Goal: Task Accomplishment & Management: Complete application form

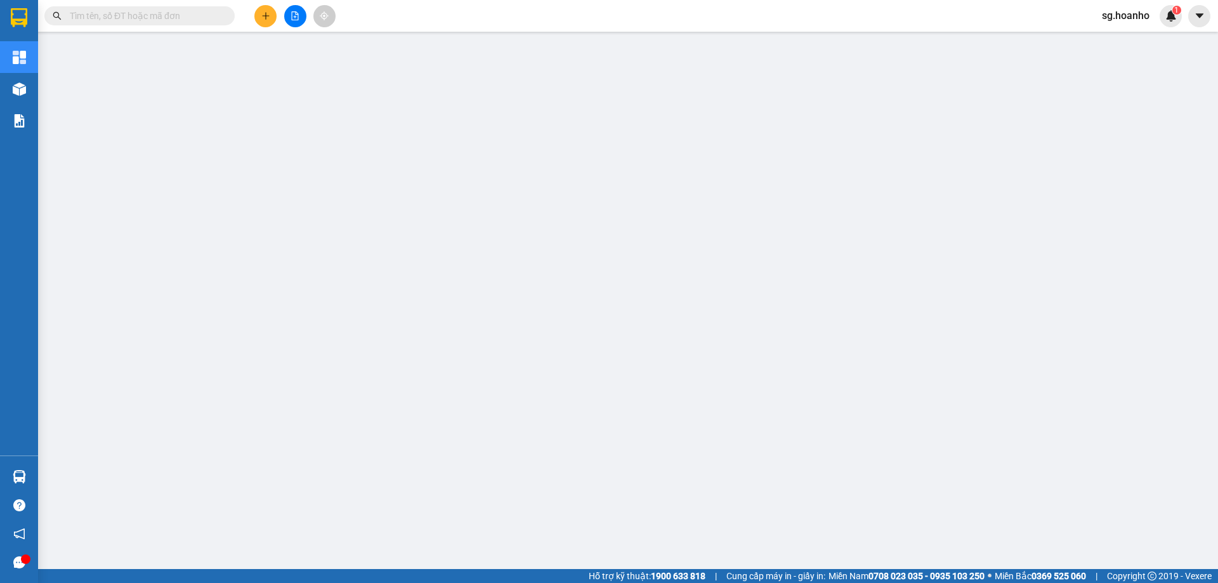
click at [127, 12] on input "text" at bounding box center [145, 16] width 150 height 14
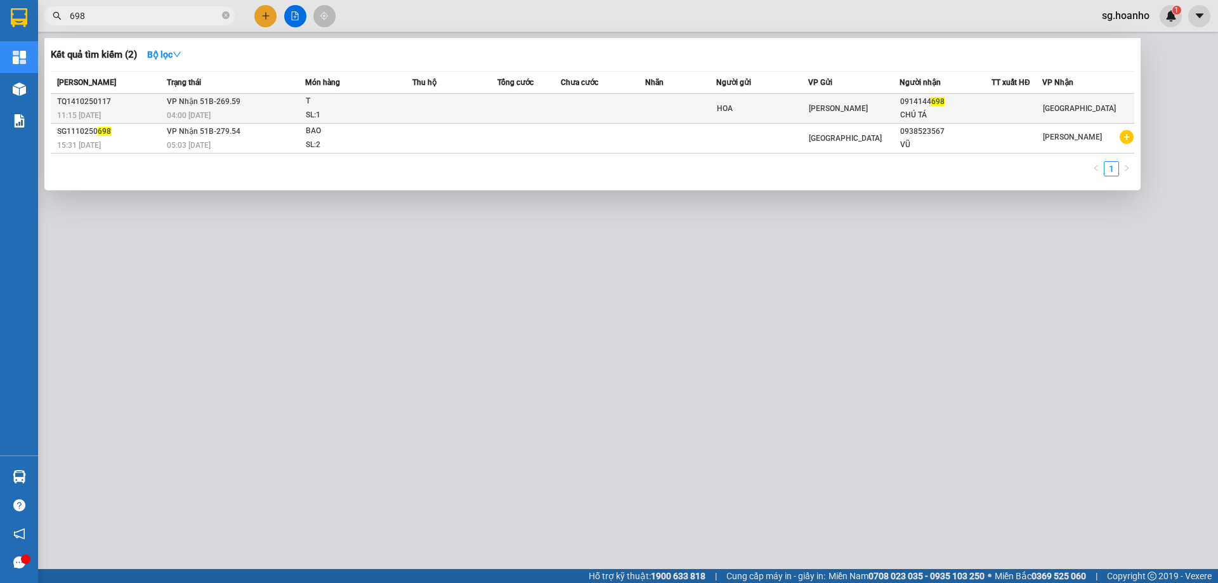
type input "698"
click at [891, 101] on div "[PERSON_NAME]" at bounding box center [854, 108] width 91 height 14
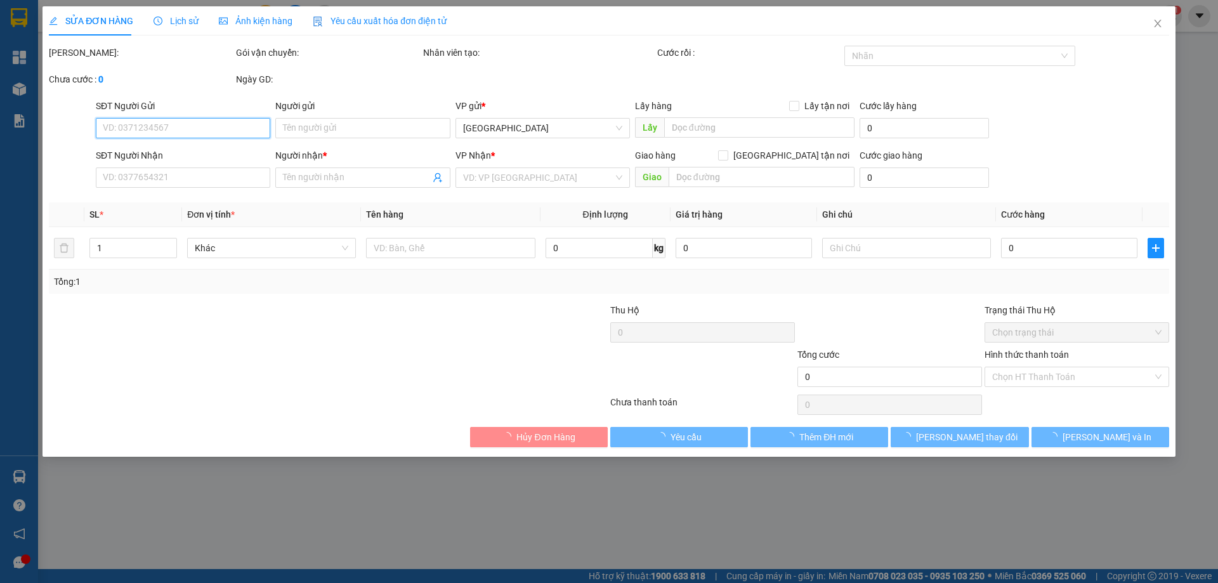
type input "HOA"
type input "0914144698"
type input "CHÚ TÁ"
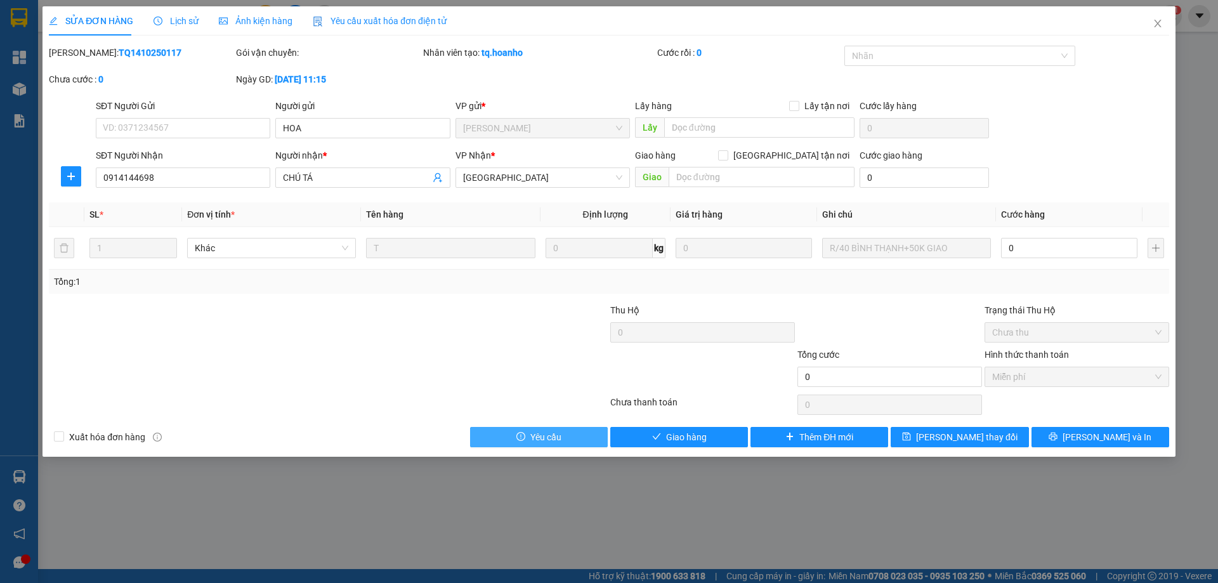
click at [485, 442] on button "Yêu cầu" at bounding box center [539, 437] width 138 height 20
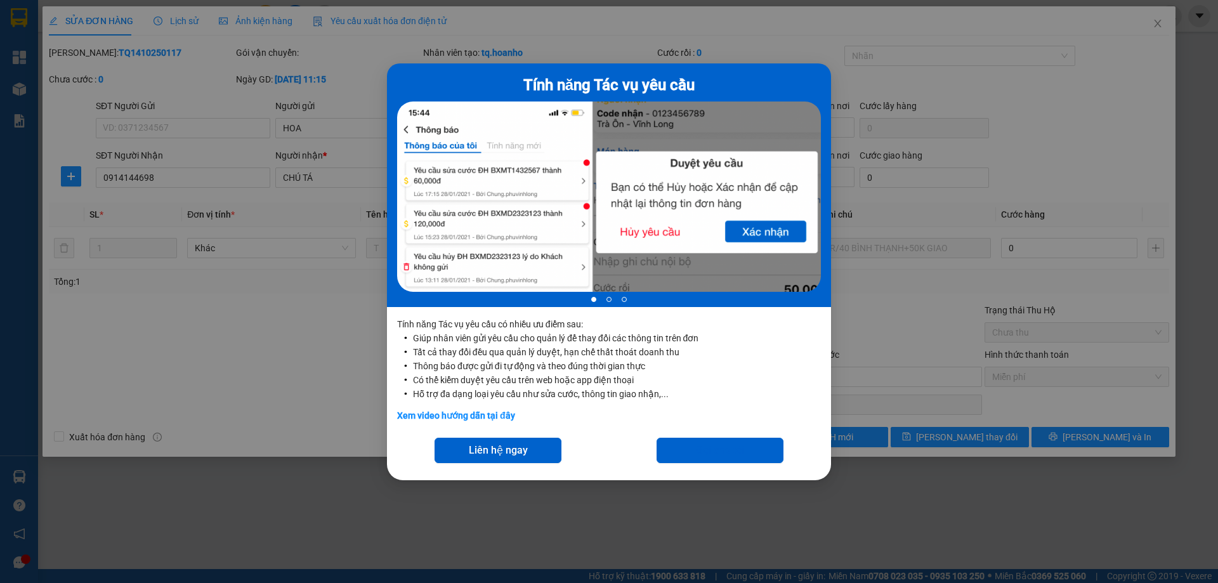
click at [1006, 544] on div "Tính năng Tác vụ yêu cầu 1 of 3 Tính năng Tác vụ yêu cầu có nhiều ưu điểm sau: …" at bounding box center [609, 291] width 1218 height 583
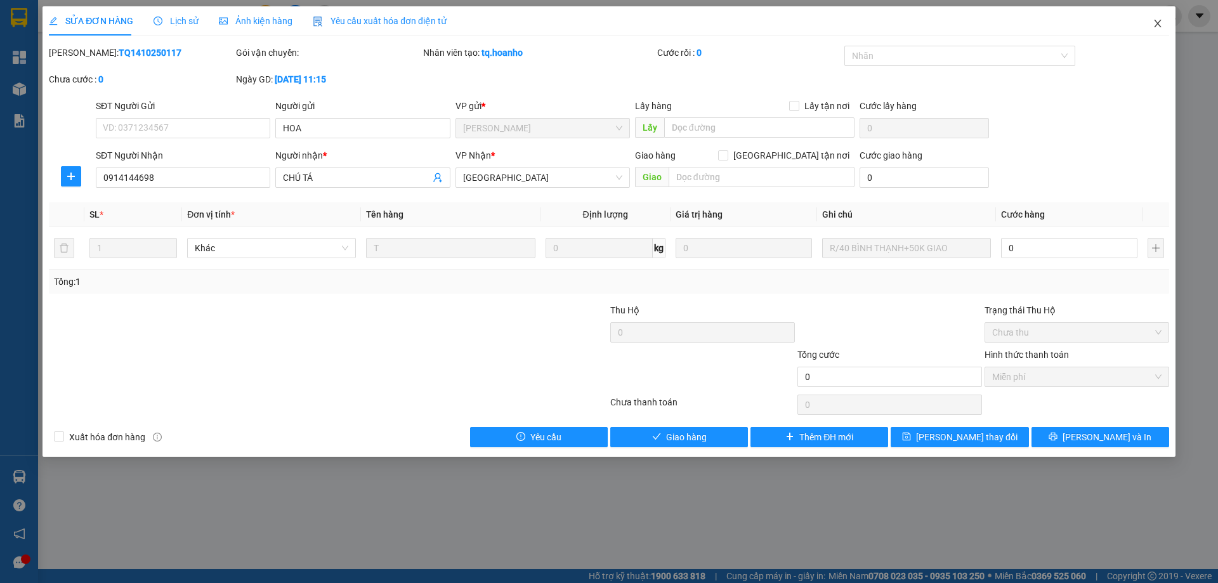
click at [1161, 28] on icon "close" at bounding box center [1158, 23] width 10 height 10
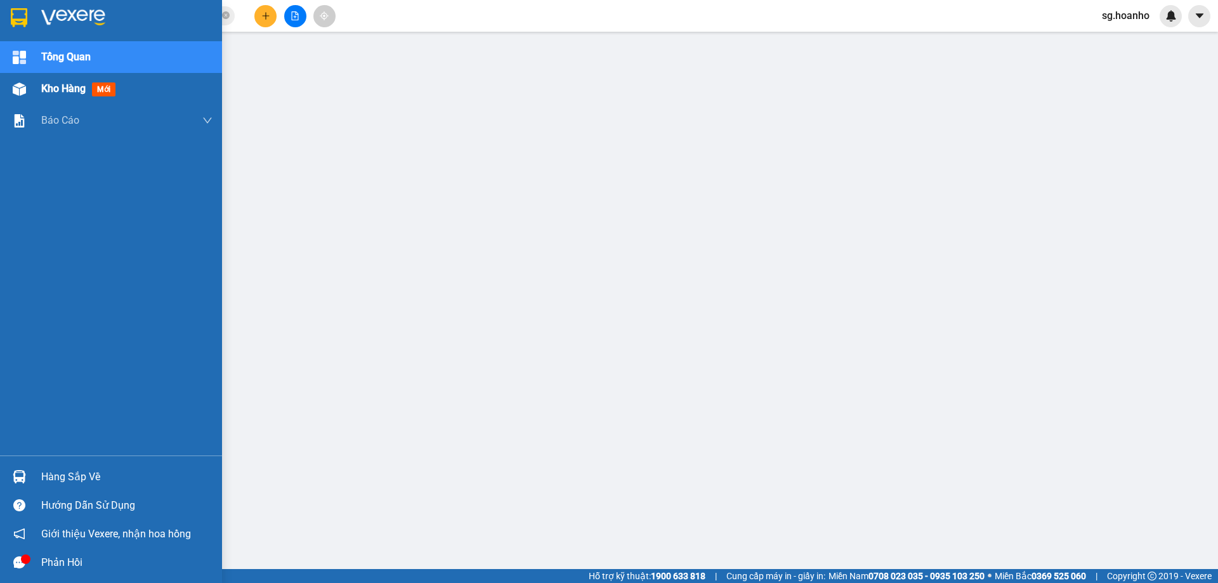
click at [64, 87] on span "Kho hàng" at bounding box center [63, 88] width 44 height 12
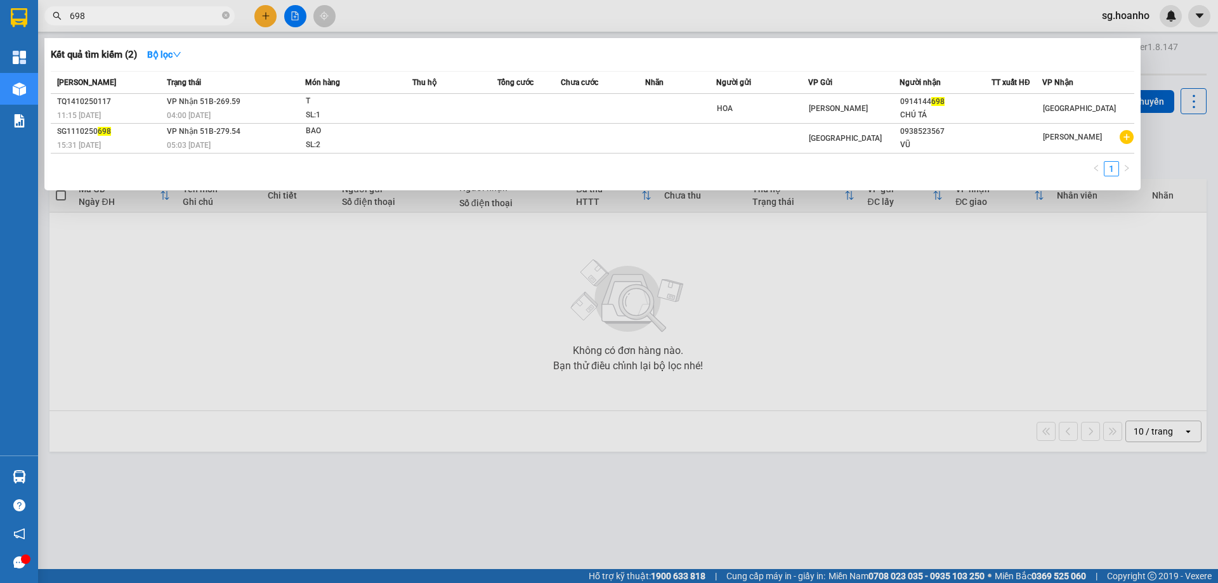
drag, startPoint x: 141, startPoint y: 15, endPoint x: 55, endPoint y: 30, distance: 87.7
click at [70, 27] on div "Kết quả tìm kiếm ( 2 ) Bộ lọc Mã ĐH Trạng thái Món hàng Thu hộ Tổng cước Chưa c…" at bounding box center [123, 16] width 247 height 22
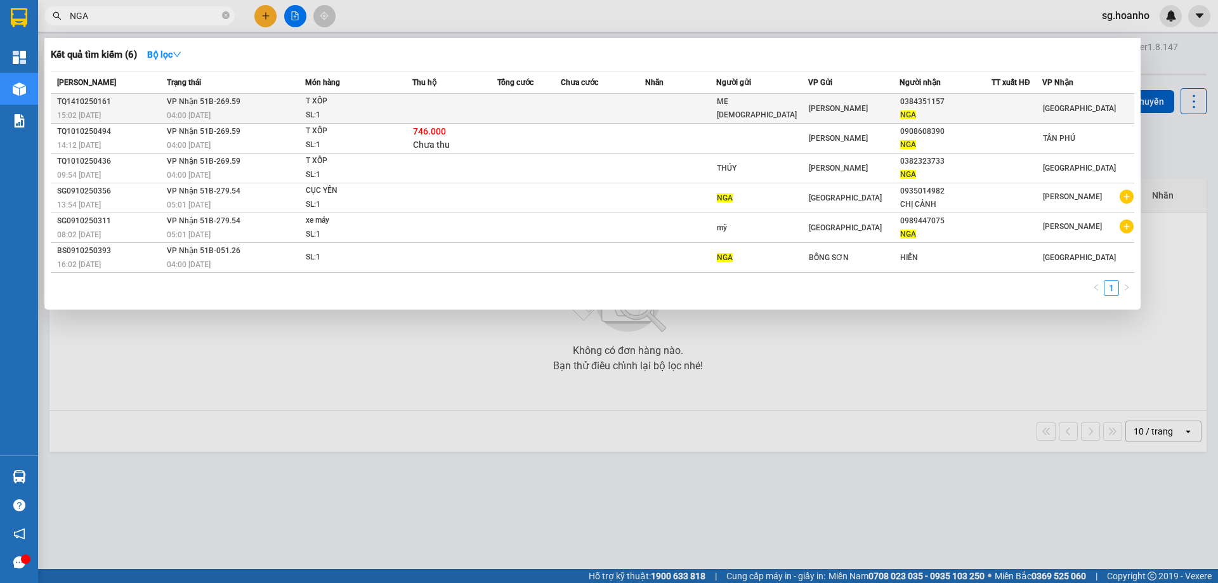
type input "NGA"
click at [897, 110] on div "[PERSON_NAME]" at bounding box center [854, 108] width 91 height 14
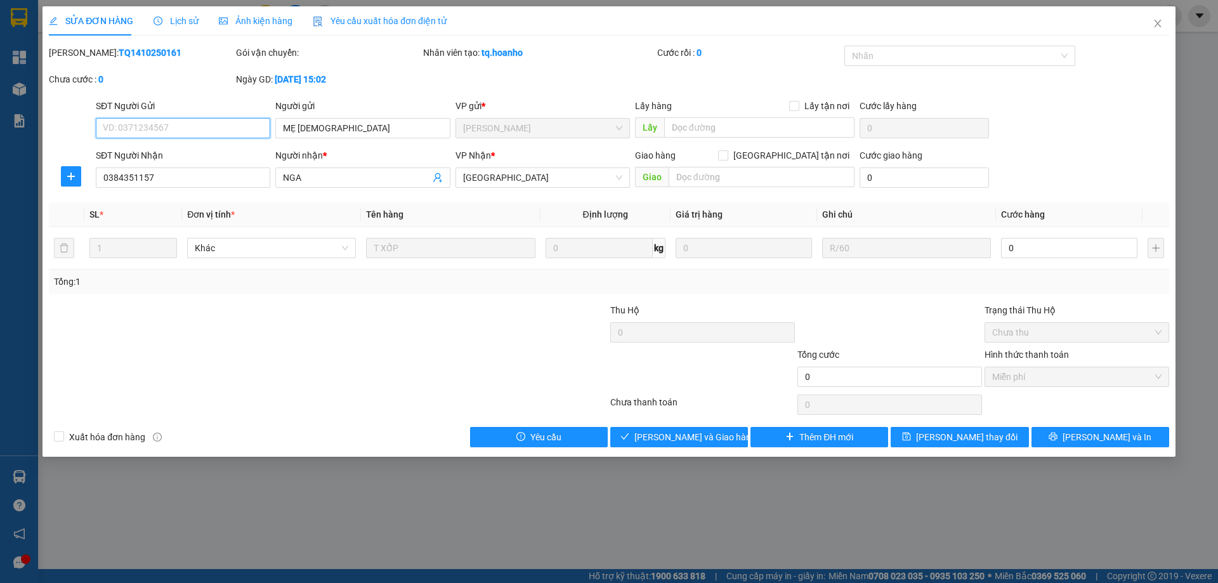
type input "MẸ [DEMOGRAPHIC_DATA]"
type input "0384351157"
type input "NGA"
click at [686, 436] on span "Giao hàng" at bounding box center [686, 437] width 41 height 14
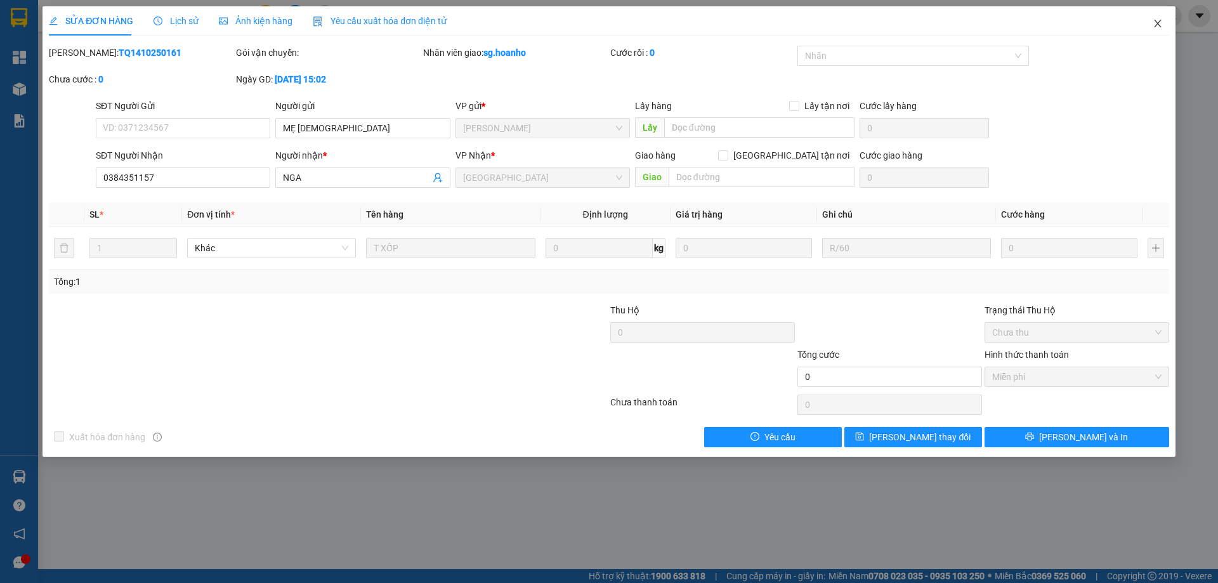
drag, startPoint x: 1156, startPoint y: 20, endPoint x: 1026, endPoint y: 3, distance: 130.5
click at [1070, 11] on div "SỬA ĐƠN HÀNG Lịch sử Ảnh kiện hàng Yêu cầu xuất hóa đơn điện tử Total Paid Fee …" at bounding box center [608, 231] width 1133 height 450
click at [1158, 25] on icon "close" at bounding box center [1157, 24] width 7 height 8
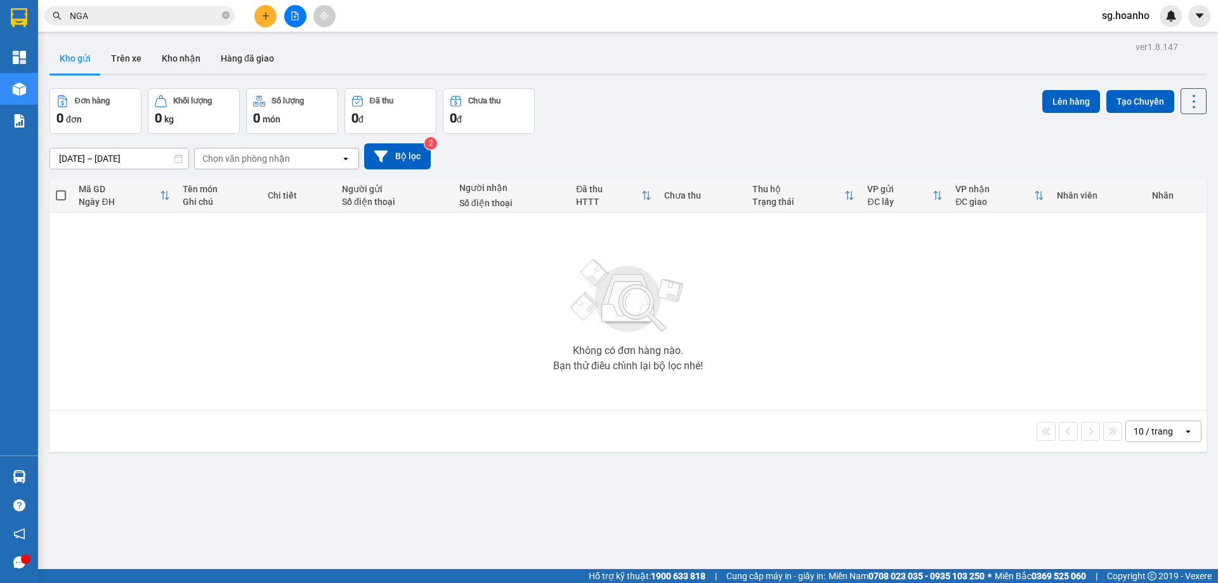
click at [265, 20] on button at bounding box center [265, 16] width 22 height 22
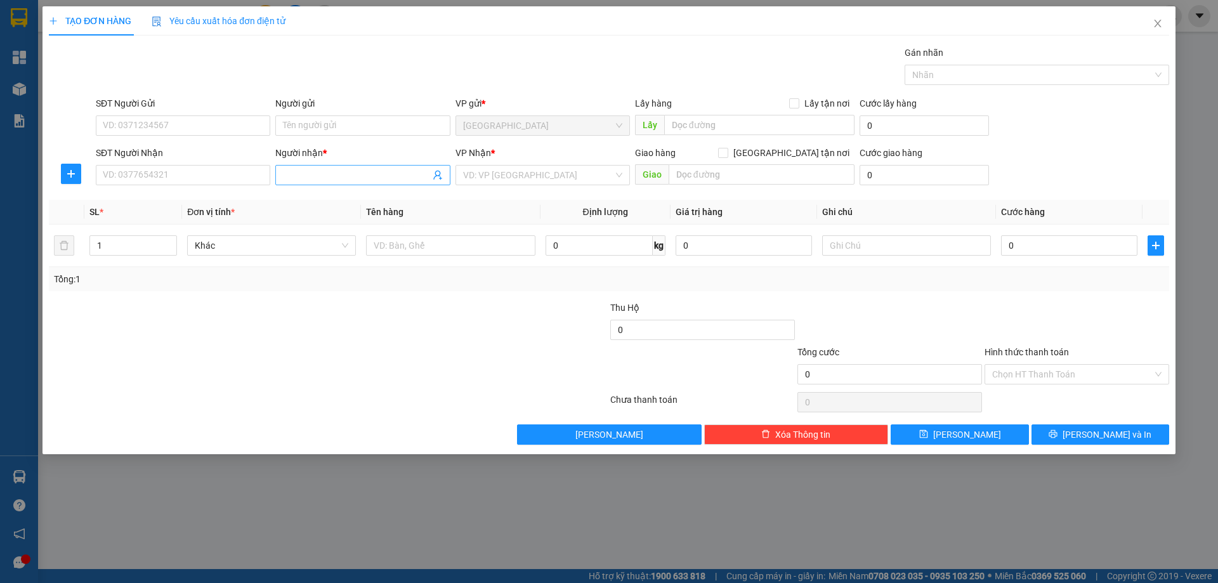
click at [332, 176] on input "Người nhận *" at bounding box center [356, 175] width 147 height 14
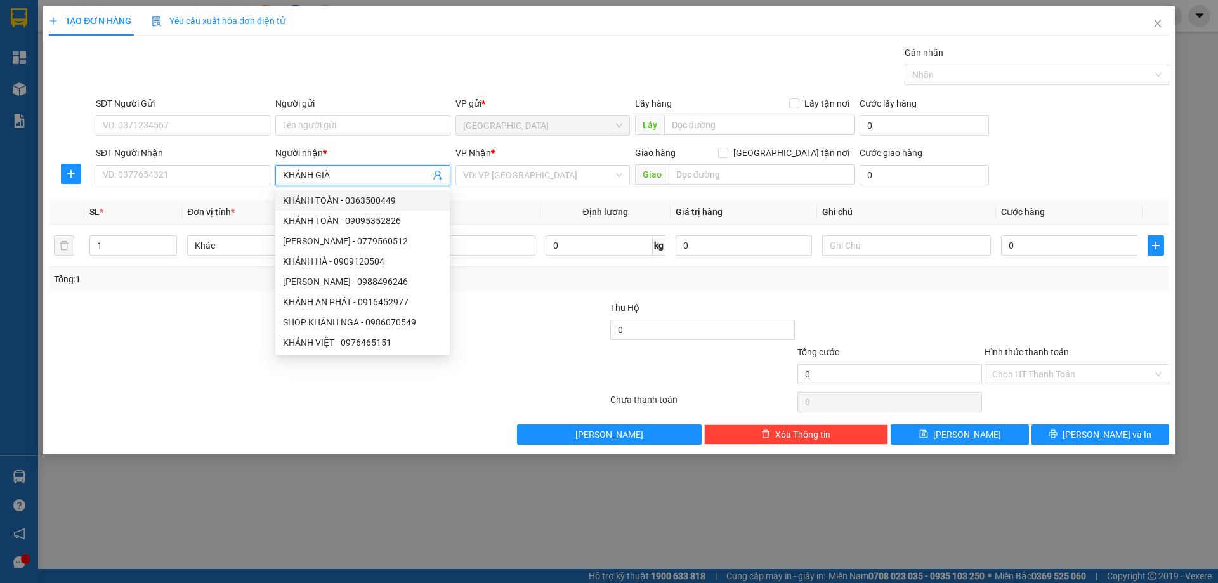
drag, startPoint x: 193, startPoint y: 181, endPoint x: 0, endPoint y: 211, distance: 195.9
click at [0, 211] on div "TẠO ĐƠN HÀNG Yêu cầu xuất hóa đơn điện tử Transit Pickup Surcharge Ids Transit …" at bounding box center [609, 291] width 1218 height 583
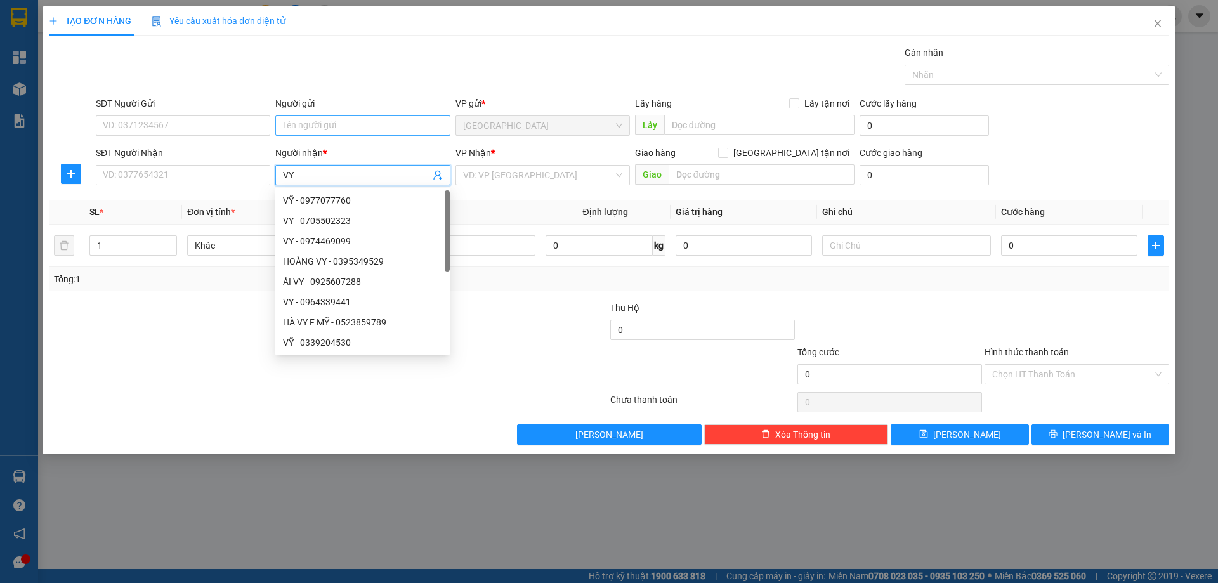
type input "VY"
click at [304, 132] on input "Người gửi" at bounding box center [362, 125] width 174 height 20
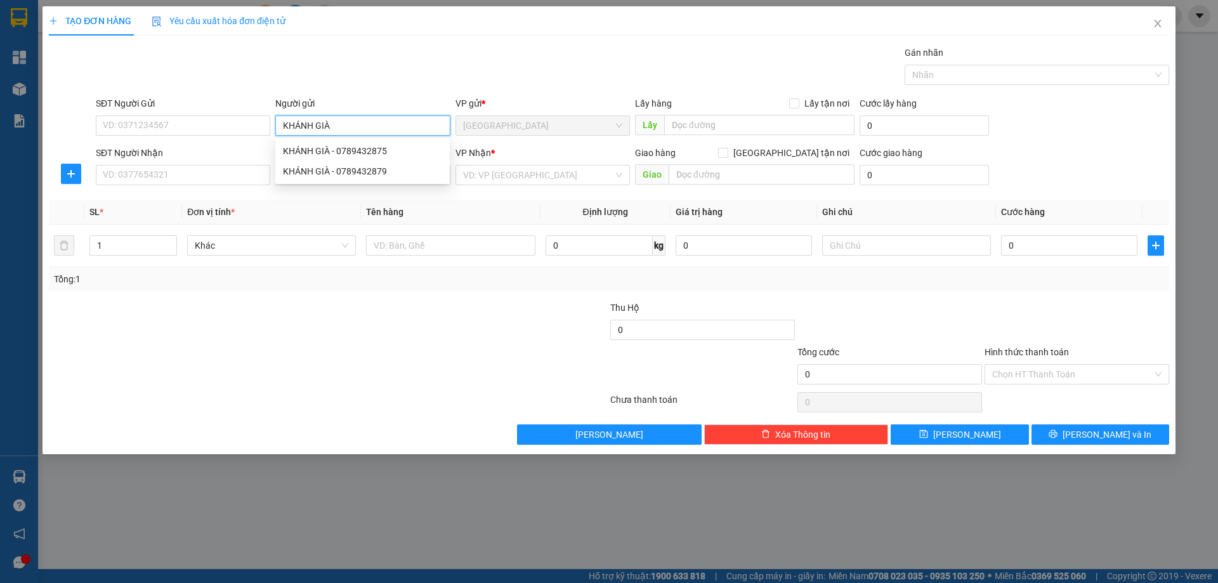
type input "KHÁNH GIÀ"
click at [479, 346] on div at bounding box center [515, 367] width 187 height 44
click at [499, 164] on div "VP Nhận *" at bounding box center [542, 155] width 174 height 19
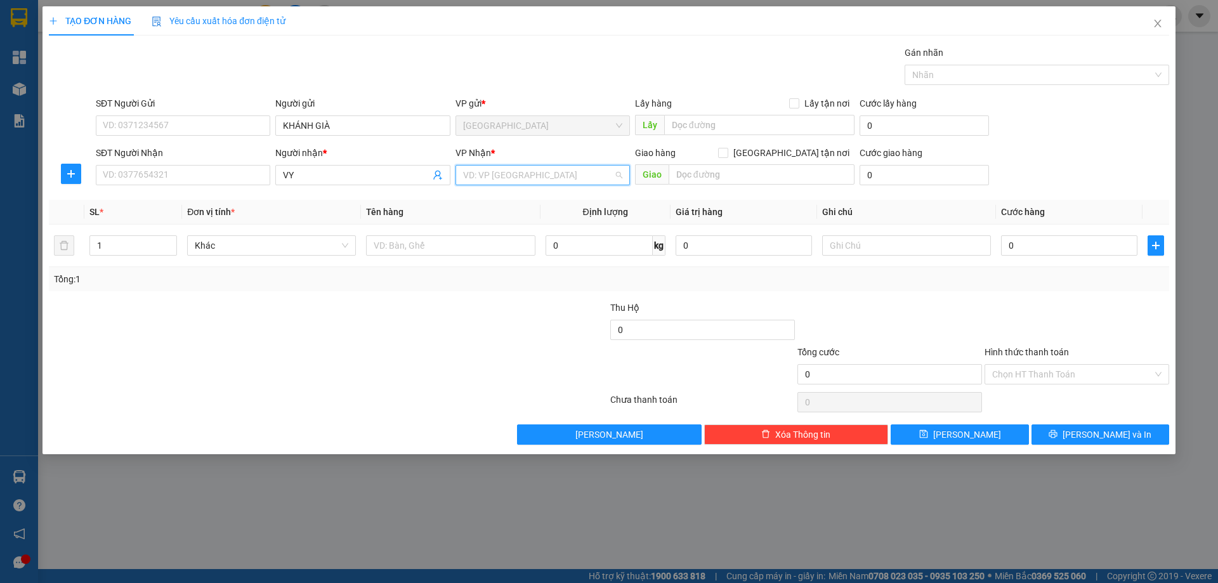
click at [485, 172] on input "search" at bounding box center [538, 175] width 150 height 19
click at [468, 220] on div "[PERSON_NAME]" at bounding box center [542, 221] width 159 height 14
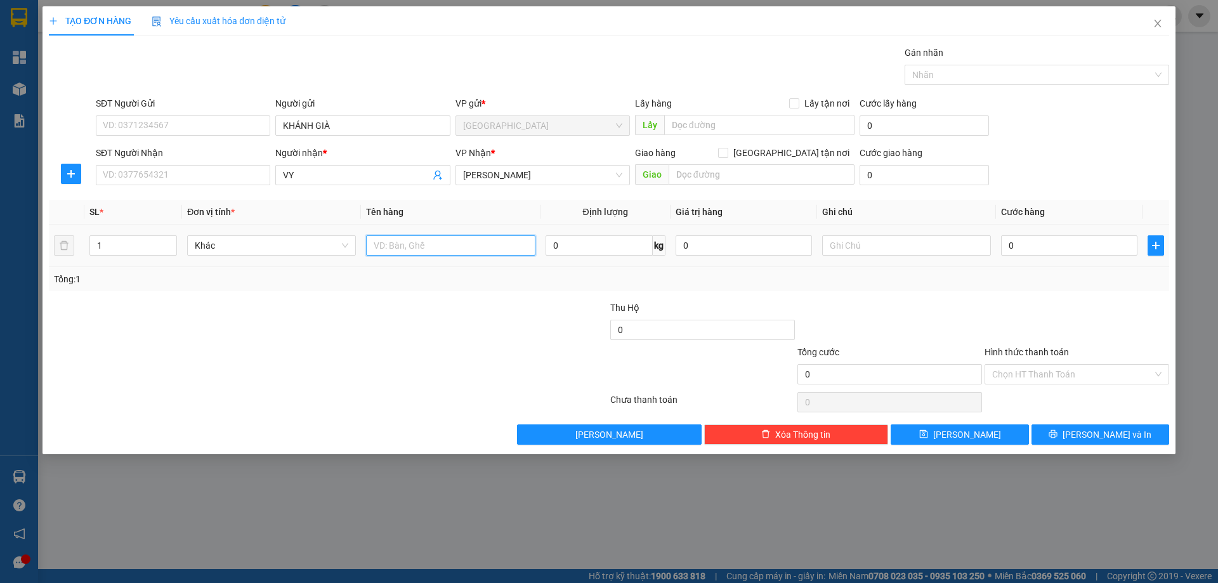
click at [409, 240] on input "text" at bounding box center [450, 245] width 169 height 20
type input "1T"
click at [964, 249] on input "text" at bounding box center [906, 245] width 169 height 20
type input "R 50K"
click at [1064, 386] on div "Hình thức thanh toán Chọn HT Thanh Toán" at bounding box center [1076, 367] width 185 height 44
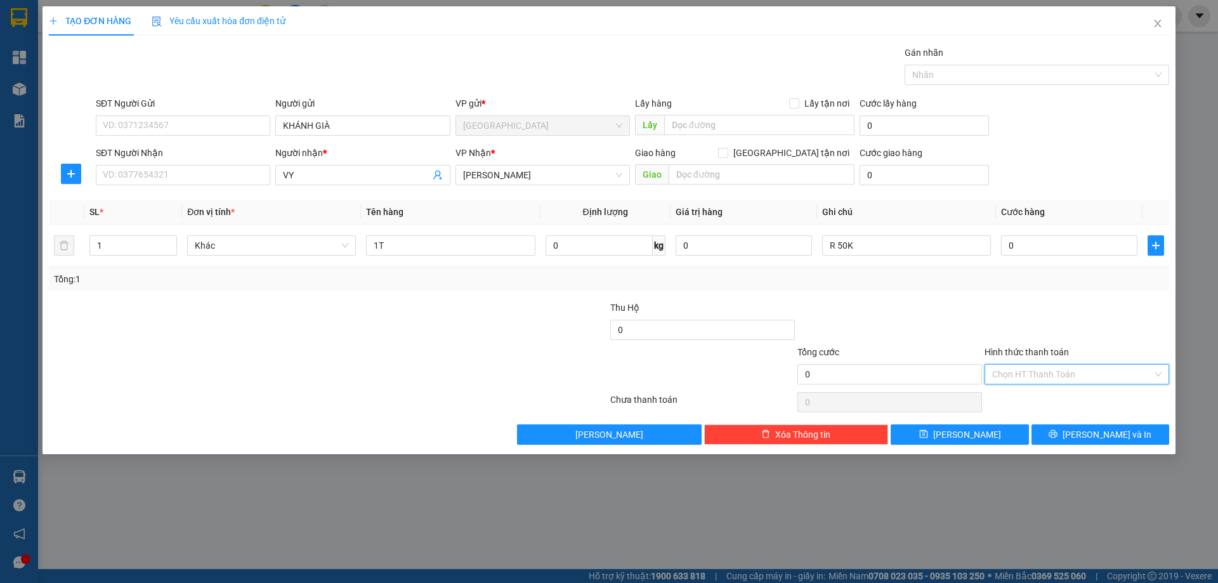
click at [1012, 380] on input "Hình thức thanh toán" at bounding box center [1072, 374] width 160 height 19
drag, startPoint x: 1007, startPoint y: 417, endPoint x: 1045, endPoint y: 442, distance: 45.4
click at [1008, 419] on div "Miễn phí" at bounding box center [1076, 420] width 169 height 14
click at [1047, 442] on button "[PERSON_NAME] và In" at bounding box center [1100, 434] width 138 height 20
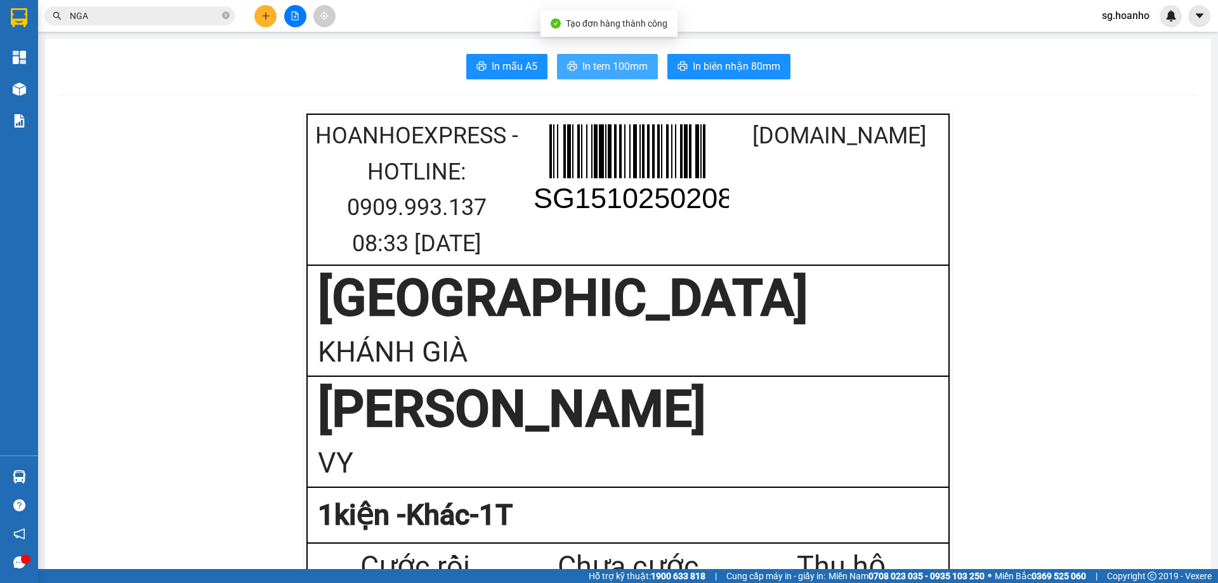
click at [557, 69] on button "In tem 100mm" at bounding box center [607, 66] width 101 height 25
click at [571, 72] on span "printer" at bounding box center [572, 67] width 10 height 12
click at [226, 14] on icon "close-circle" at bounding box center [226, 15] width 8 height 8
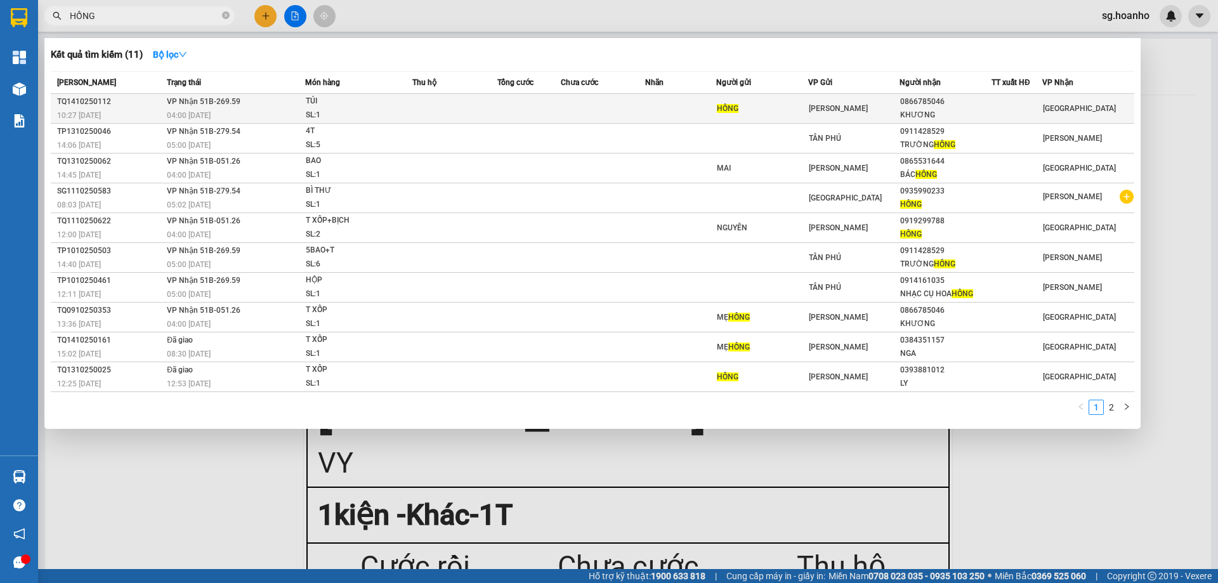
type input "HỒNG"
click at [651, 104] on td at bounding box center [680, 109] width 70 height 30
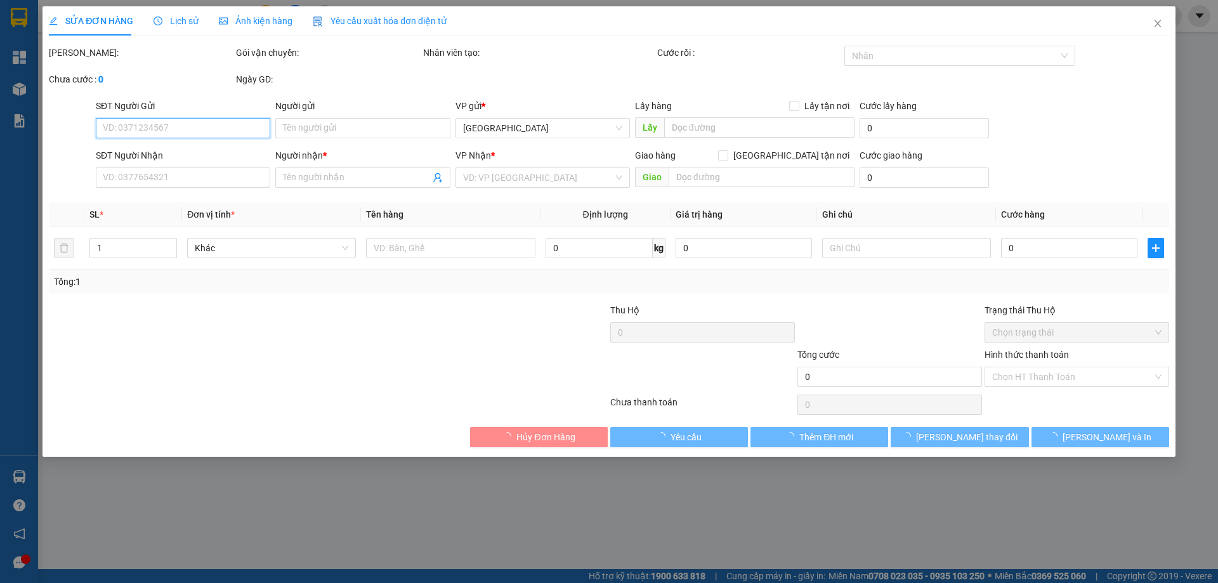
type input "HỒNG"
type input "0866785046"
type input "KHƯƠNG"
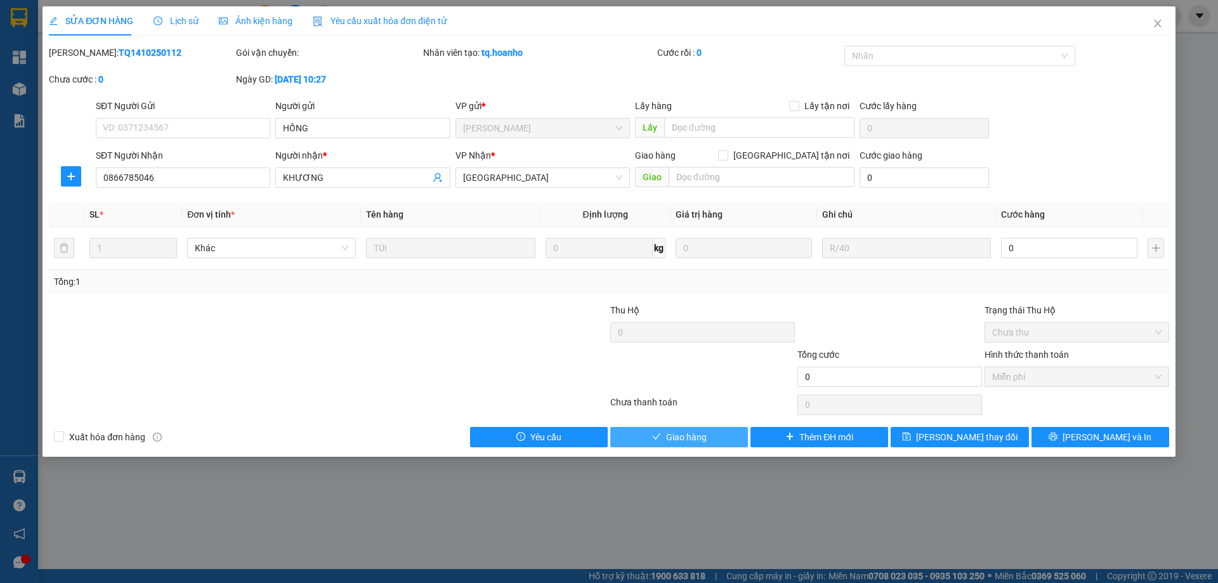
click at [662, 437] on button "Giao hàng" at bounding box center [679, 437] width 138 height 20
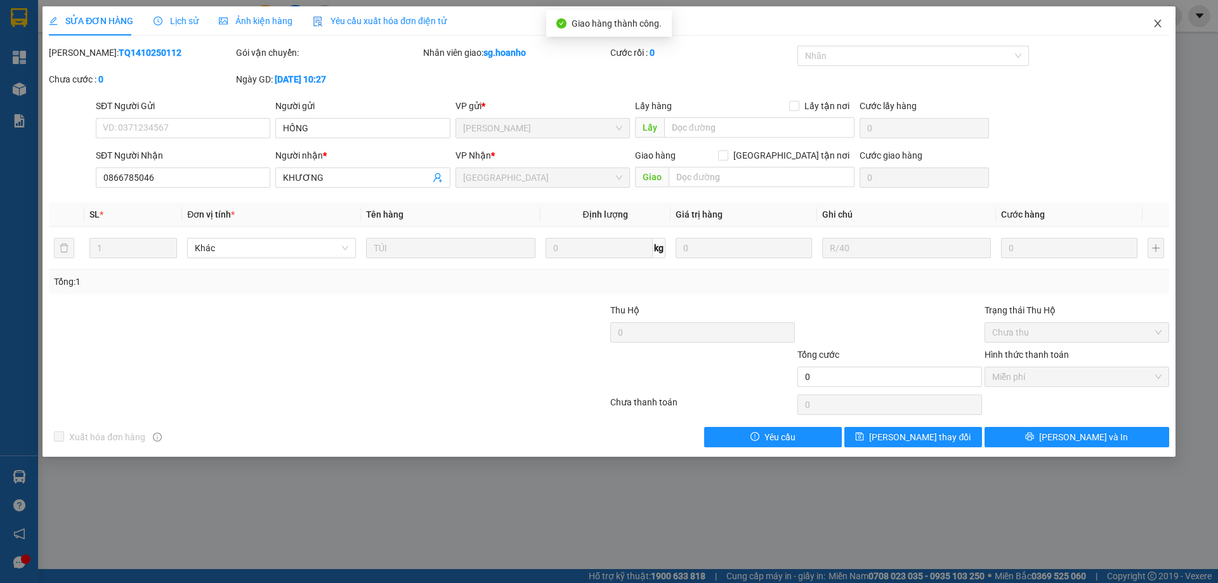
click at [1160, 20] on icon "close" at bounding box center [1158, 23] width 10 height 10
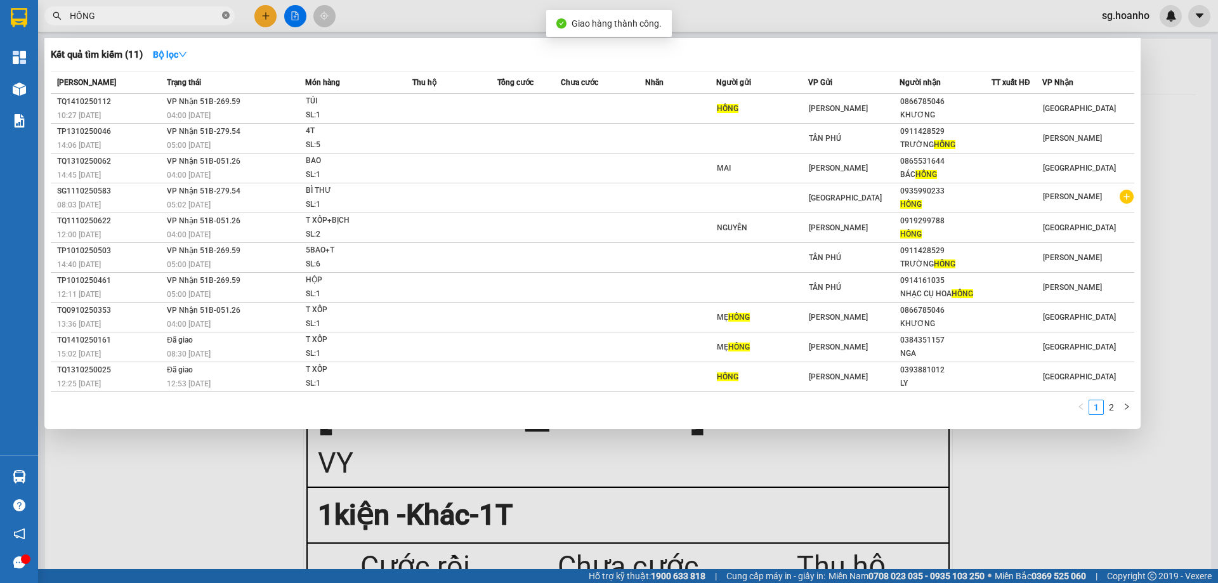
click at [226, 15] on icon "close-circle" at bounding box center [226, 15] width 8 height 8
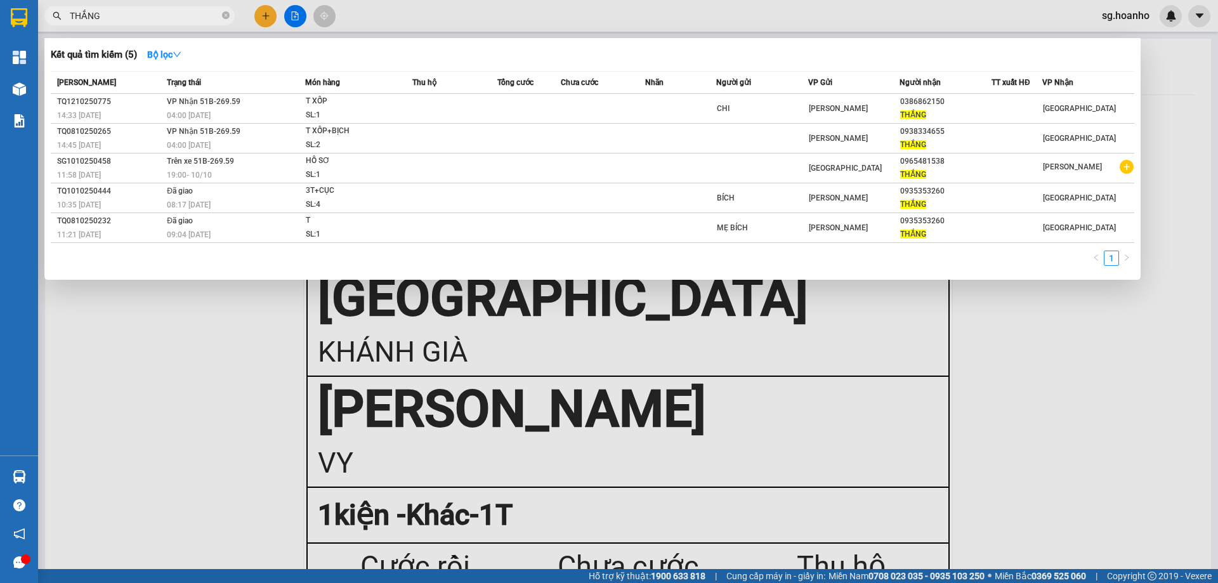
type input "THẮNG"
click at [220, 11] on span "THẮNG" at bounding box center [139, 15] width 190 height 19
click at [225, 16] on icon "close-circle" at bounding box center [226, 15] width 8 height 8
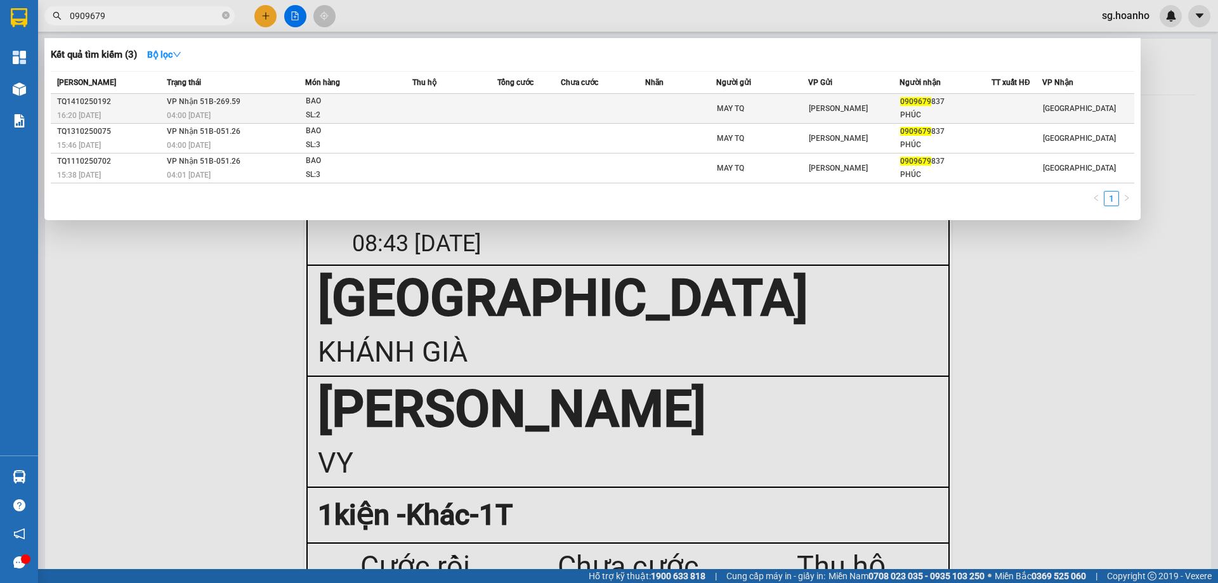
type input "0909679"
click at [788, 109] on div "MAY TQ" at bounding box center [762, 108] width 91 height 13
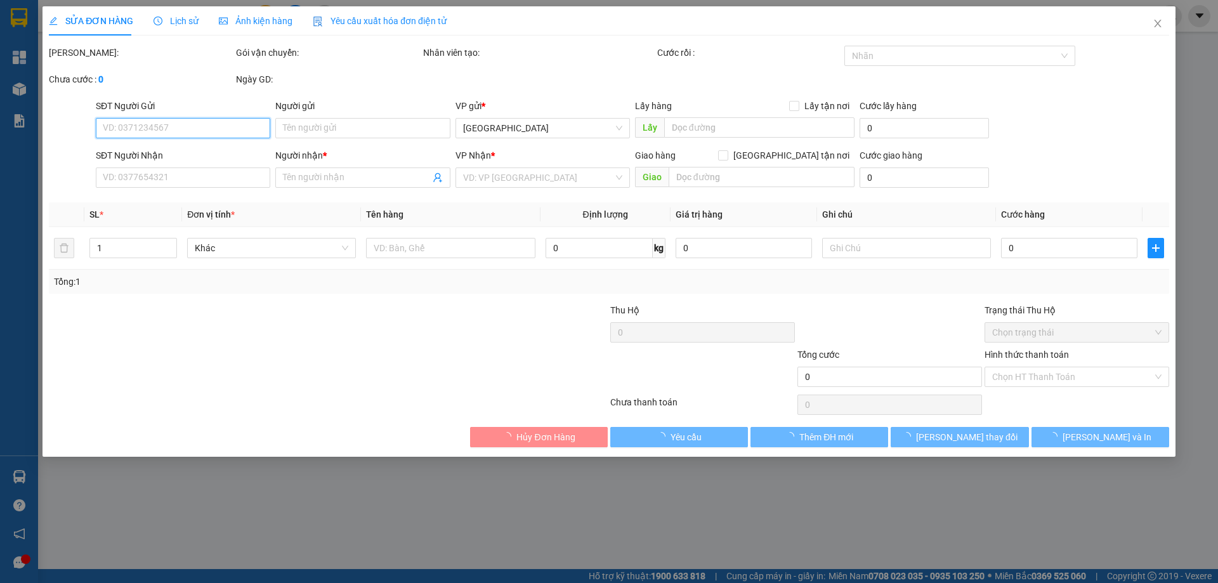
type input "MAY TQ"
type input "0909679837"
type input "PHÚC"
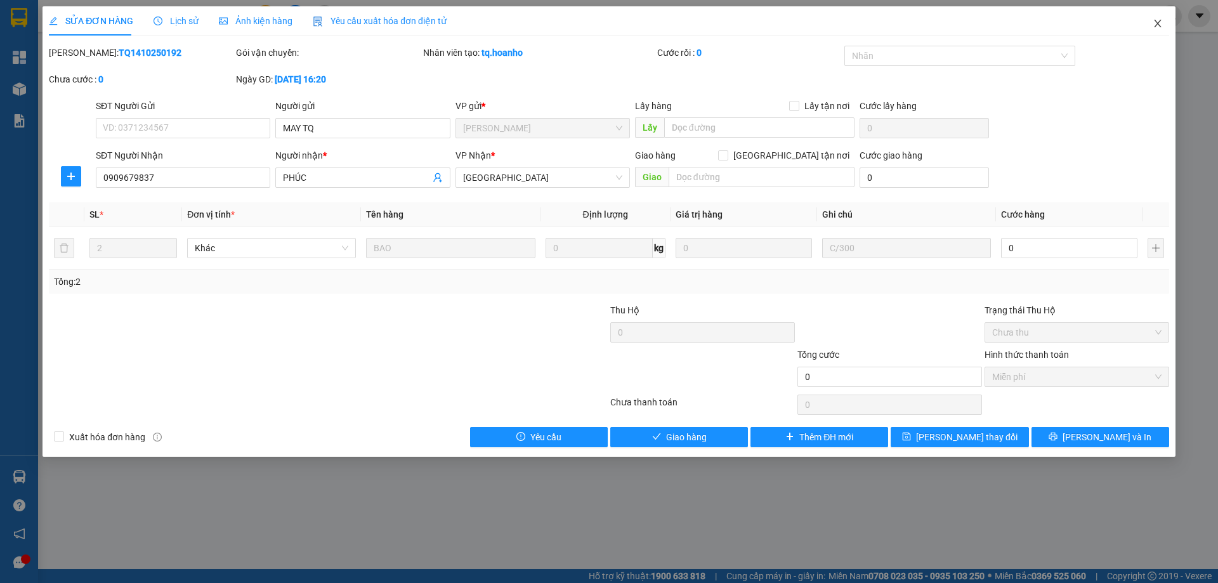
click at [1156, 24] on icon "close" at bounding box center [1158, 23] width 10 height 10
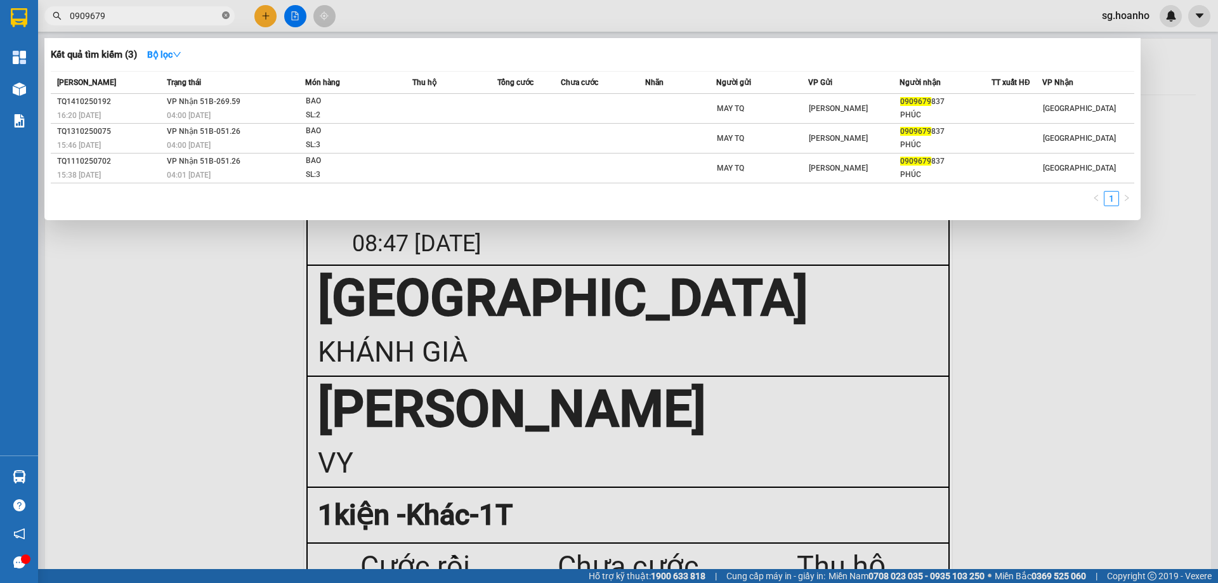
click at [224, 12] on icon "close-circle" at bounding box center [226, 15] width 8 height 8
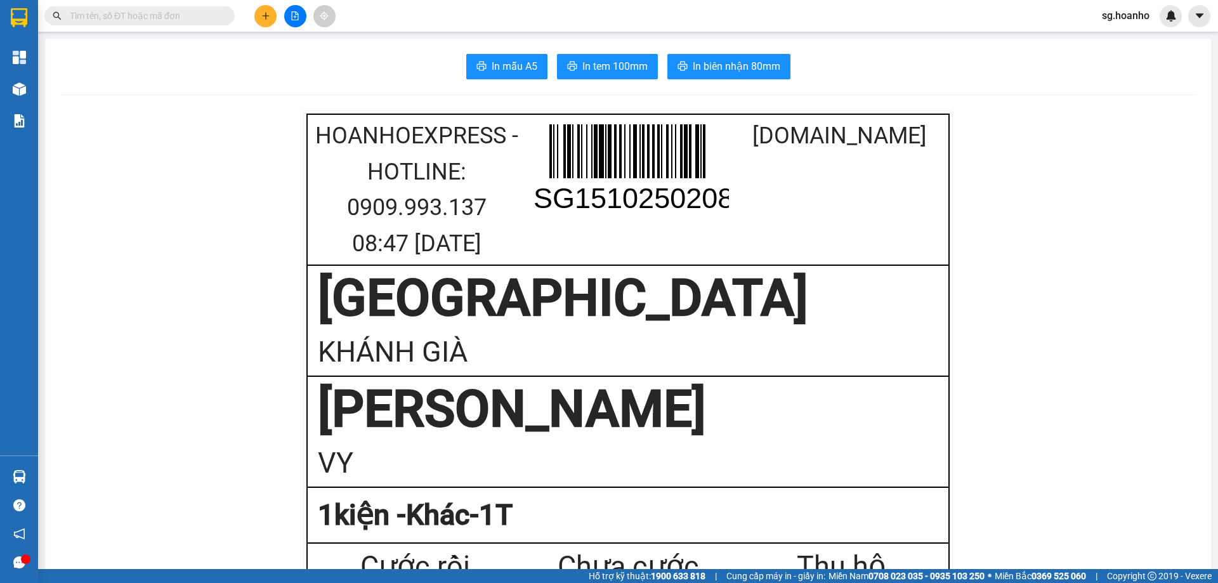
click at [211, 15] on input "text" at bounding box center [145, 16] width 150 height 14
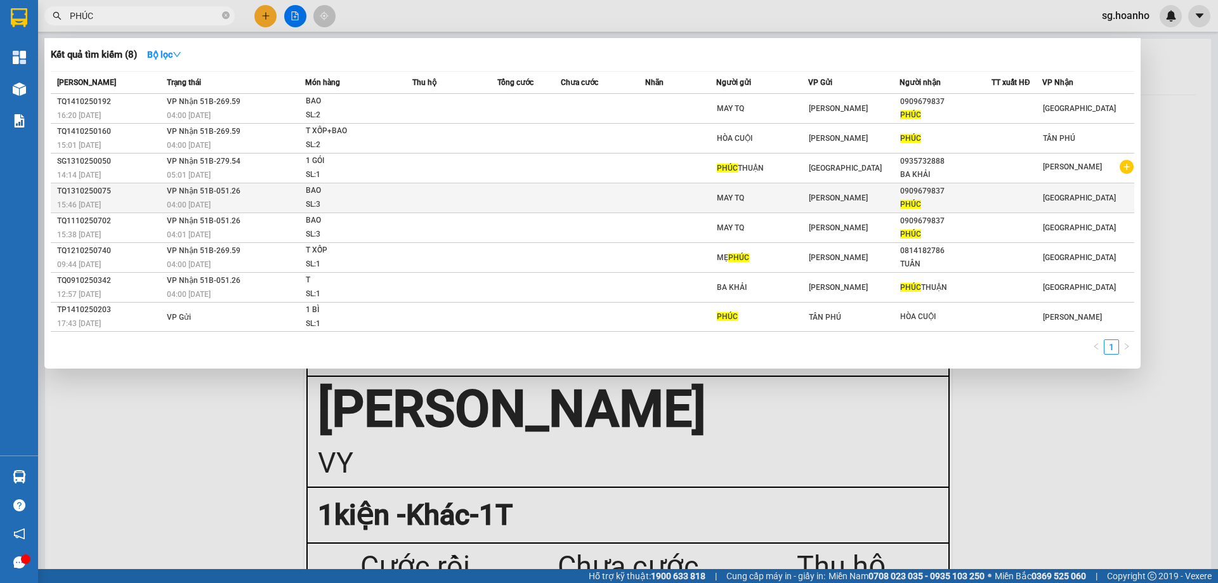
type input "PHÚC"
click at [675, 193] on td at bounding box center [680, 198] width 70 height 30
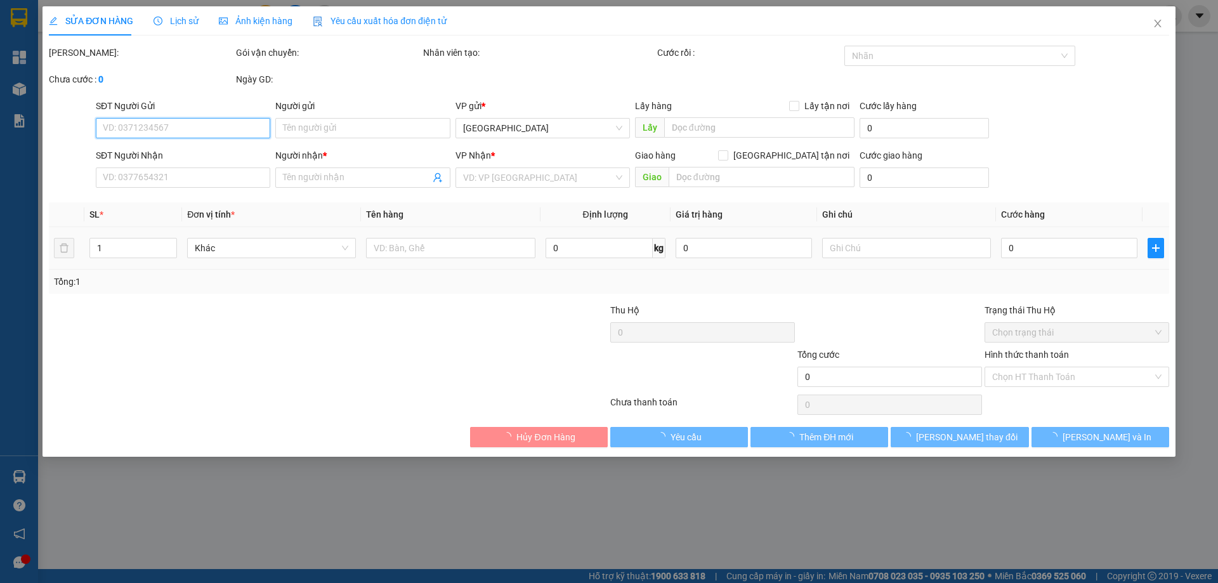
type input "MAY TQ"
type input "0909679837"
type input "PHÚC"
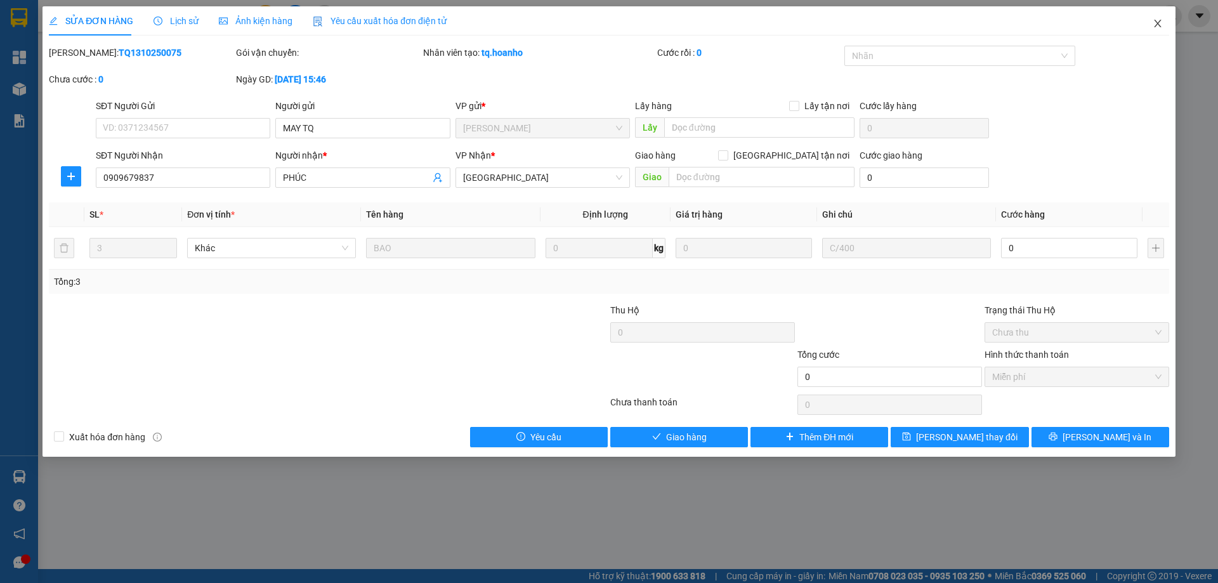
click at [1154, 20] on icon "close" at bounding box center [1158, 23] width 10 height 10
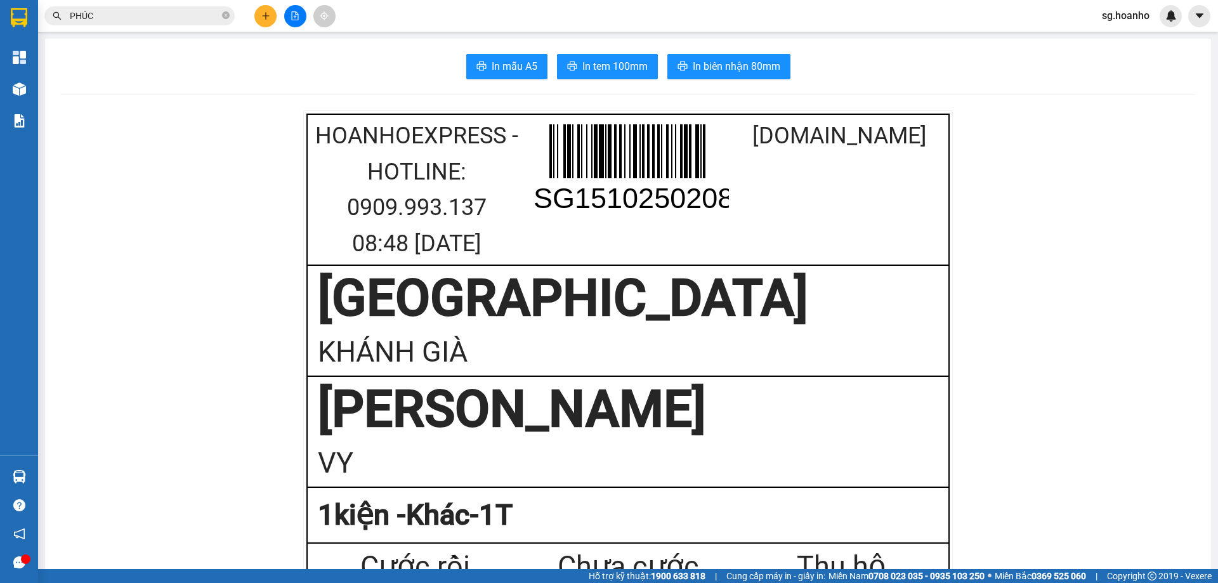
click at [221, 17] on span "PHÚC" at bounding box center [139, 15] width 190 height 19
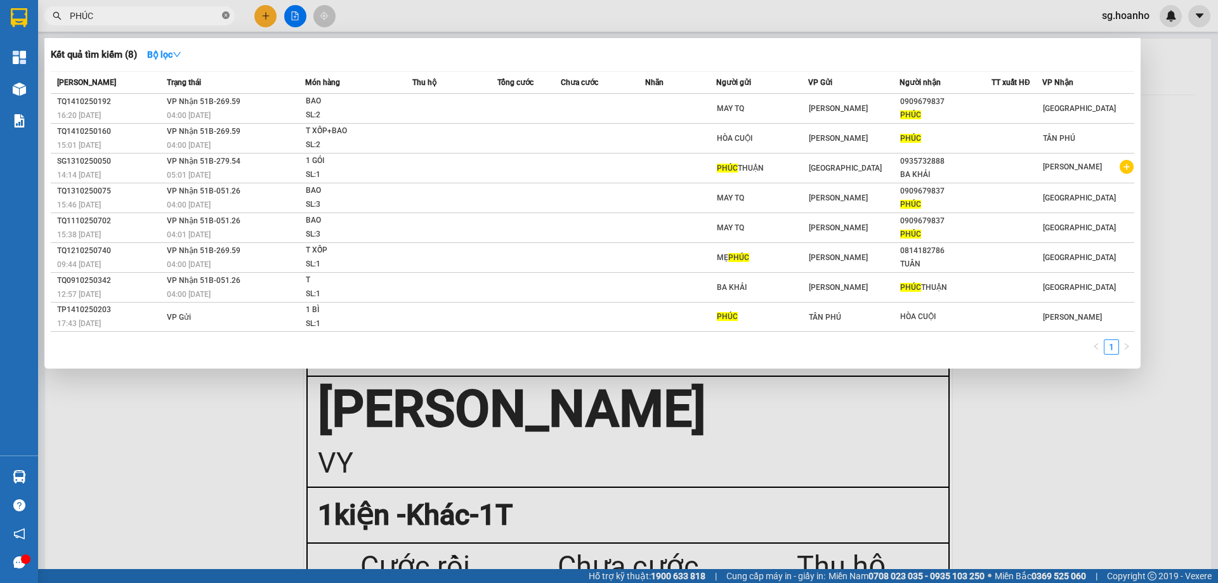
click at [228, 13] on icon "close-circle" at bounding box center [226, 15] width 8 height 8
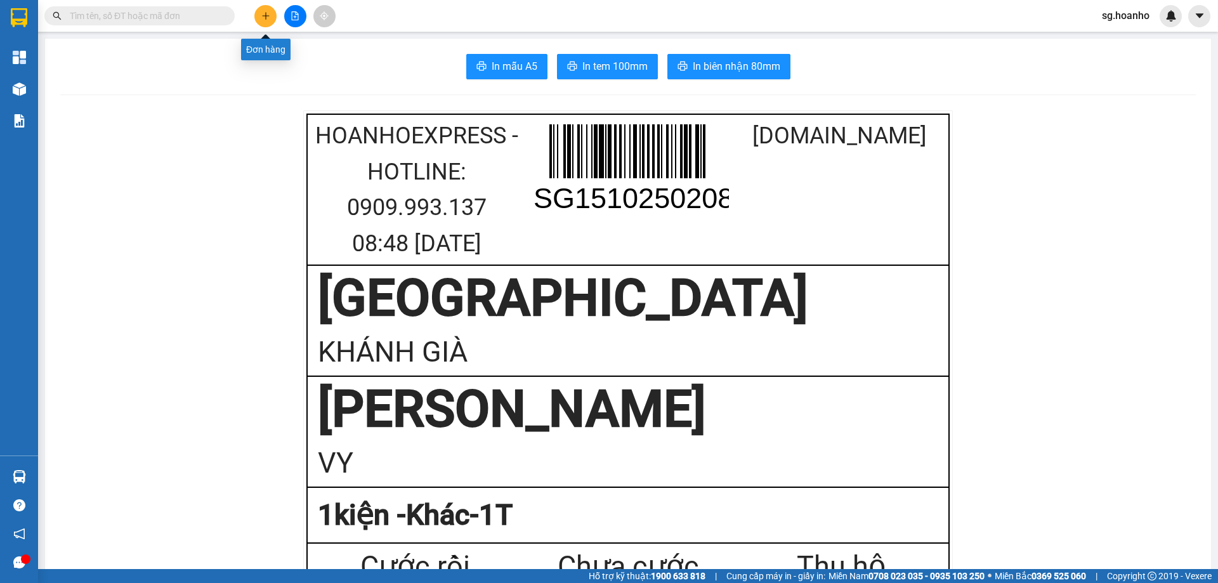
click at [269, 8] on button at bounding box center [265, 16] width 22 height 22
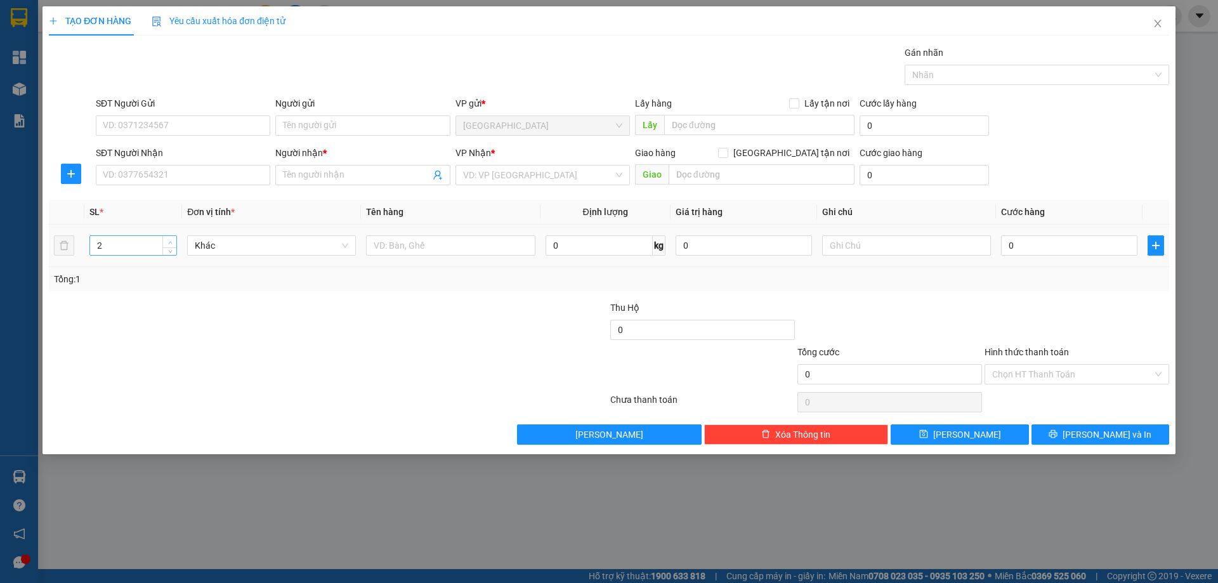
click at [171, 239] on span "up" at bounding box center [170, 243] width 8 height 8
type input "4"
click at [171, 239] on span "up" at bounding box center [170, 243] width 8 height 8
click at [406, 247] on input "text" at bounding box center [450, 245] width 169 height 20
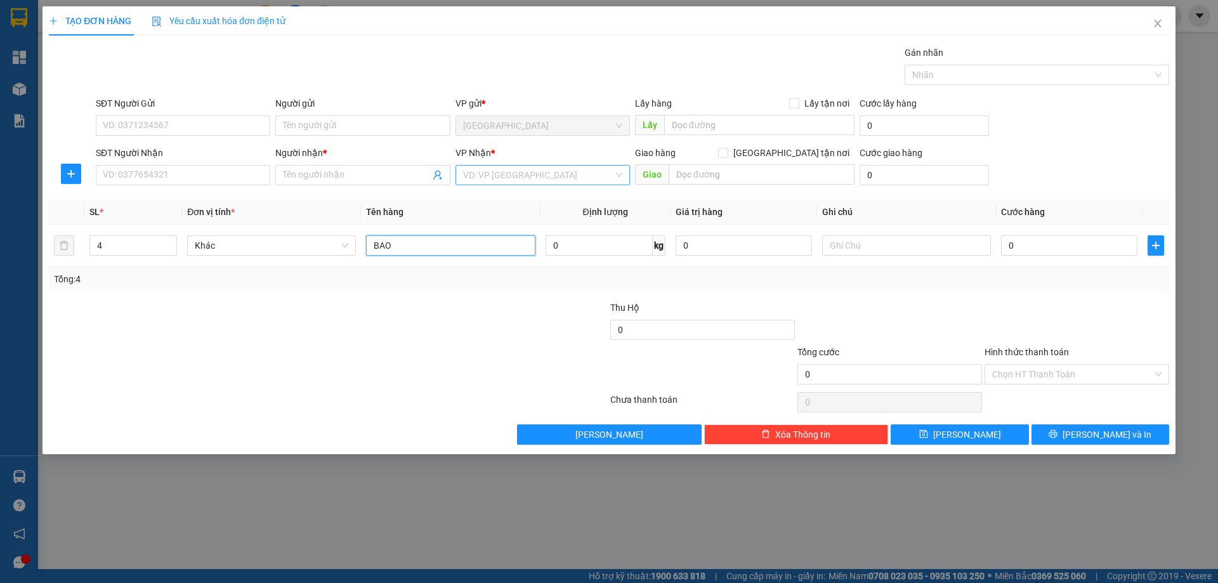
type input "BAO"
click at [480, 178] on input "search" at bounding box center [538, 175] width 150 height 19
drag, startPoint x: 500, startPoint y: 215, endPoint x: 233, endPoint y: 222, distance: 267.1
click at [499, 215] on div "[PERSON_NAME]" at bounding box center [542, 221] width 159 height 14
click at [247, 176] on input "SĐT Người Nhận" at bounding box center [183, 175] width 174 height 20
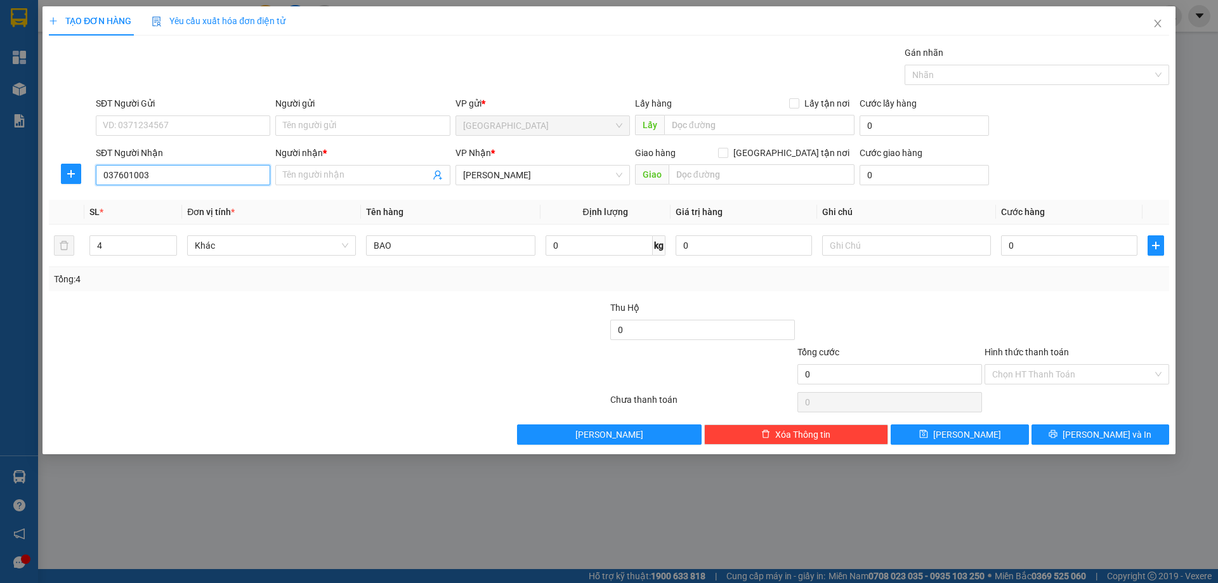
type input "0376010039"
click at [194, 198] on div "0376010039 - THẢO NGUYÊN" at bounding box center [182, 200] width 159 height 14
type input "THẢO NGUYÊN"
type input "0376010039"
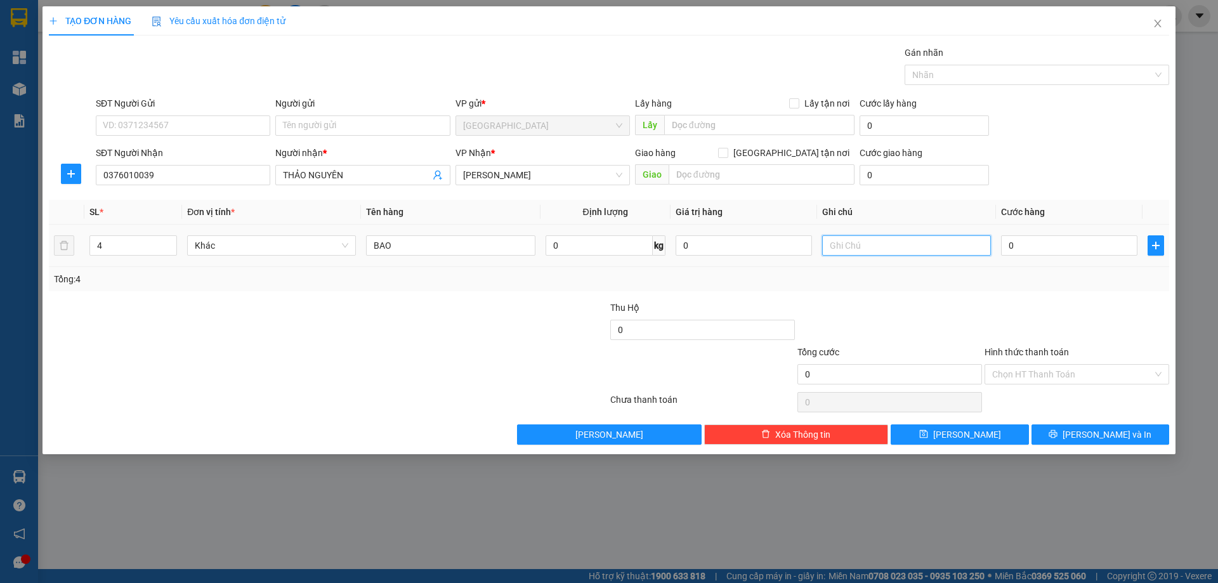
click at [865, 254] on input "text" at bounding box center [906, 245] width 169 height 20
type input "C"
click at [1043, 351] on label "Hình thức thanh toán" at bounding box center [1026, 352] width 84 height 10
click at [1043, 365] on input "Hình thức thanh toán" at bounding box center [1072, 374] width 160 height 19
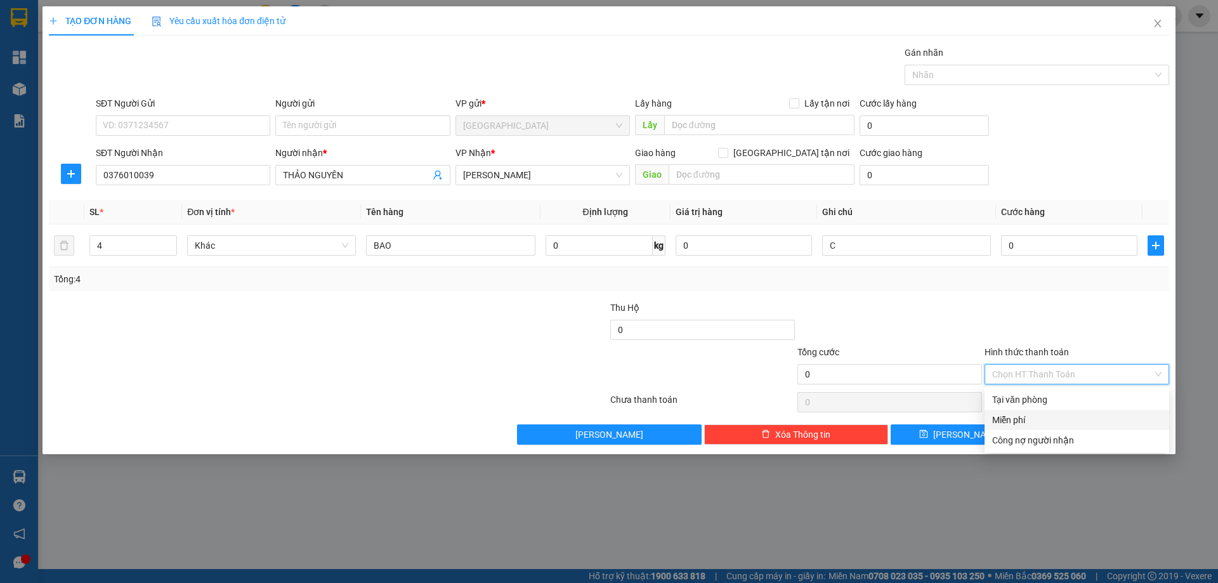
click at [1004, 419] on div "Miễn phí" at bounding box center [1076, 420] width 169 height 14
click at [1048, 439] on button "[PERSON_NAME] và In" at bounding box center [1100, 434] width 138 height 20
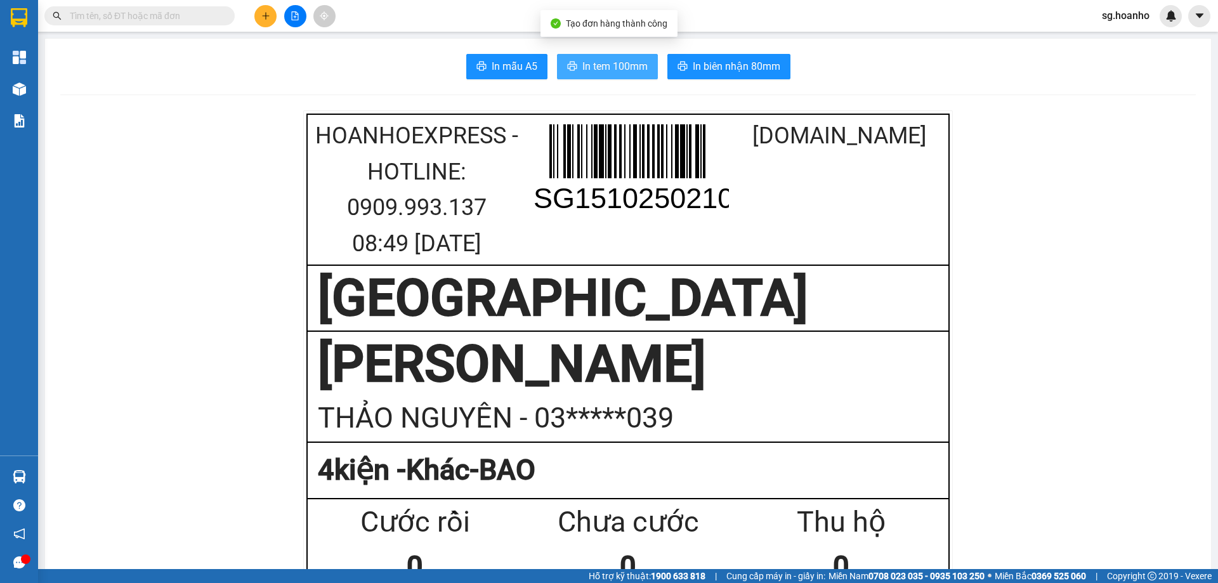
click at [611, 62] on span "In tem 100mm" at bounding box center [614, 66] width 65 height 16
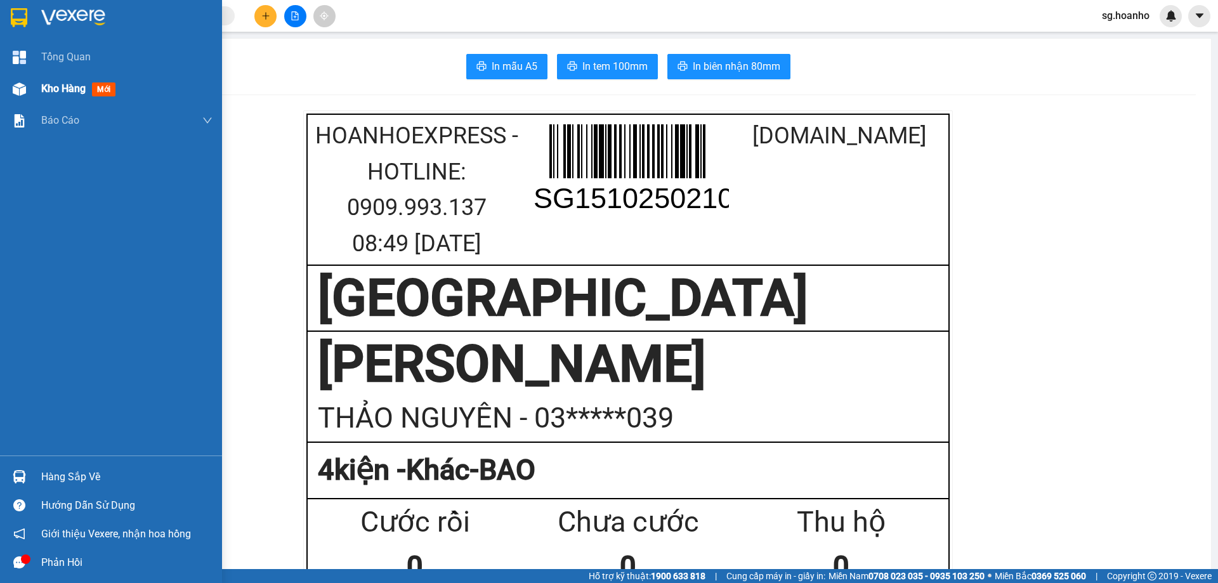
click at [77, 91] on span "Kho hàng" at bounding box center [63, 88] width 44 height 12
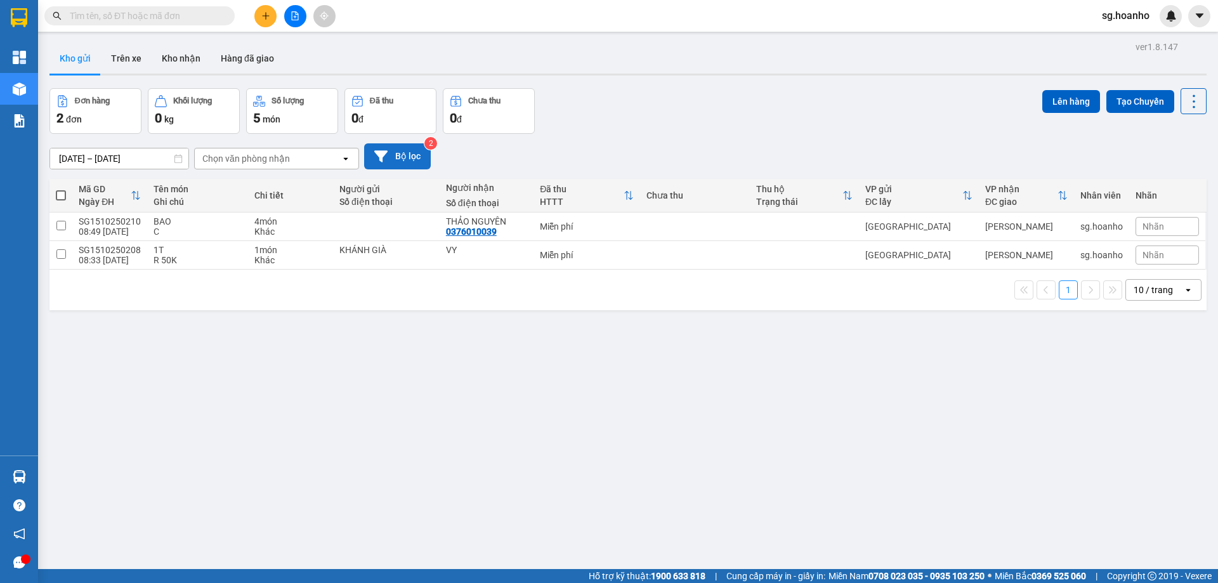
click at [405, 157] on button "Bộ lọc" at bounding box center [397, 156] width 67 height 26
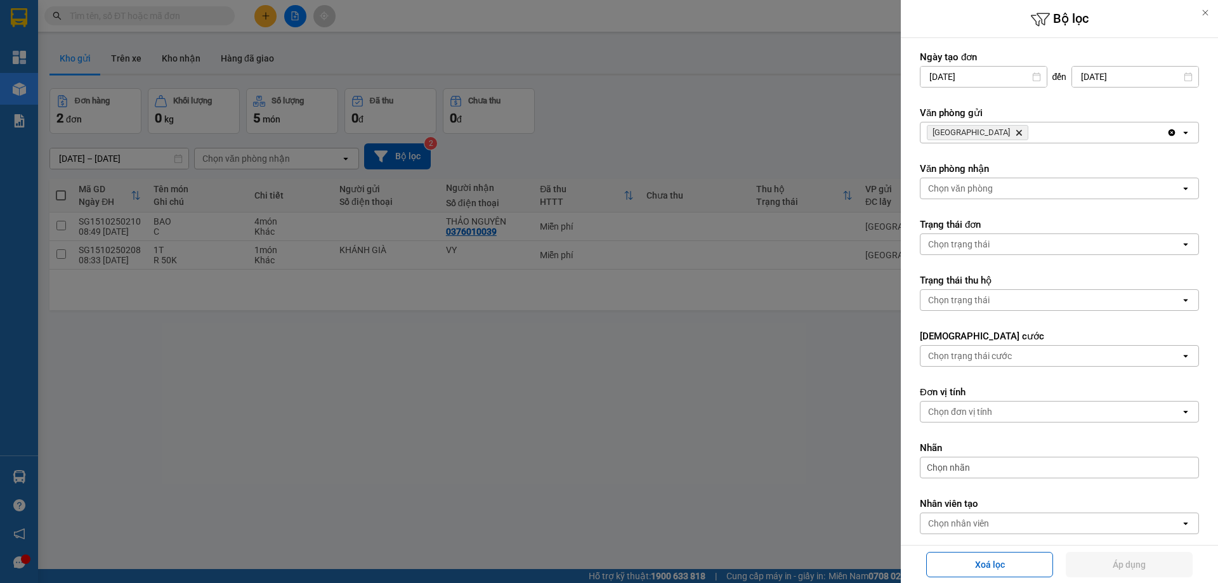
click at [1016, 133] on icon "SÀI GÒN, close by backspace" at bounding box center [1019, 133] width 6 height 6
click at [965, 128] on div "Chọn văn phòng" at bounding box center [960, 132] width 65 height 13
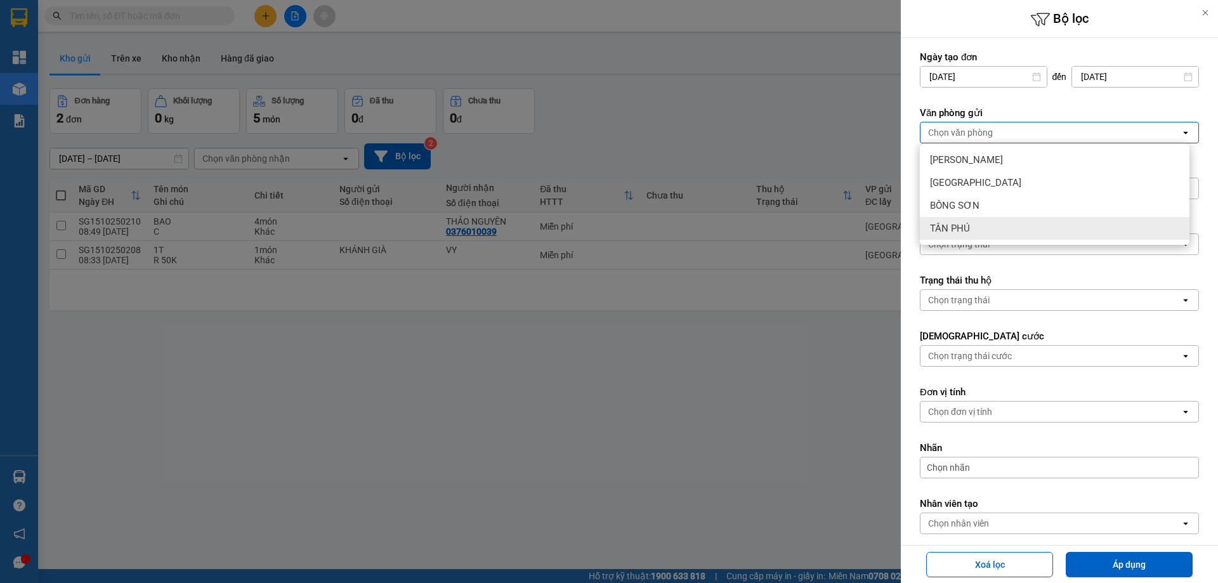
click at [956, 230] on span "TÂN PHÚ" at bounding box center [950, 228] width 40 height 13
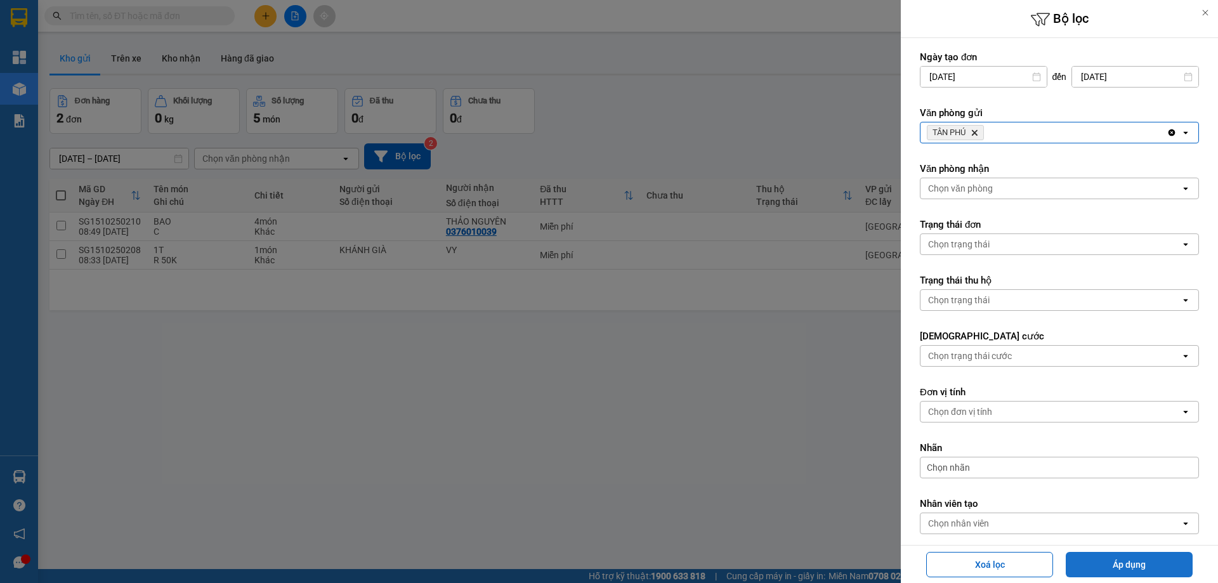
click at [1127, 570] on button "Áp dụng" at bounding box center [1129, 564] width 127 height 25
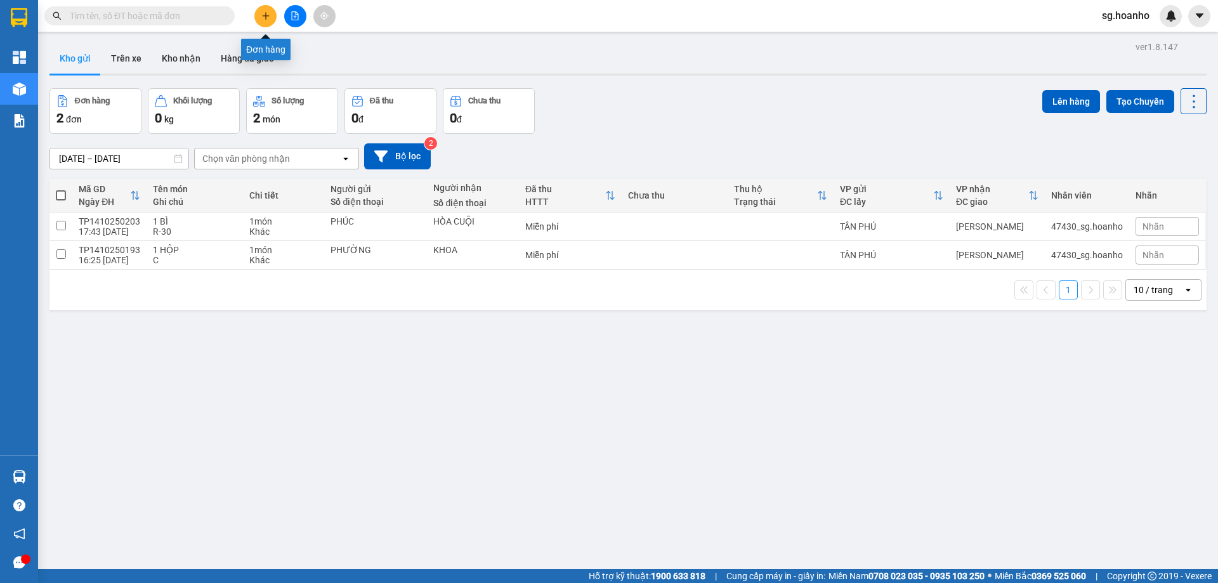
click at [263, 12] on icon "plus" at bounding box center [265, 15] width 9 height 9
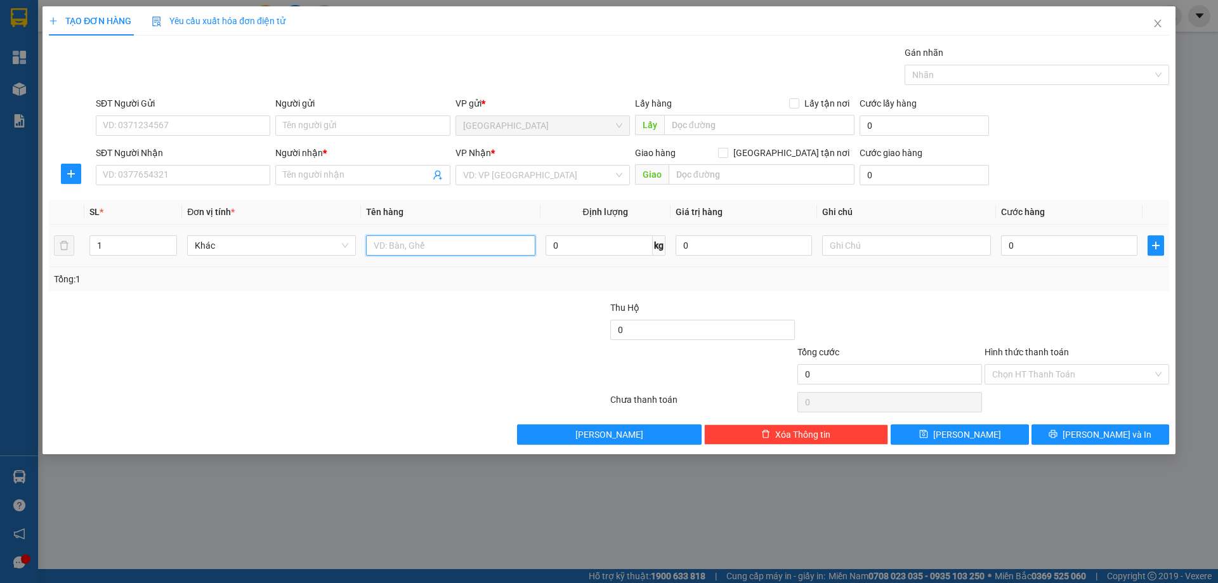
click at [399, 243] on input "text" at bounding box center [450, 245] width 169 height 20
type input "THÙNG"
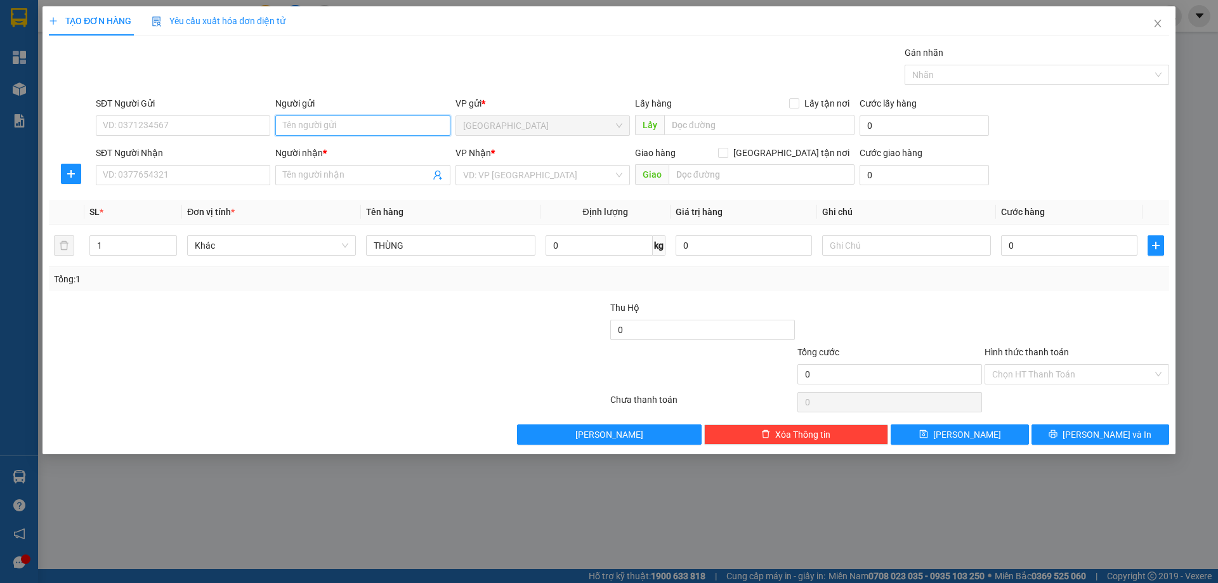
click at [341, 122] on input "Người gửi" at bounding box center [362, 125] width 174 height 20
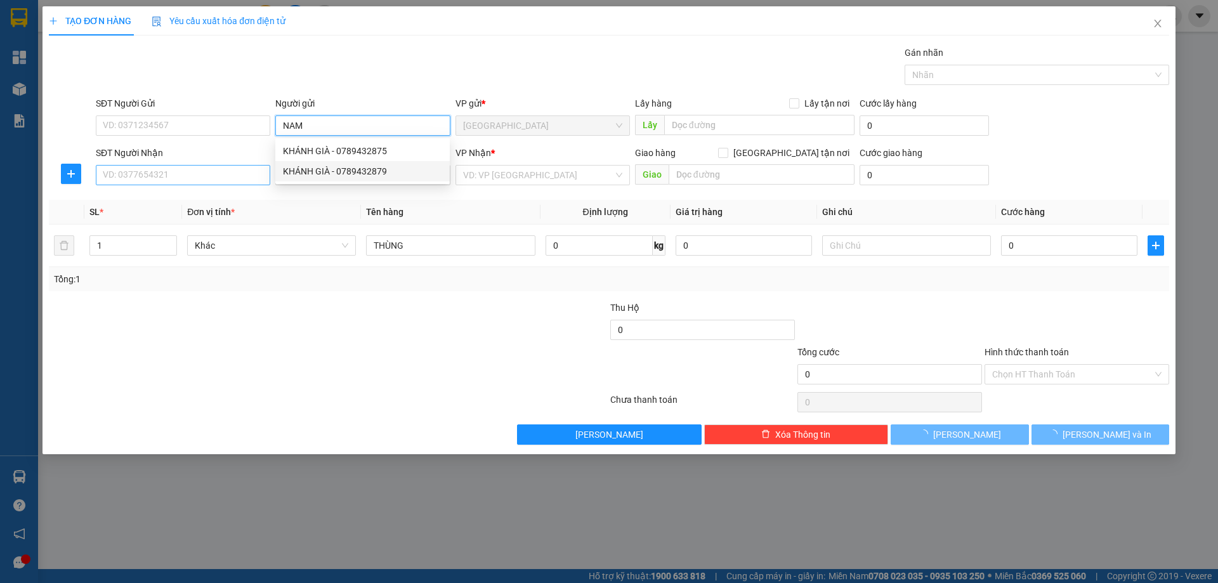
type input "NAM"
click at [249, 174] on input "SĐT Người Nhận" at bounding box center [183, 175] width 174 height 20
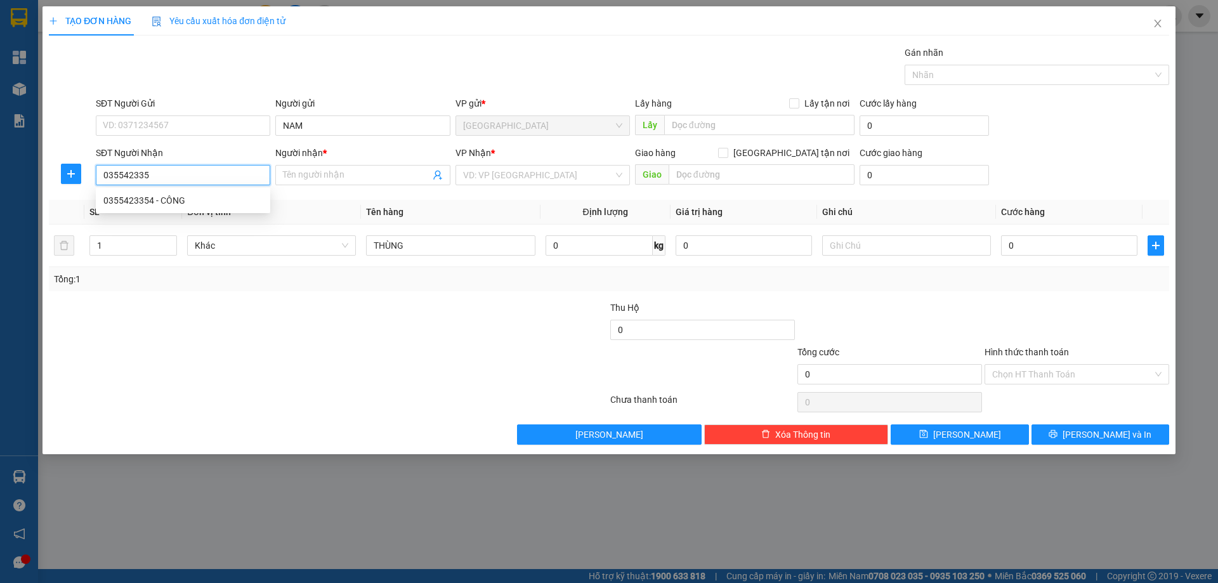
type input "0355423354"
click at [232, 195] on div "0355423354 - CÔNG" at bounding box center [182, 200] width 159 height 14
type input "CÔNG"
type input "0355423354"
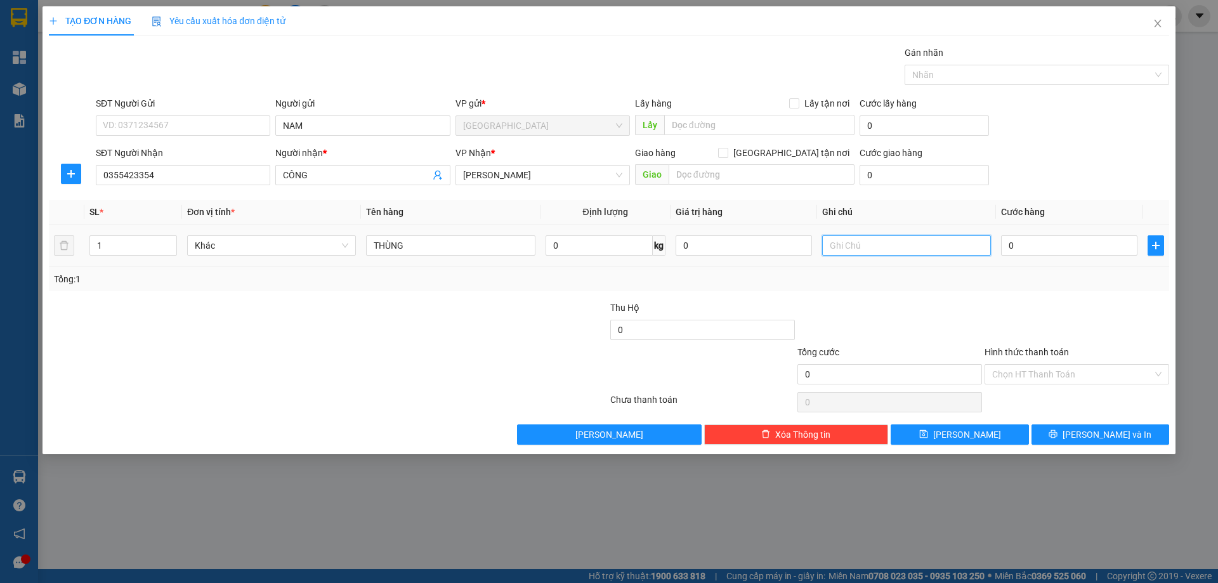
click at [861, 242] on input "text" at bounding box center [906, 245] width 169 height 20
type input "R/50"
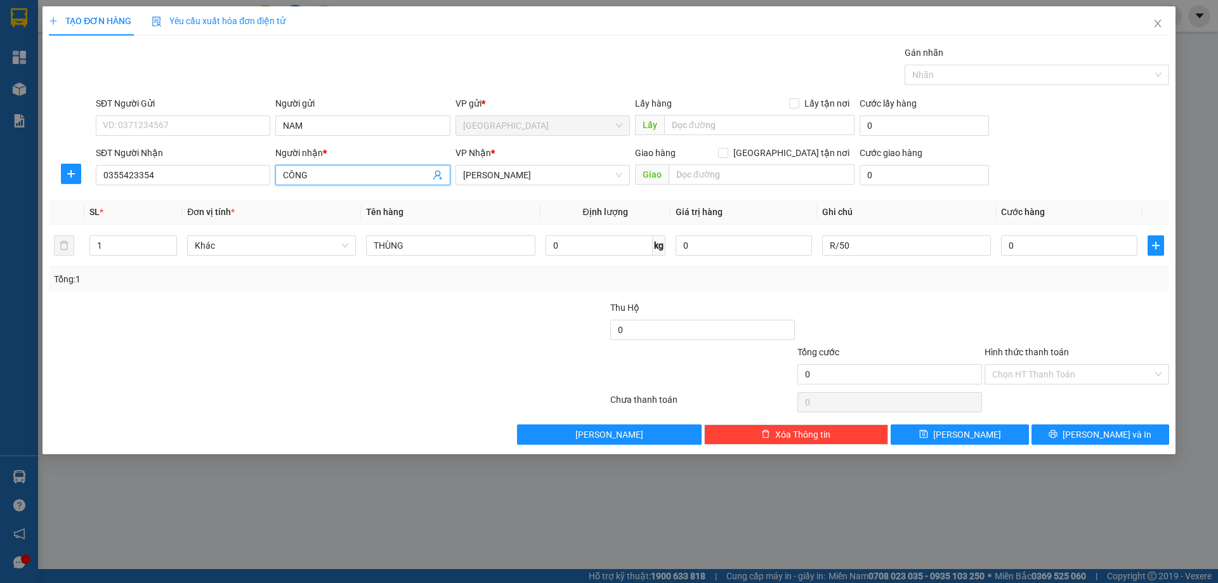
click at [282, 177] on span "CÔNG" at bounding box center [362, 175] width 174 height 20
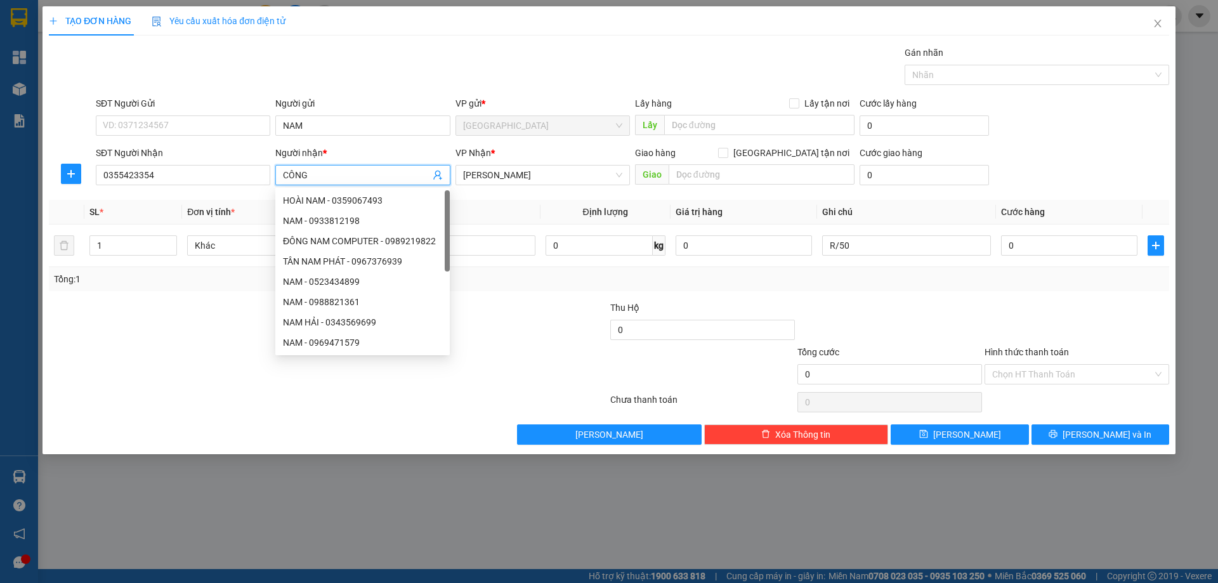
click at [285, 176] on input "CÔNG" at bounding box center [356, 175] width 147 height 14
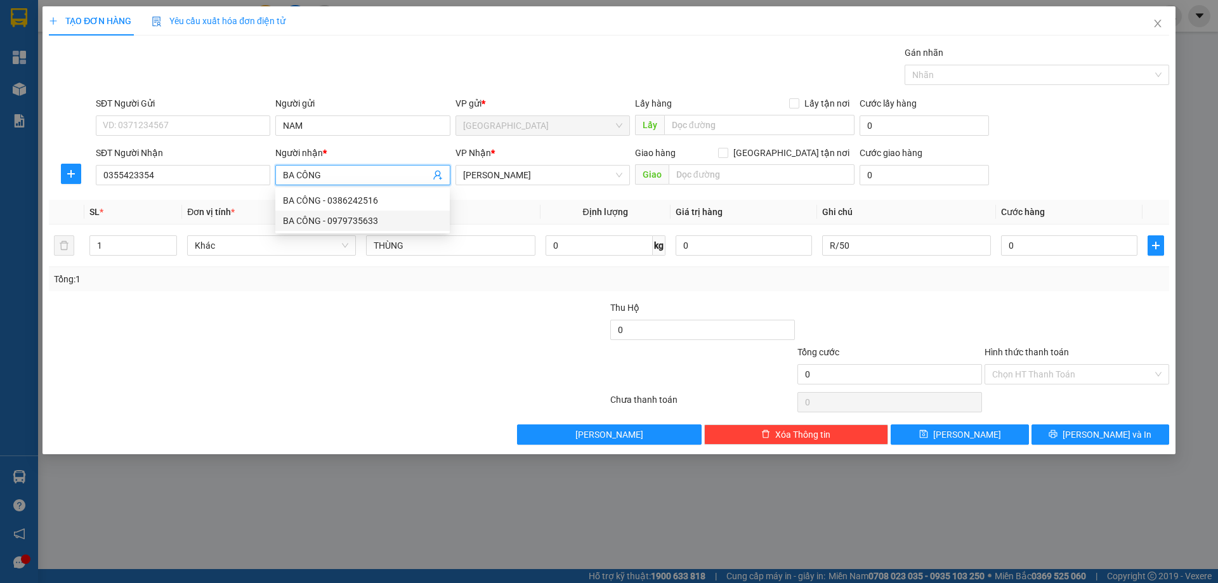
type input "BA CÔNG"
click at [987, 353] on label "Hình thức thanh toán" at bounding box center [1026, 352] width 84 height 10
click at [992, 365] on input "Hình thức thanh toán" at bounding box center [1072, 374] width 160 height 19
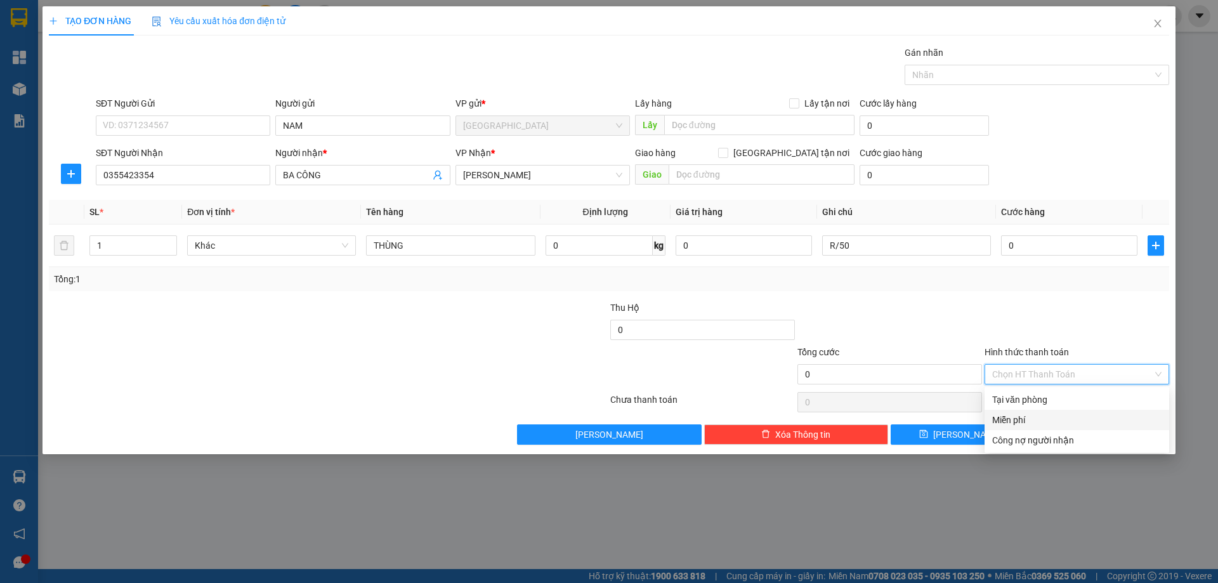
click at [1022, 415] on div "Miễn phí" at bounding box center [1076, 420] width 169 height 14
click at [1090, 426] on button "[PERSON_NAME] và In" at bounding box center [1100, 434] width 138 height 20
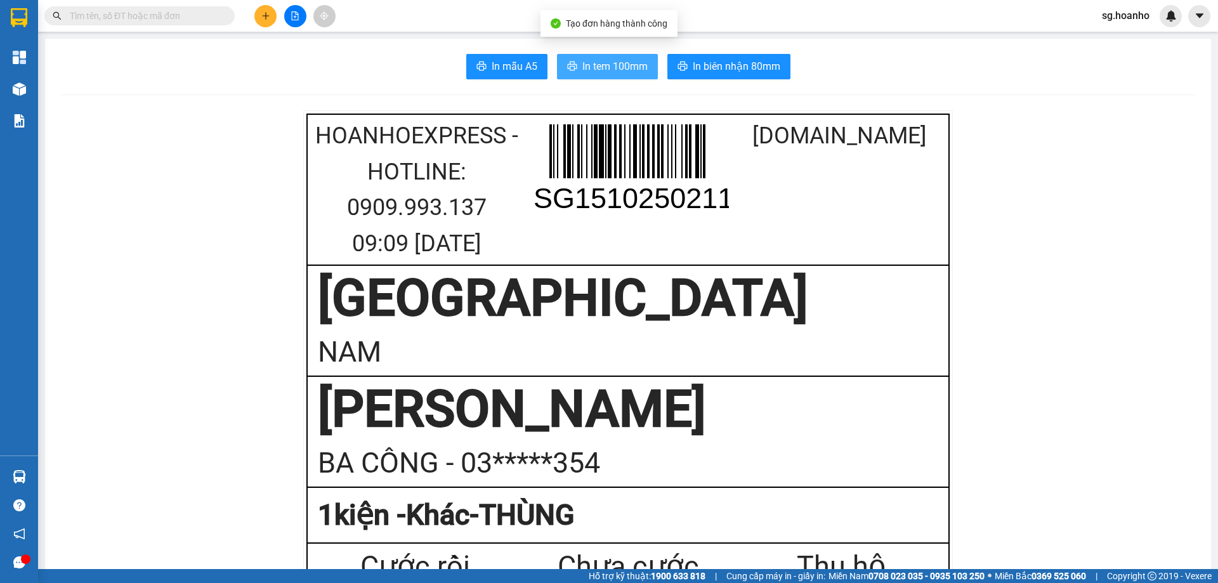
click at [596, 66] on span "In tem 100mm" at bounding box center [614, 66] width 65 height 16
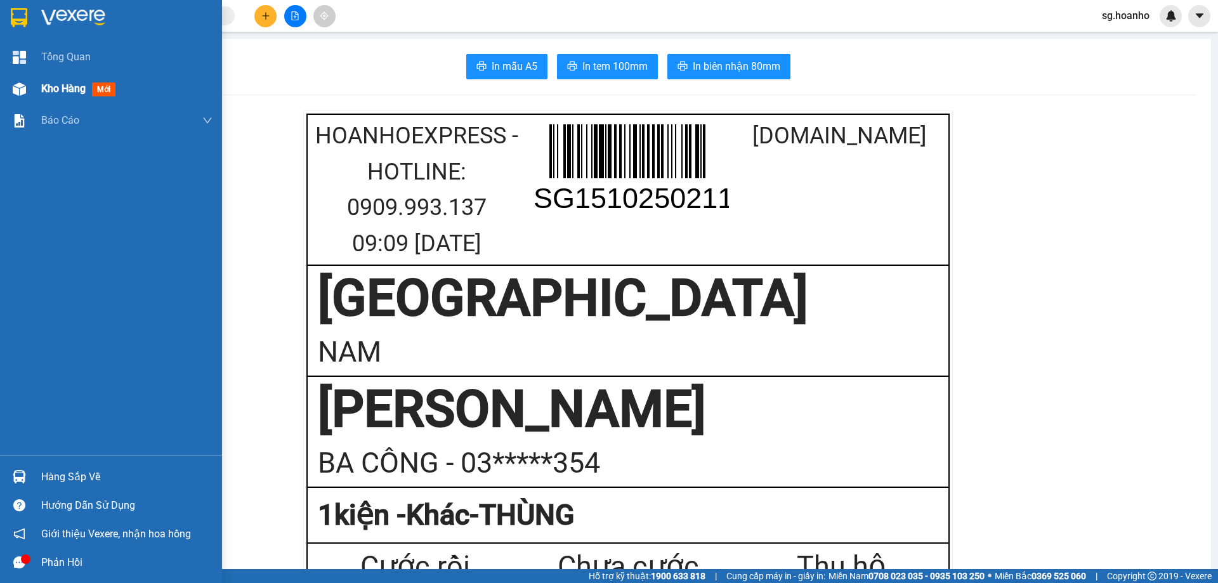
click at [98, 87] on span "mới" at bounding box center [103, 89] width 23 height 14
click at [98, 86] on span "mới" at bounding box center [103, 89] width 23 height 14
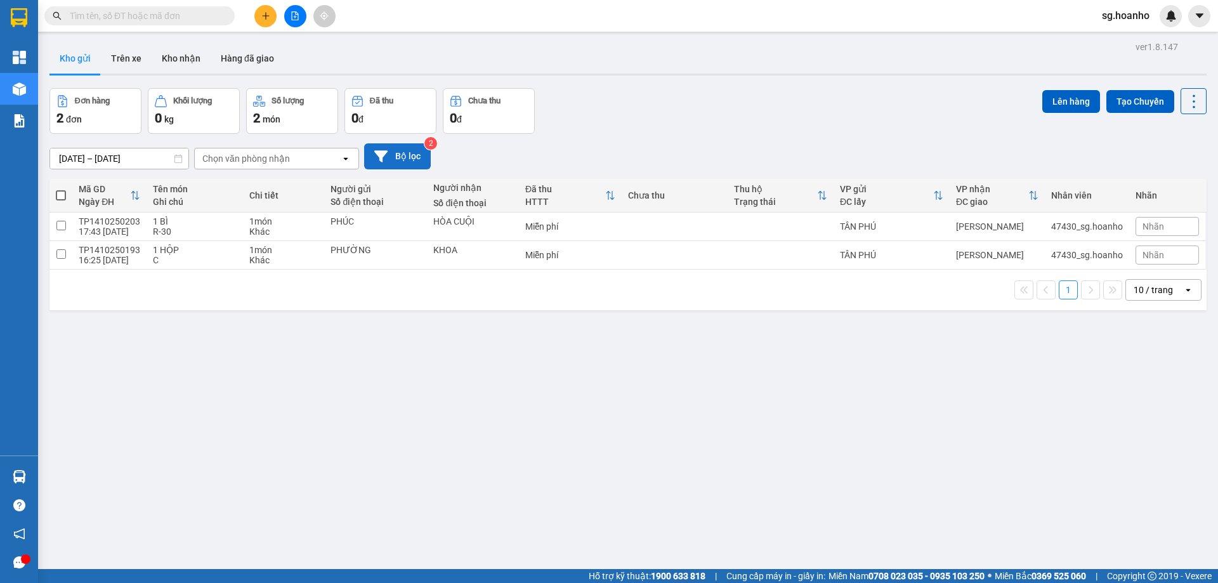
click at [415, 159] on button "Bộ lọc" at bounding box center [397, 156] width 67 height 26
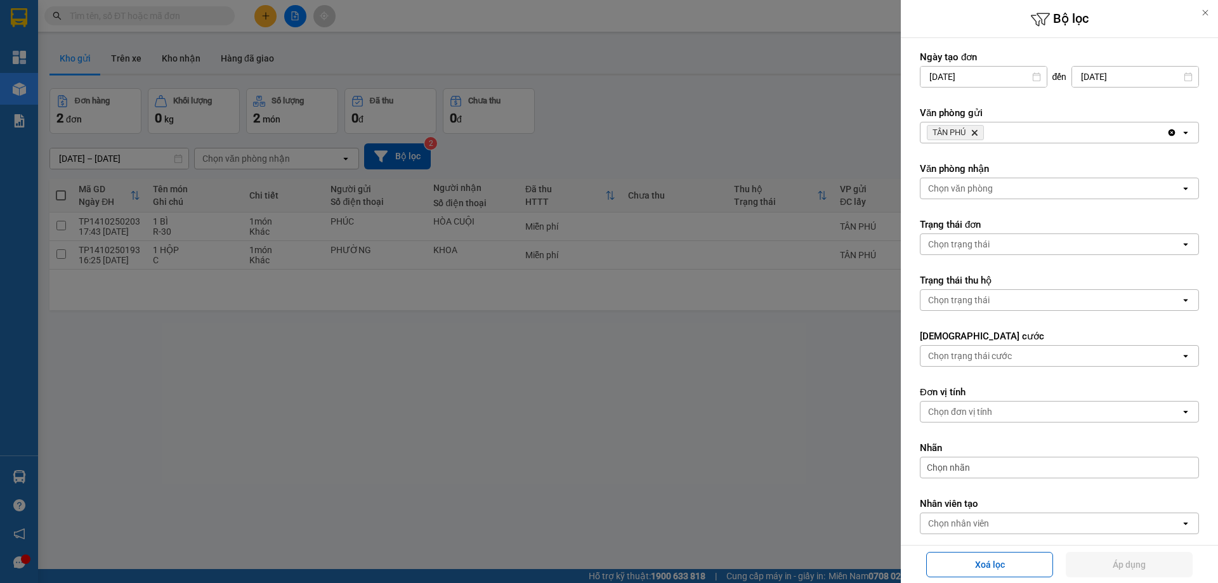
click at [977, 132] on icon "TÂN PHÚ, close by backspace" at bounding box center [975, 133] width 6 height 6
click at [964, 135] on div "Chọn văn phòng" at bounding box center [960, 132] width 65 height 13
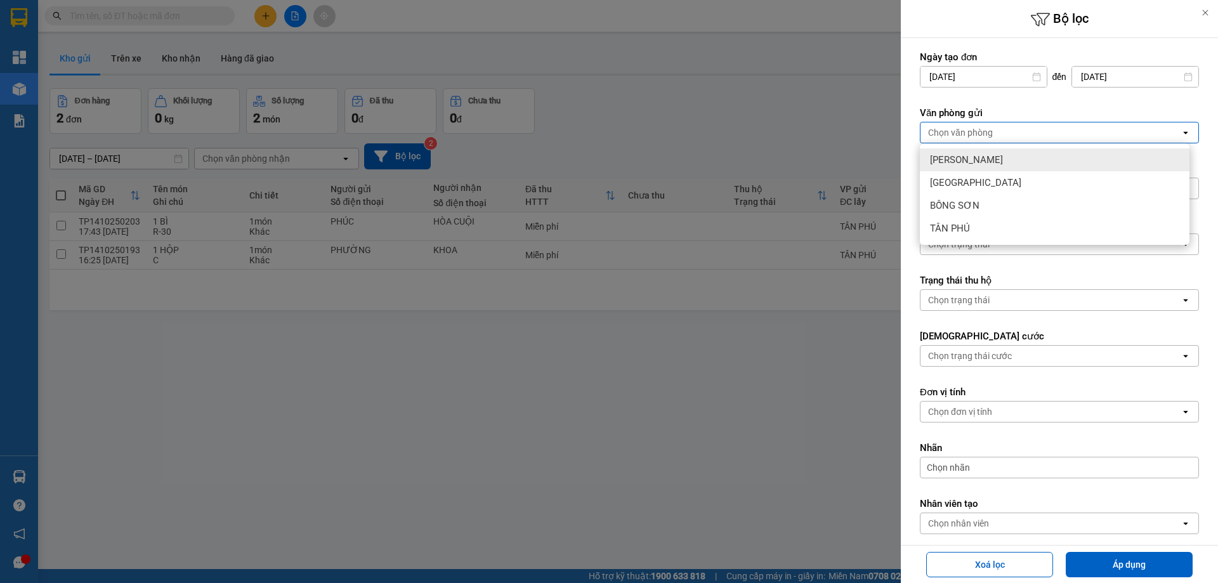
click at [967, 157] on span "[PERSON_NAME]" at bounding box center [966, 160] width 73 height 13
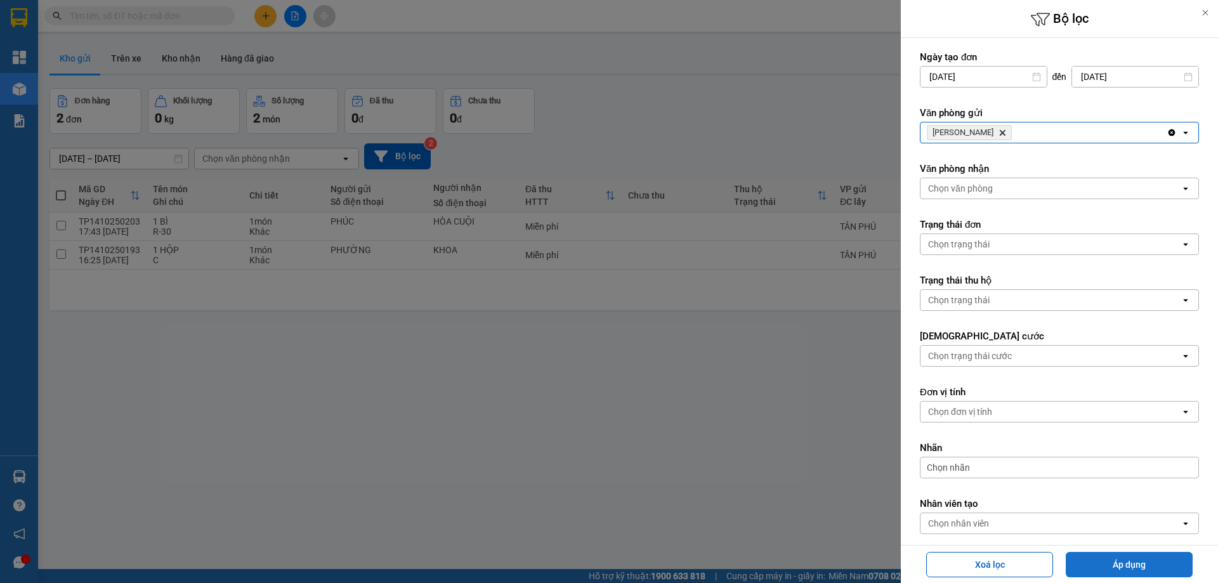
click at [1128, 556] on button "Áp dụng" at bounding box center [1129, 564] width 127 height 25
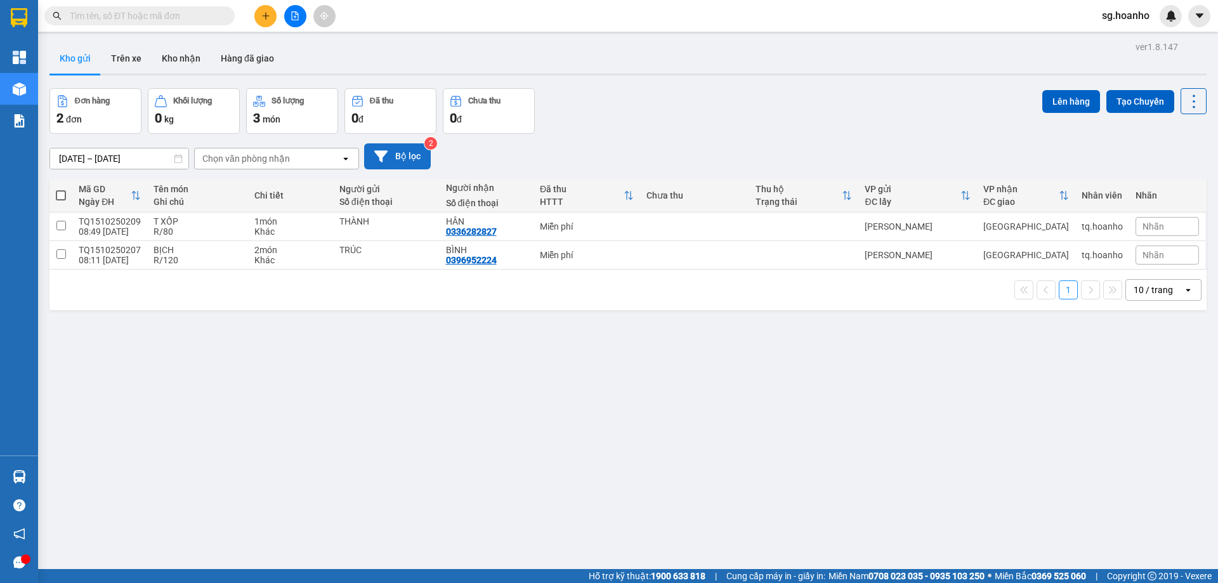
click at [382, 166] on button "Bộ lọc" at bounding box center [397, 156] width 67 height 26
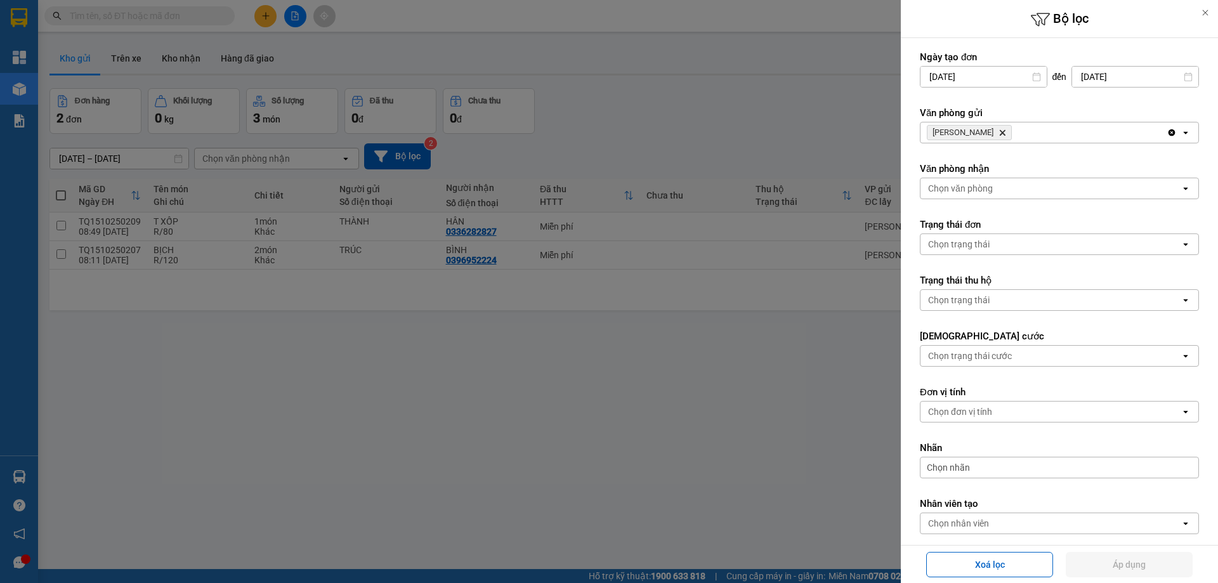
click at [998, 131] on icon "Delete" at bounding box center [1002, 133] width 8 height 8
click at [962, 124] on div "Chọn văn phòng" at bounding box center [1050, 132] width 260 height 20
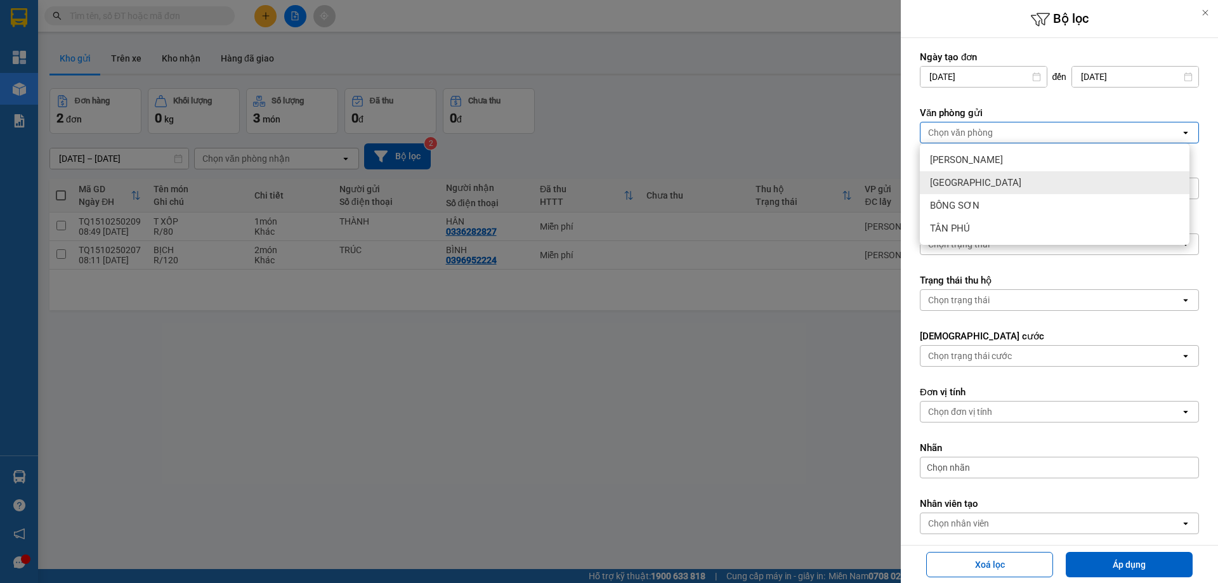
click at [965, 188] on span "[GEOGRAPHIC_DATA]" at bounding box center [975, 182] width 91 height 13
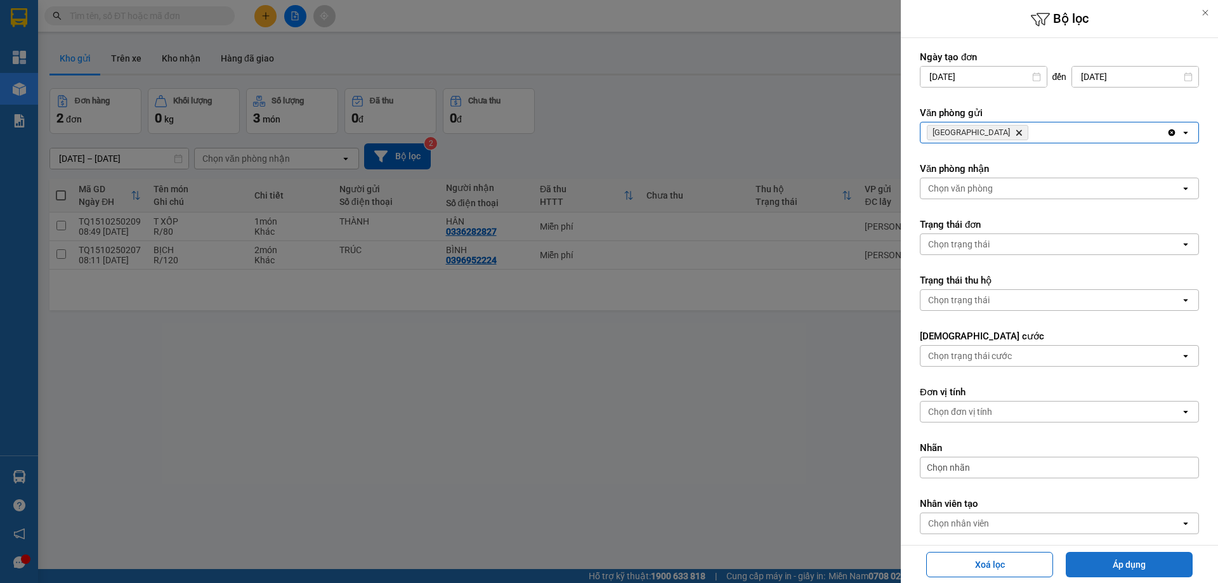
click at [1101, 566] on button "Áp dụng" at bounding box center [1129, 564] width 127 height 25
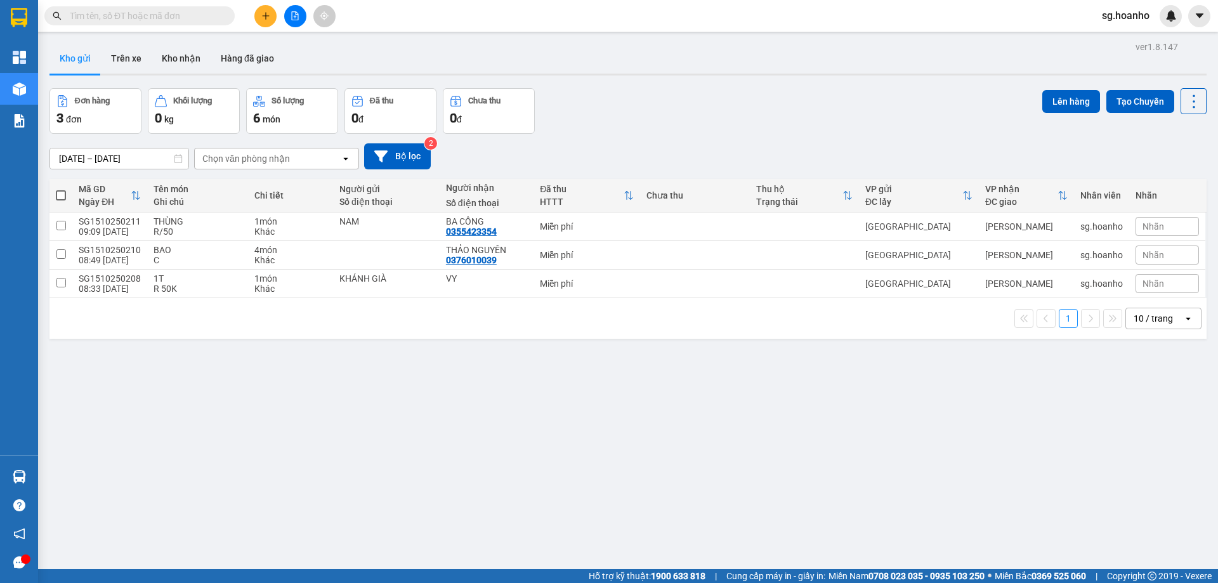
click at [176, 16] on input "text" at bounding box center [145, 16] width 150 height 14
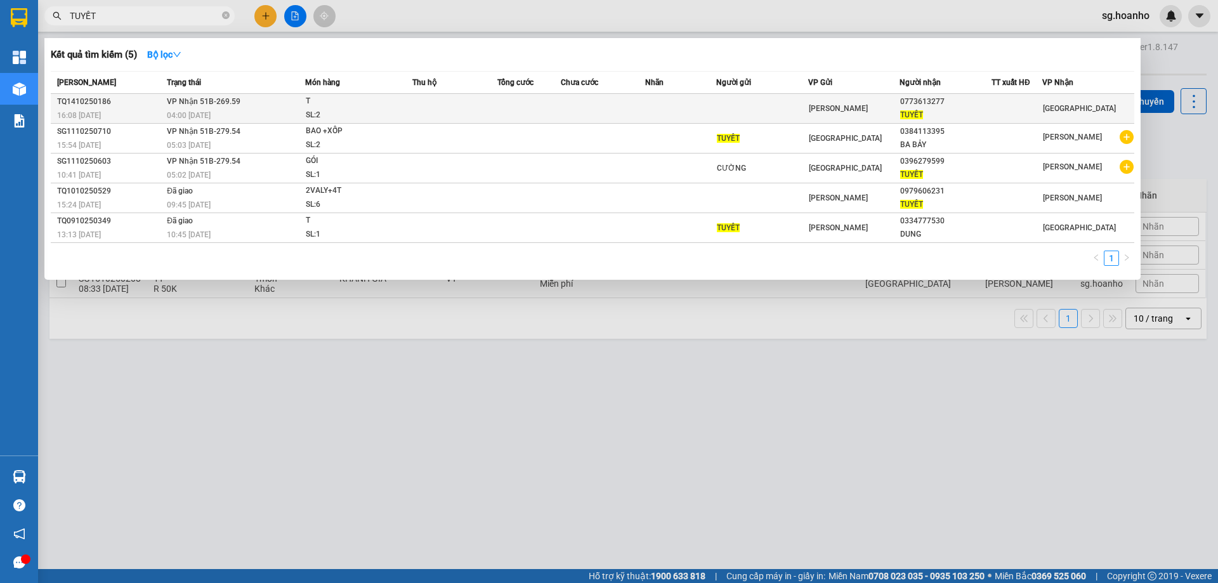
type input "TUYẾT"
click at [828, 107] on span "[PERSON_NAME]" at bounding box center [838, 108] width 59 height 9
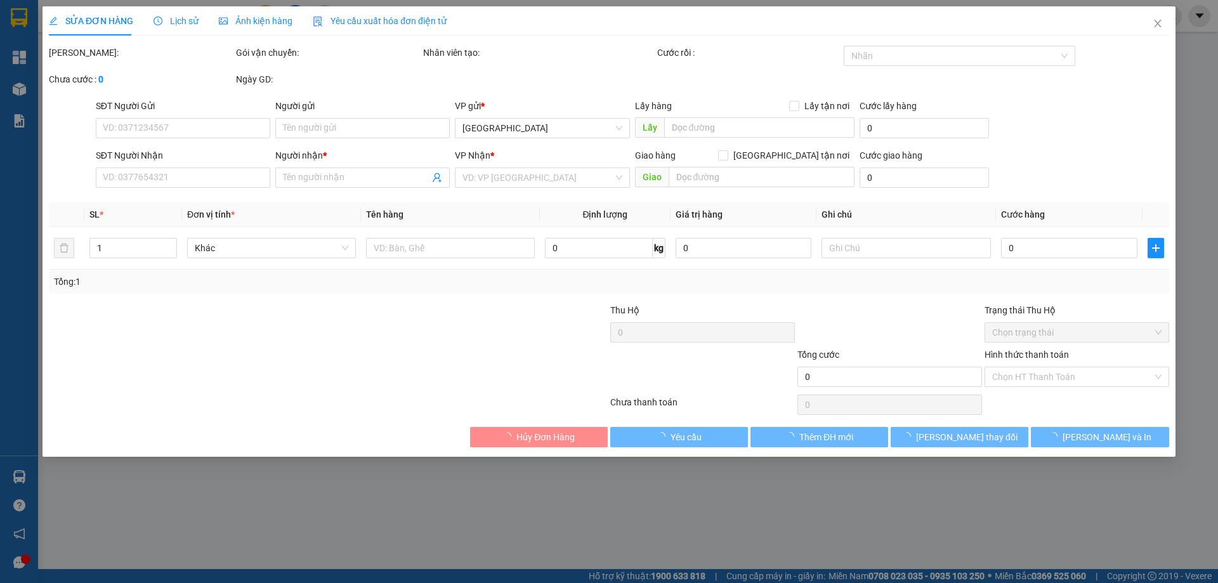
type input "0773613277"
type input "TUYẾT"
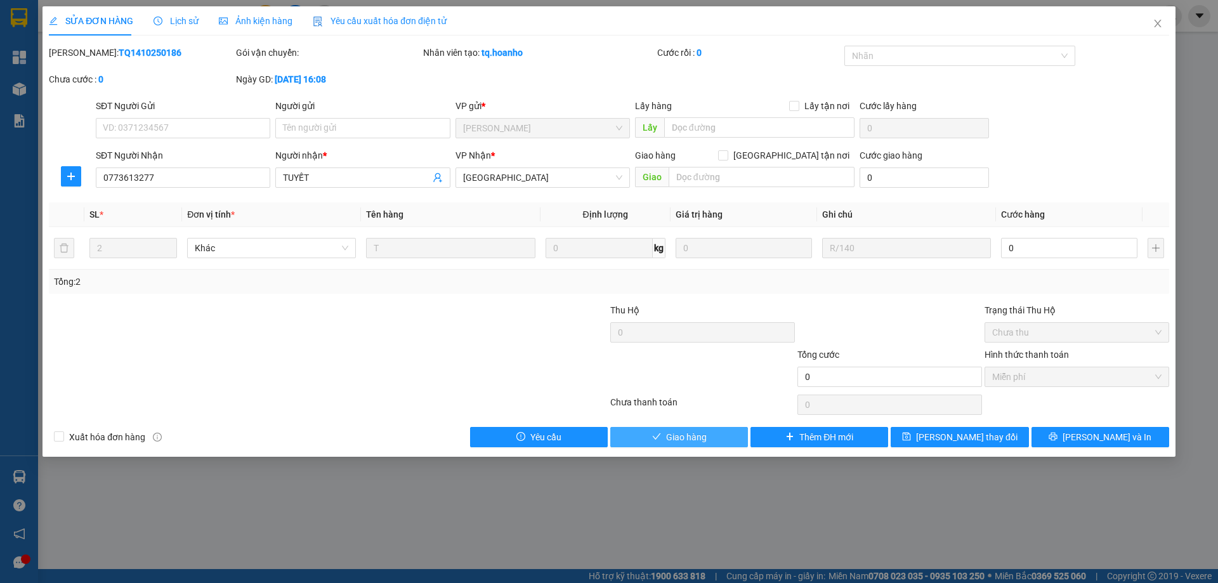
click at [684, 428] on button "Giao hàng" at bounding box center [679, 437] width 138 height 20
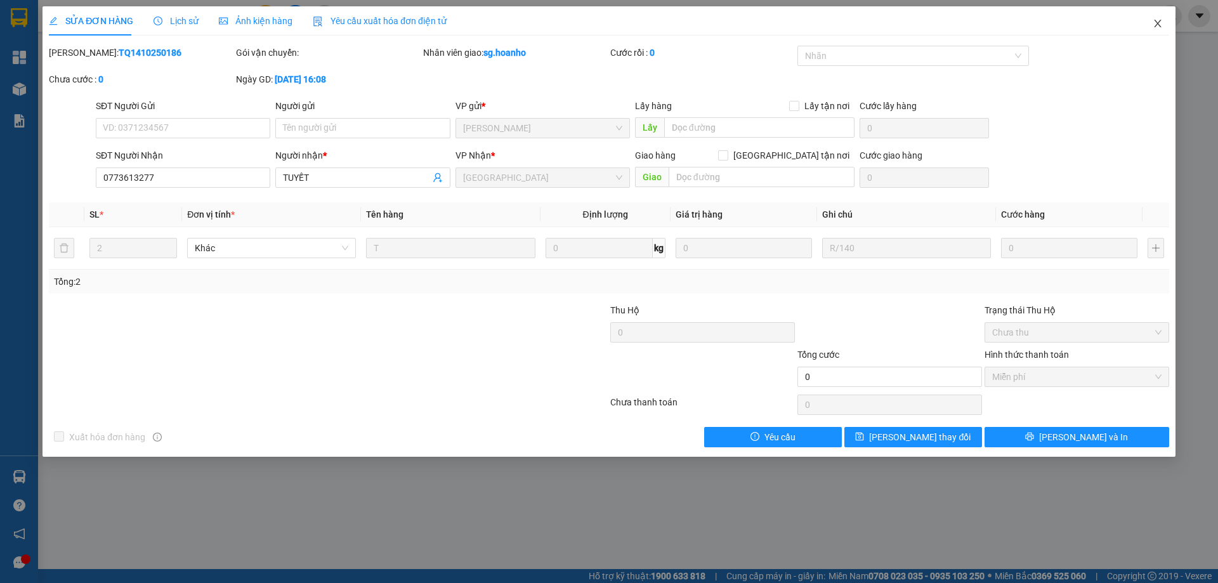
click at [1161, 21] on icon "close" at bounding box center [1158, 23] width 10 height 10
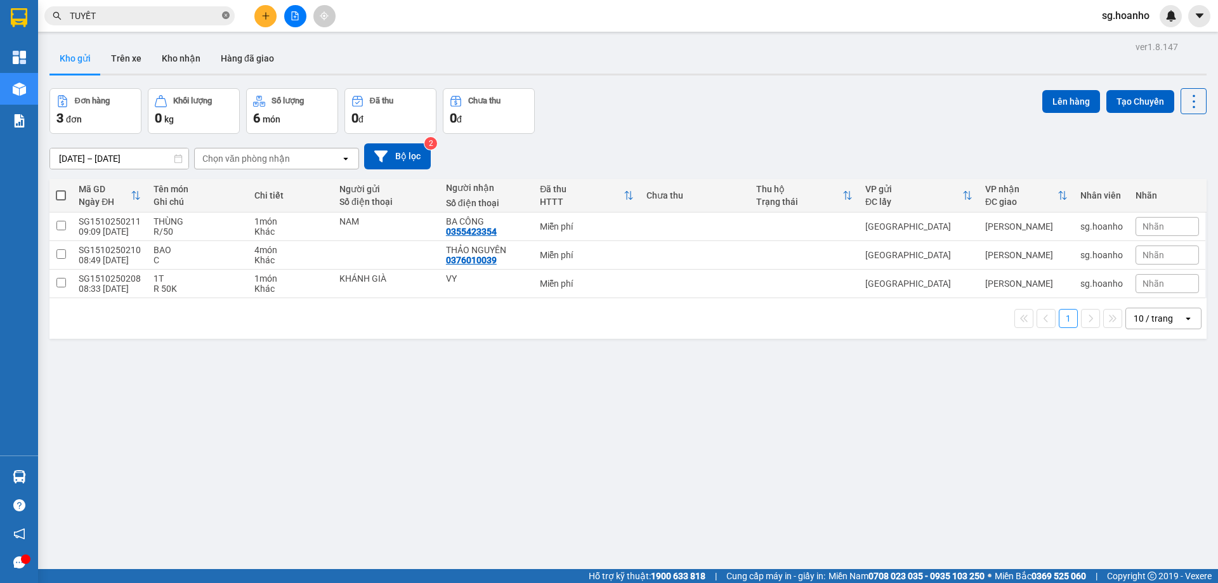
click at [226, 15] on icon "close-circle" at bounding box center [226, 15] width 8 height 8
type input "051"
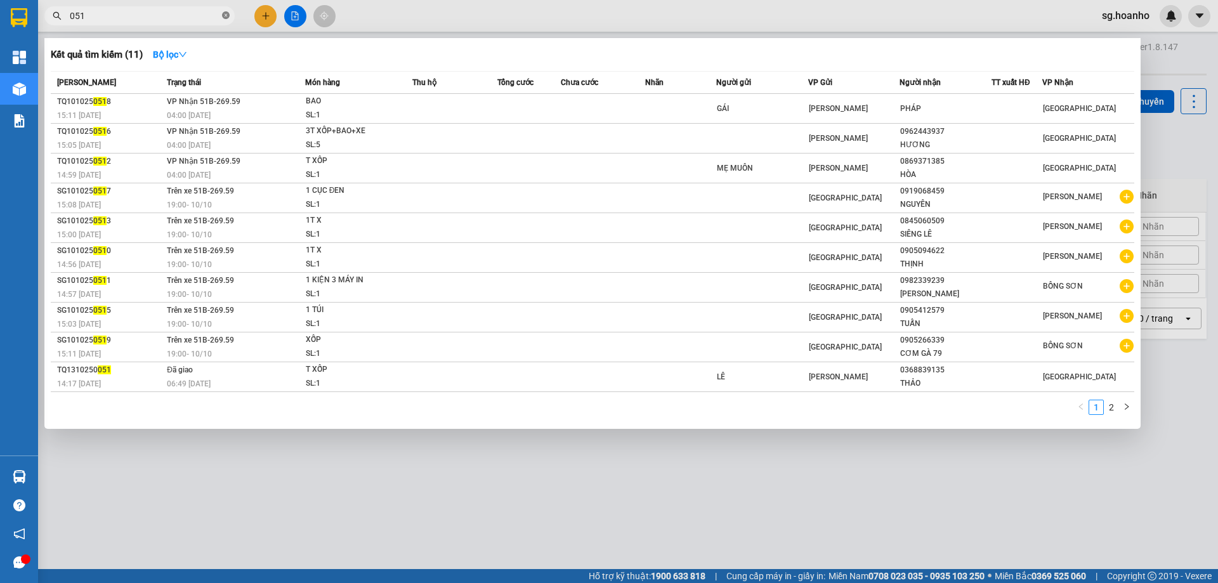
click at [224, 16] on icon "close-circle" at bounding box center [226, 15] width 8 height 8
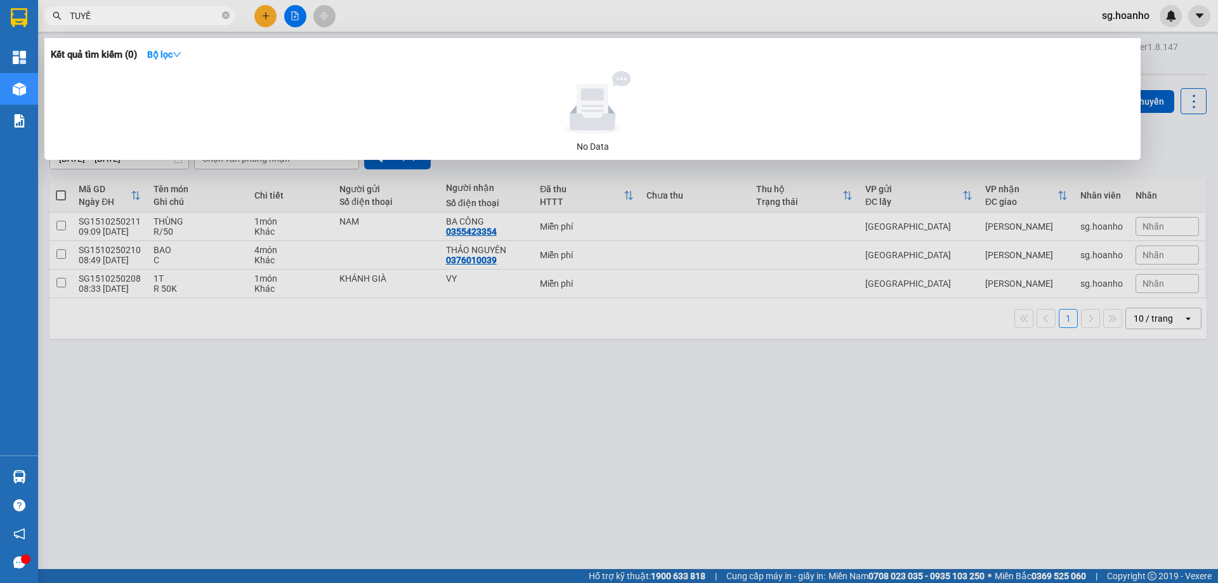
type input "TUYẾT"
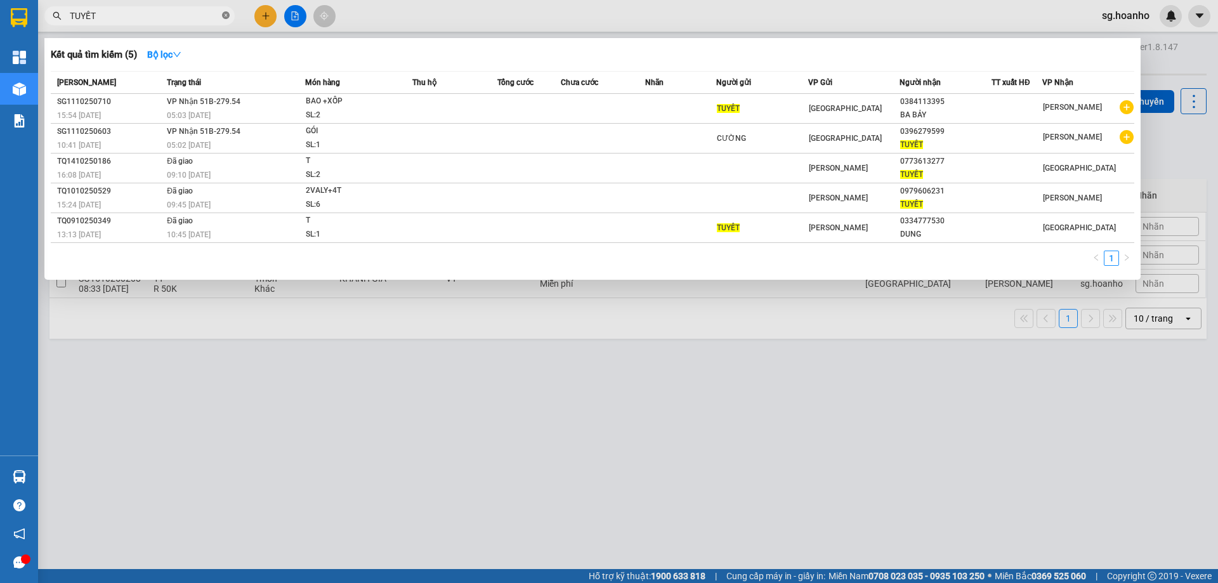
click at [225, 13] on icon "close-circle" at bounding box center [226, 15] width 8 height 8
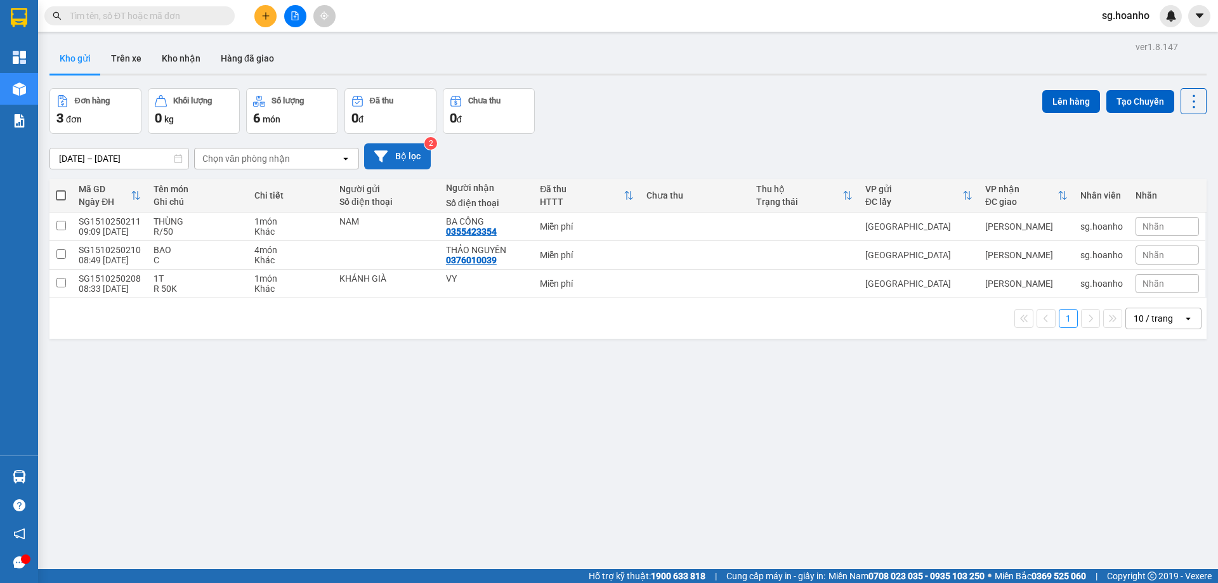
click at [407, 150] on button "Bộ lọc" at bounding box center [397, 156] width 67 height 26
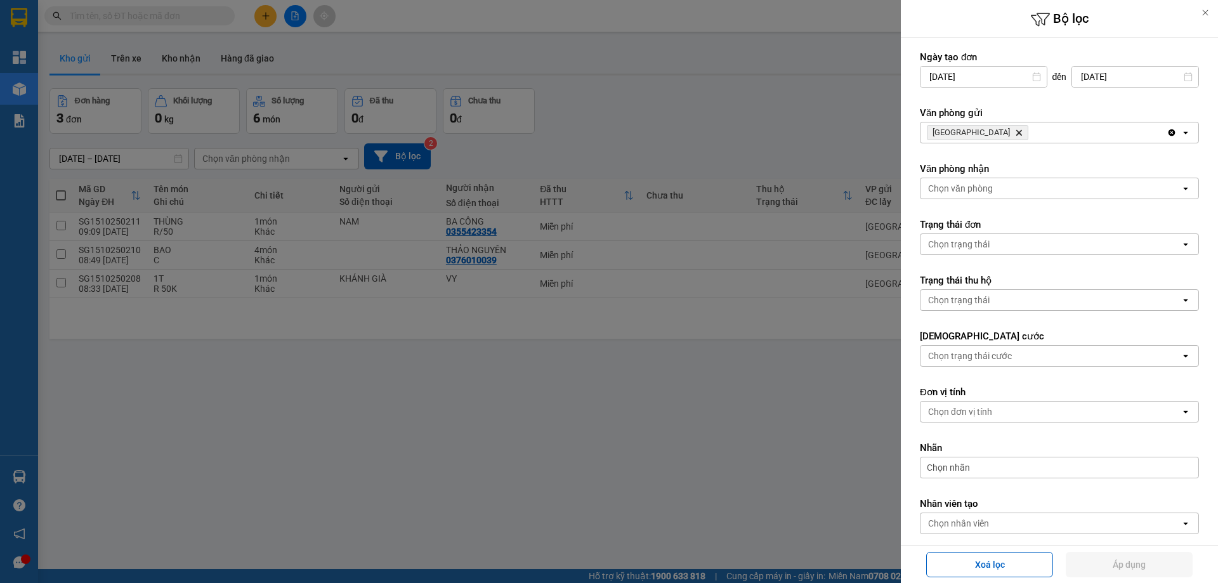
click at [1016, 131] on icon "SÀI GÒN, close by backspace" at bounding box center [1019, 133] width 6 height 6
click at [956, 131] on div "Chọn văn phòng" at bounding box center [960, 132] width 65 height 13
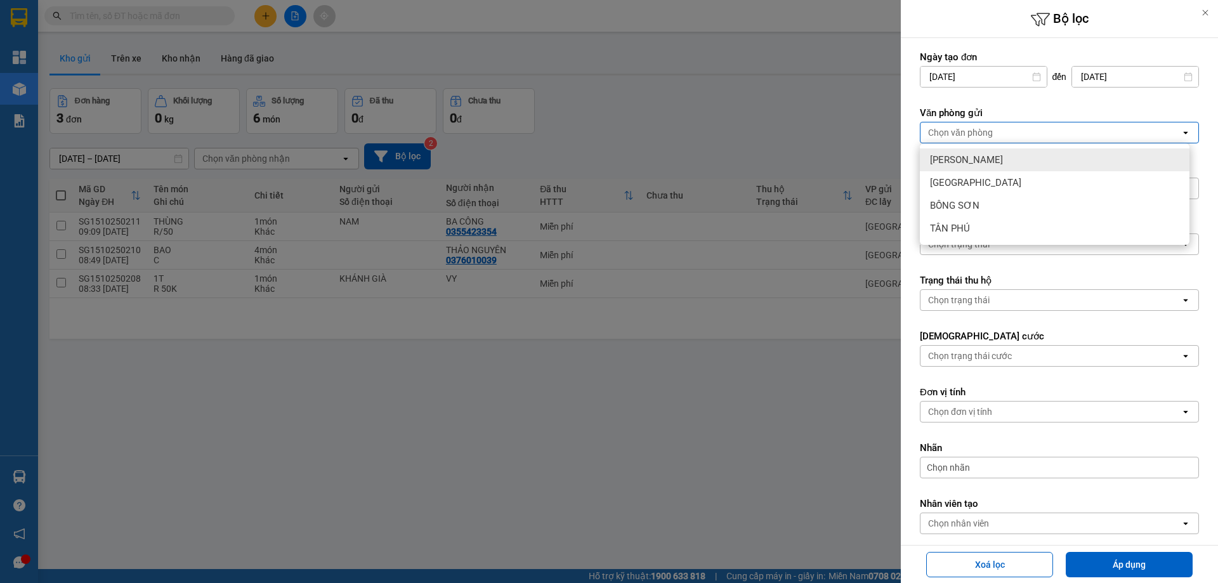
click at [966, 158] on span "[PERSON_NAME]" at bounding box center [966, 160] width 73 height 13
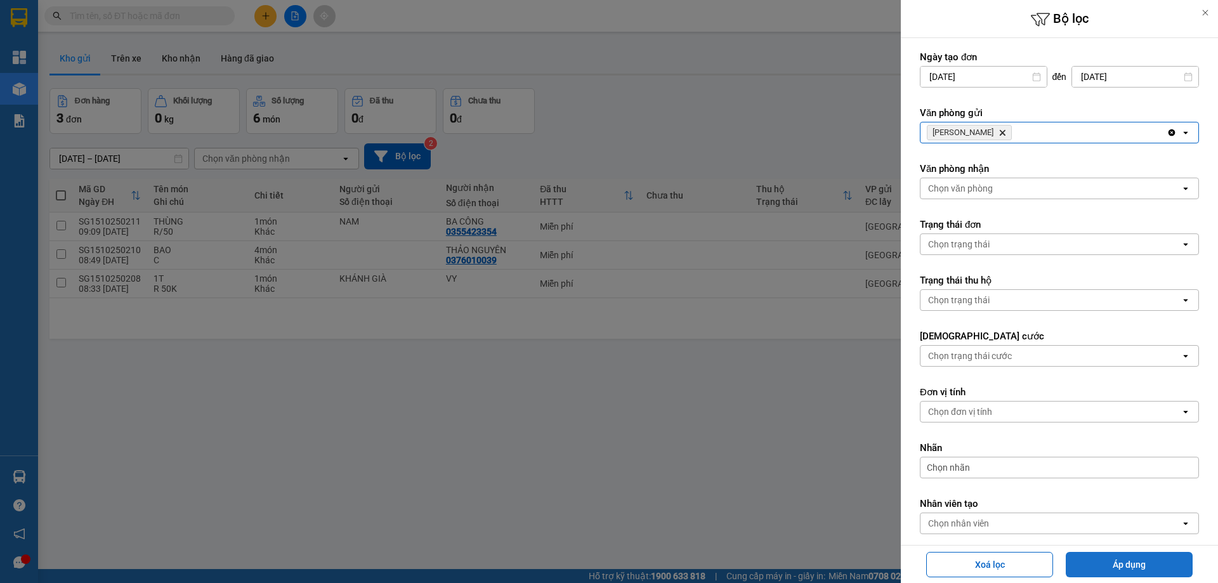
click at [1115, 565] on button "Áp dụng" at bounding box center [1129, 564] width 127 height 25
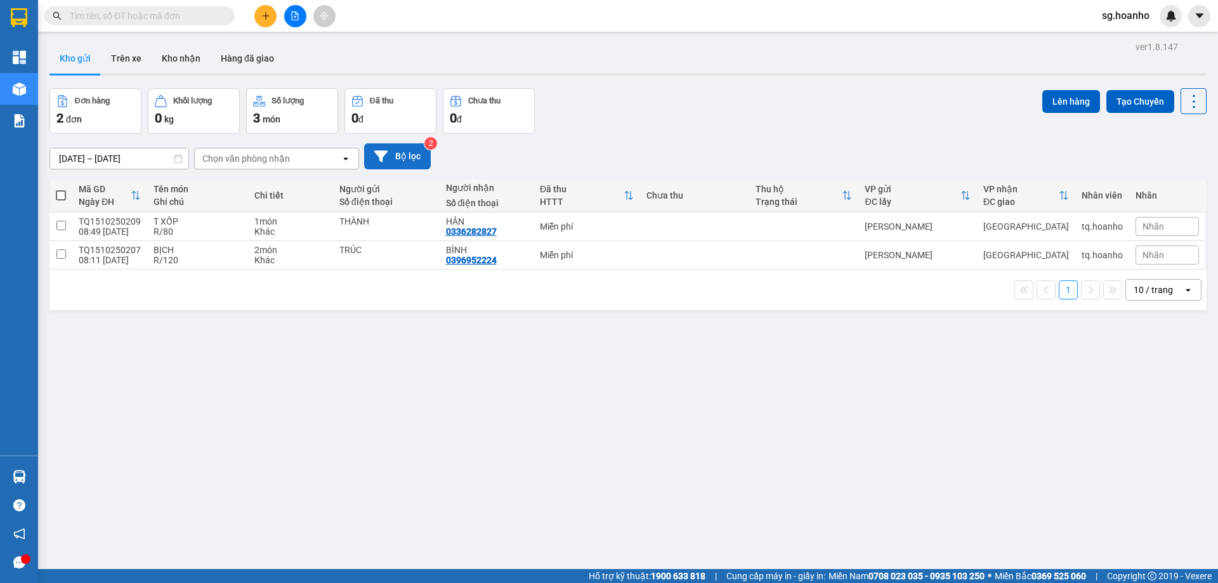
click at [398, 155] on button "Bộ lọc" at bounding box center [397, 156] width 67 height 26
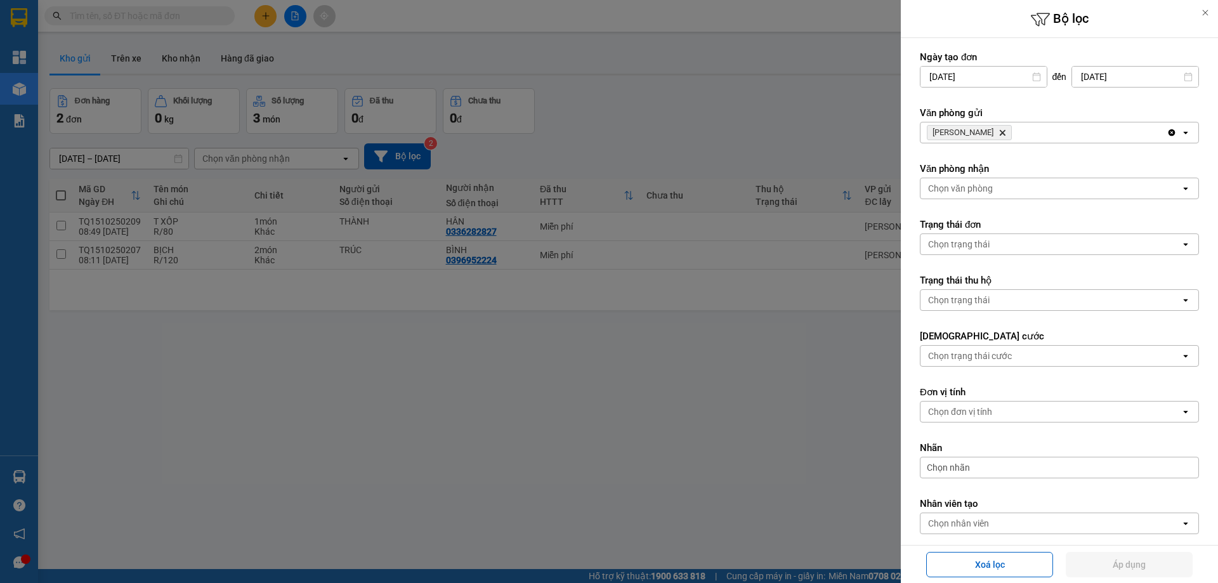
click at [1000, 134] on icon "TAM QUAN, close by backspace" at bounding box center [1003, 133] width 6 height 6
click at [967, 133] on div "Chọn văn phòng" at bounding box center [960, 132] width 65 height 13
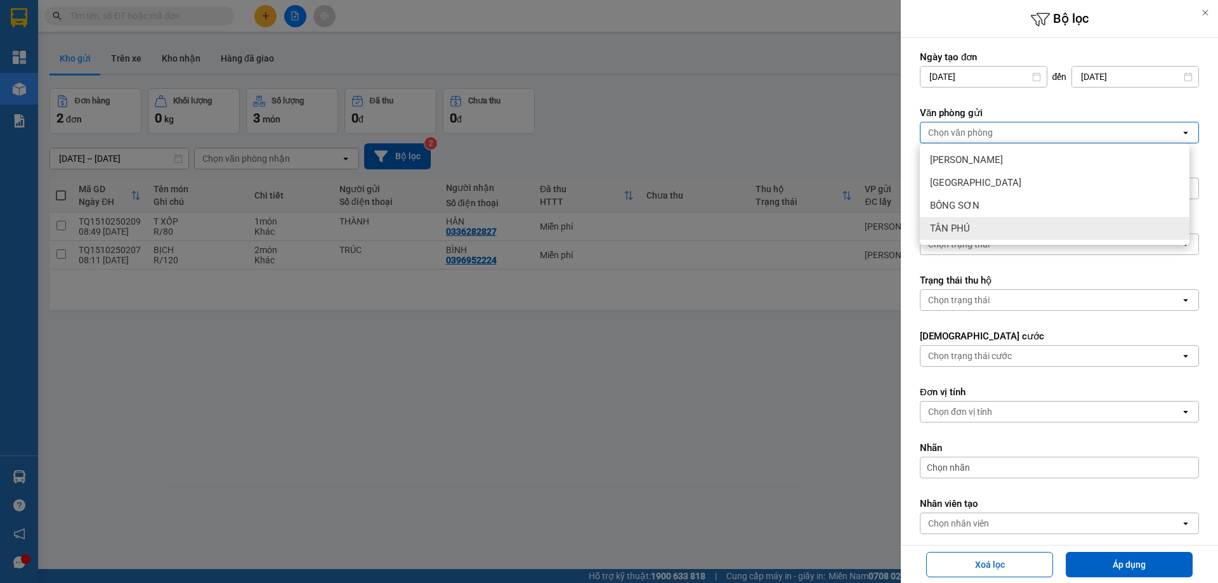
click at [977, 227] on div "TÂN PHÚ" at bounding box center [1055, 228] width 270 height 23
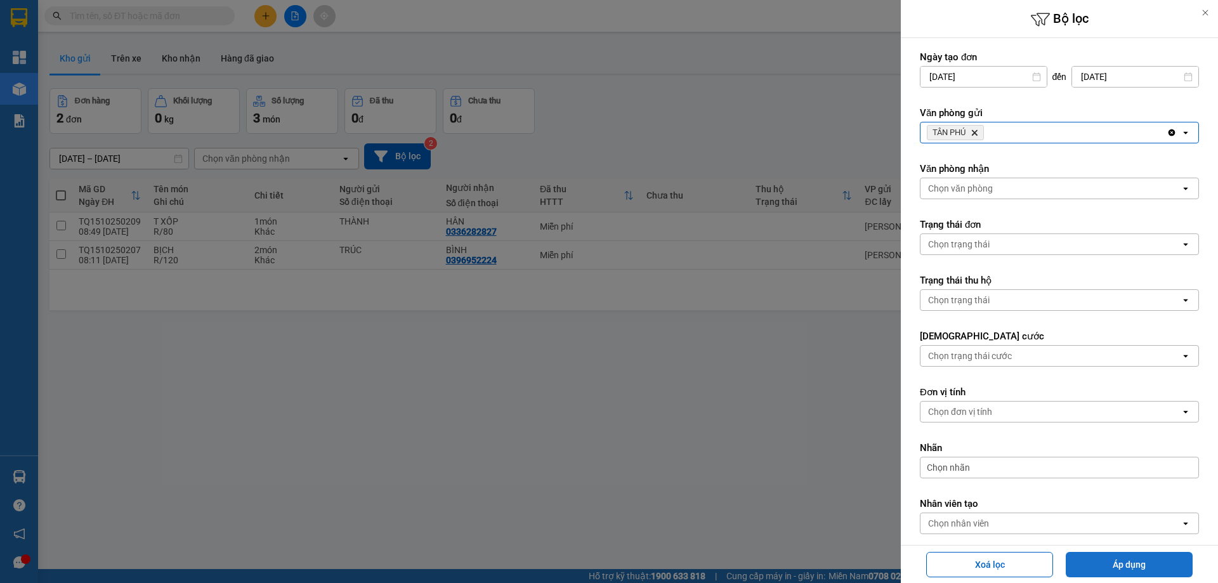
click at [1099, 562] on button "Áp dụng" at bounding box center [1129, 564] width 127 height 25
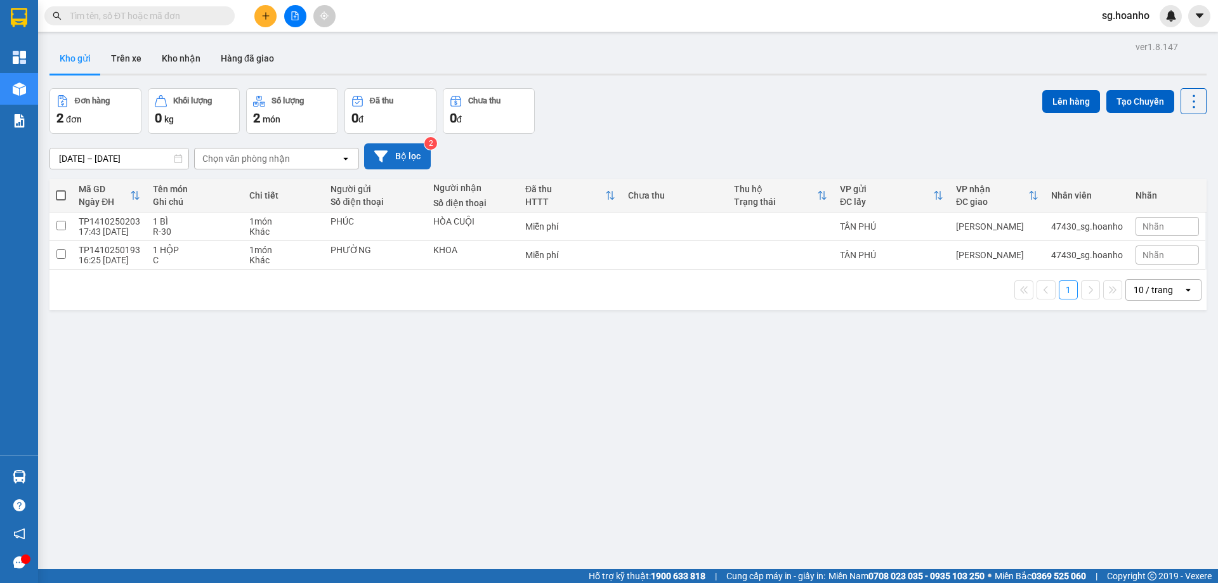
click at [410, 154] on button "Bộ lọc" at bounding box center [397, 156] width 67 height 26
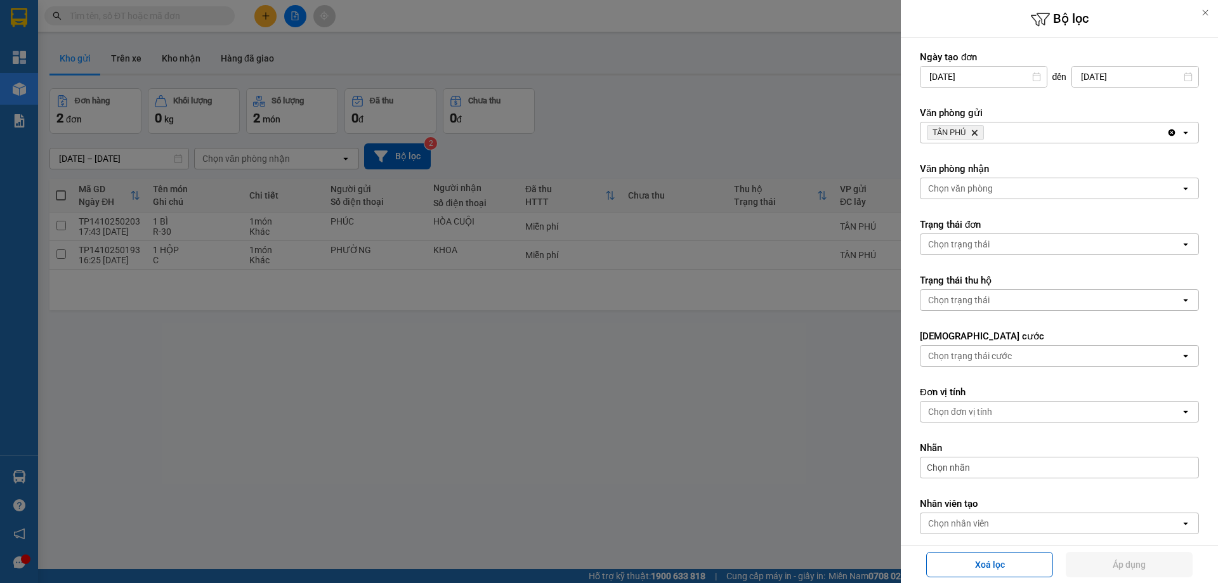
click at [976, 131] on icon "Delete" at bounding box center [975, 133] width 8 height 8
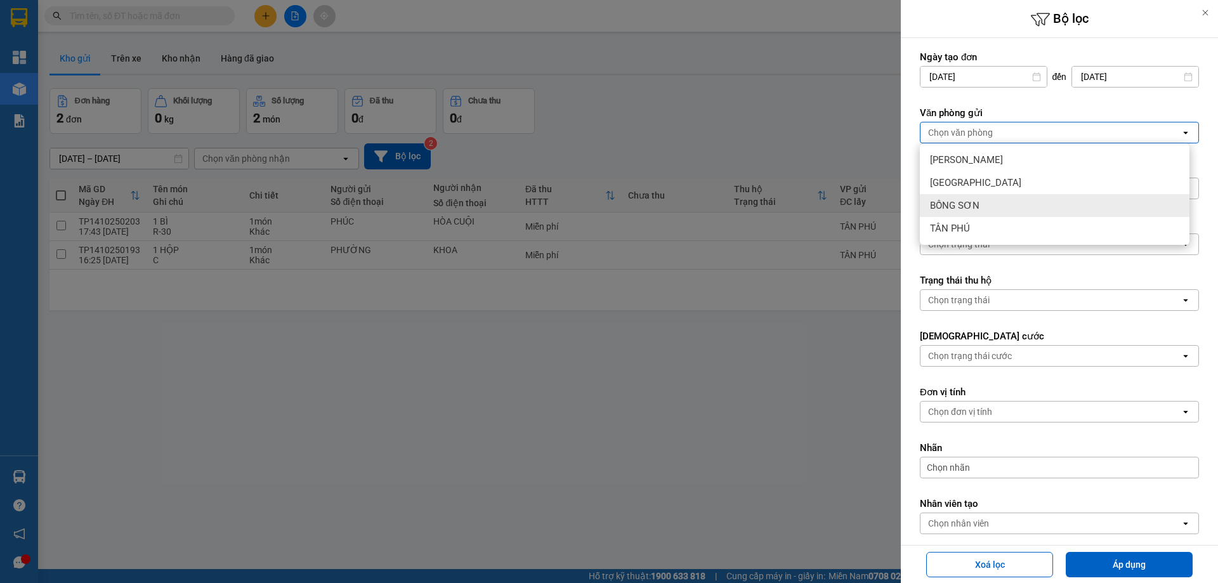
click at [997, 209] on div "BỒNG SƠN" at bounding box center [1055, 205] width 270 height 23
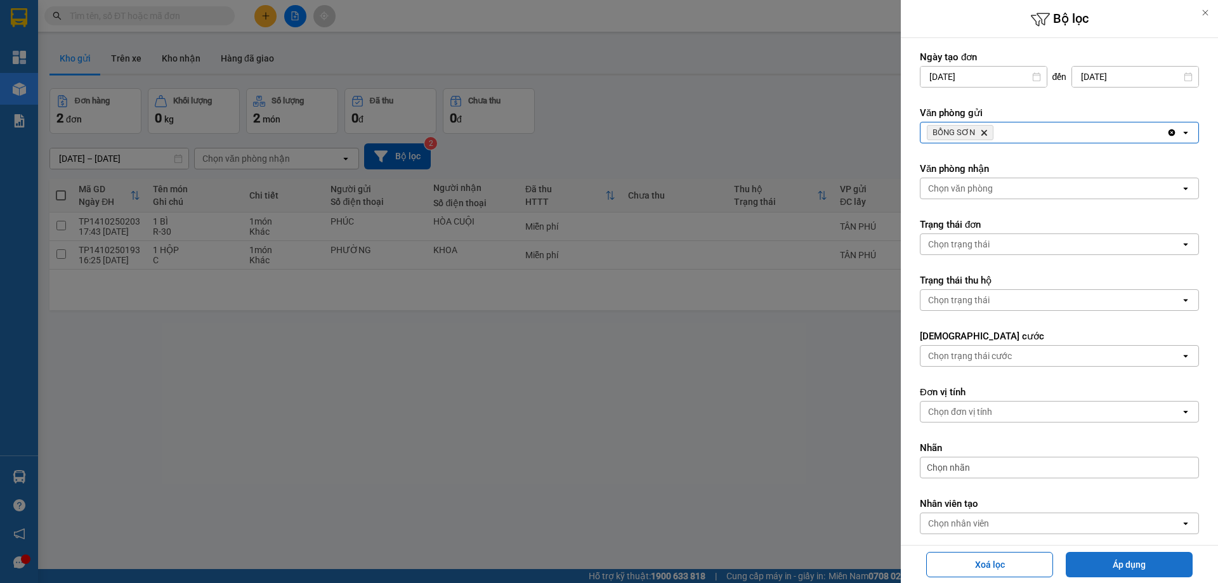
click at [1141, 563] on button "Áp dụng" at bounding box center [1129, 564] width 127 height 25
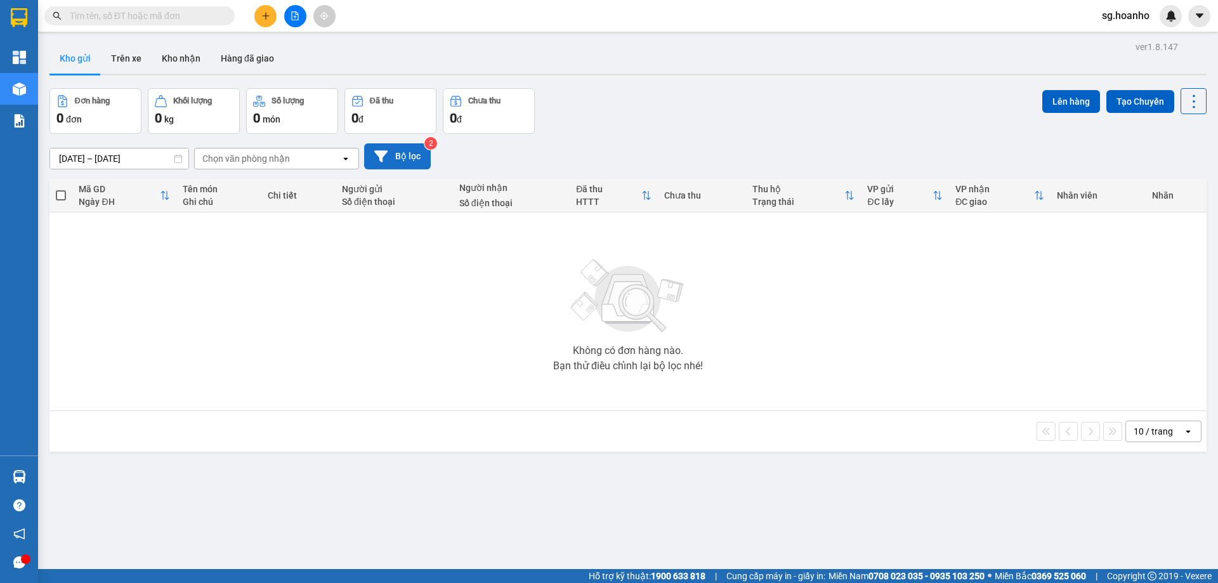
click at [418, 159] on button "Bộ lọc" at bounding box center [397, 156] width 67 height 26
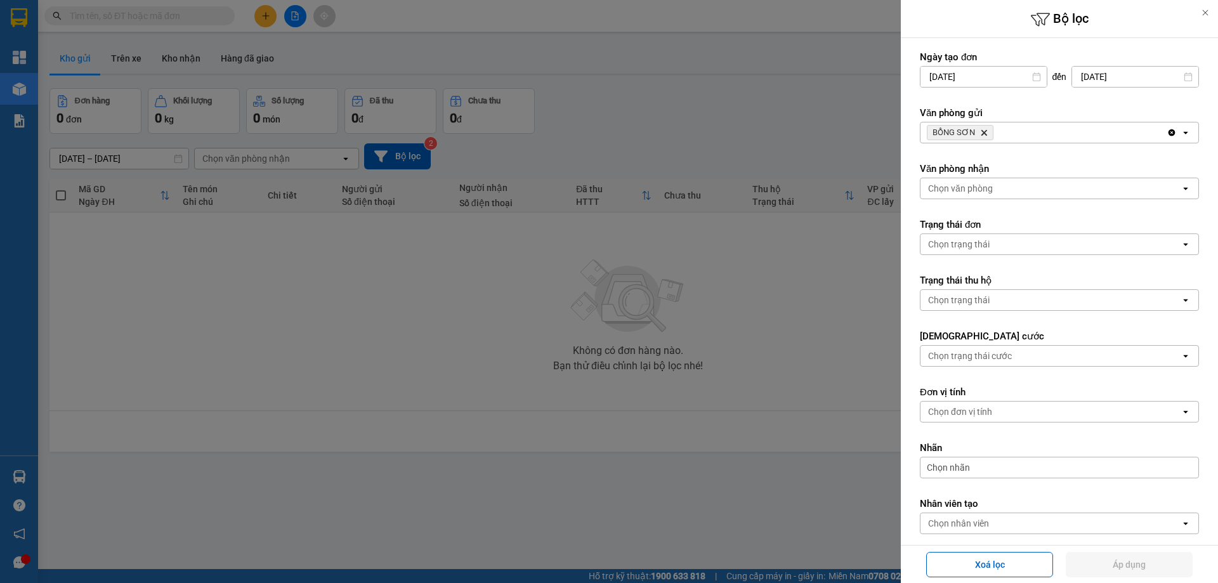
click at [980, 129] on icon "Delete" at bounding box center [984, 133] width 8 height 8
click at [978, 128] on div "Chọn văn phòng" at bounding box center [960, 132] width 65 height 13
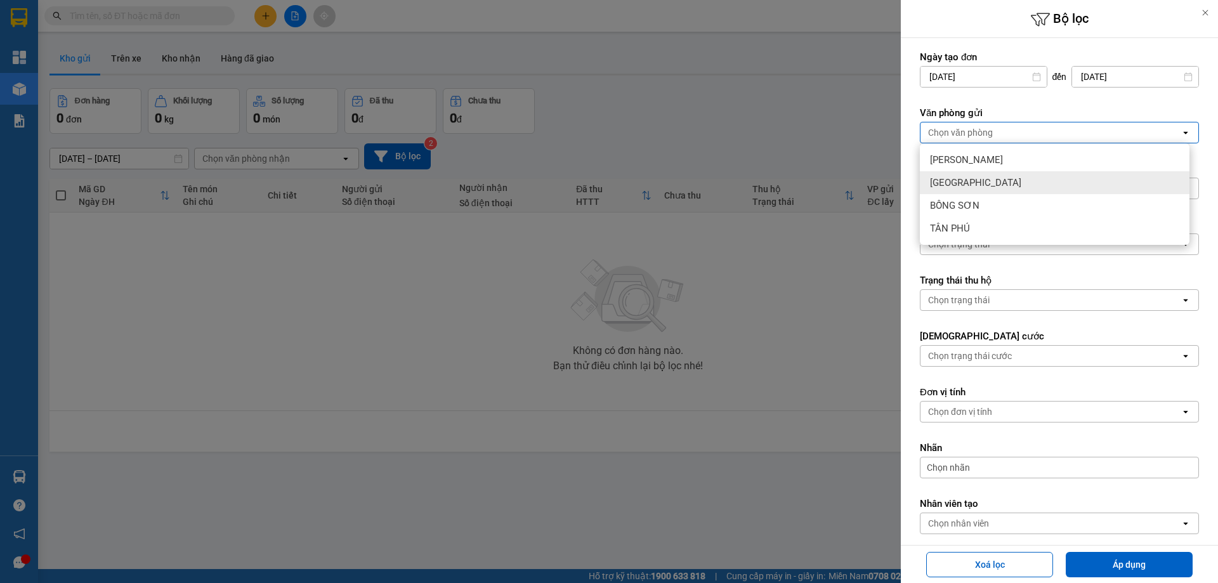
click at [977, 174] on div "[GEOGRAPHIC_DATA]" at bounding box center [1055, 182] width 270 height 23
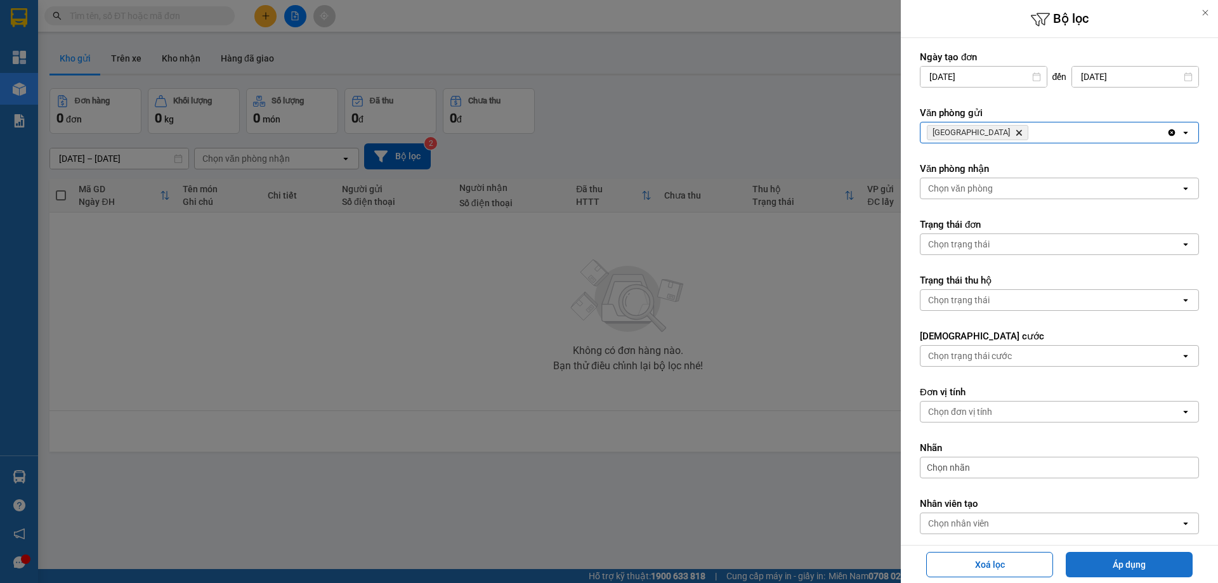
click at [1078, 557] on button "Áp dụng" at bounding box center [1129, 564] width 127 height 25
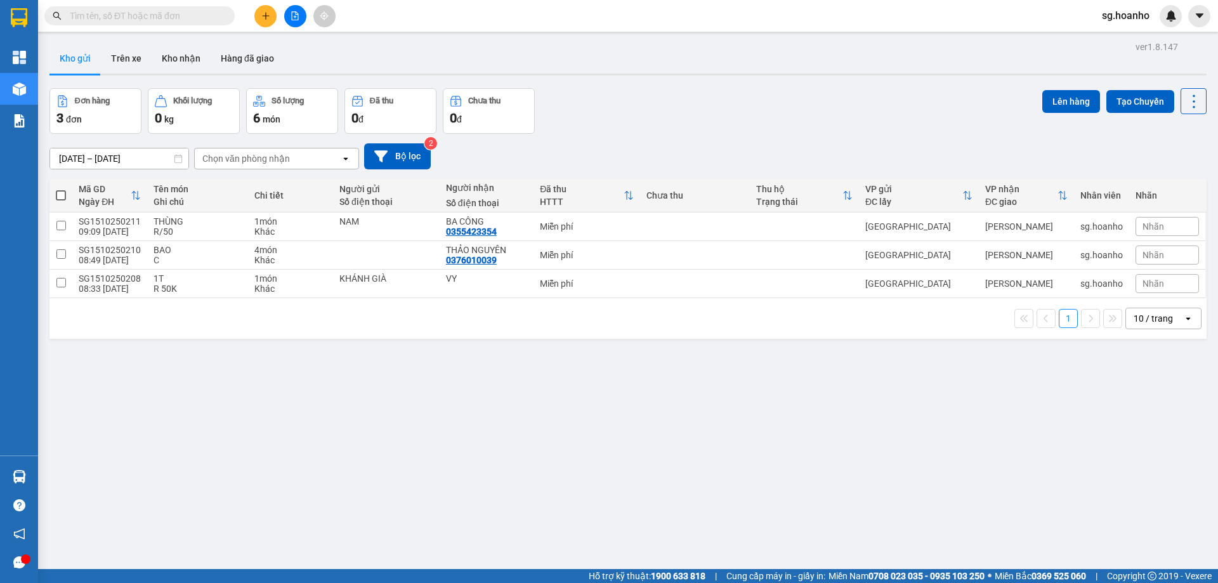
click at [190, 15] on input "text" at bounding box center [145, 16] width 150 height 14
click at [414, 155] on button "Bộ lọc" at bounding box center [397, 156] width 67 height 26
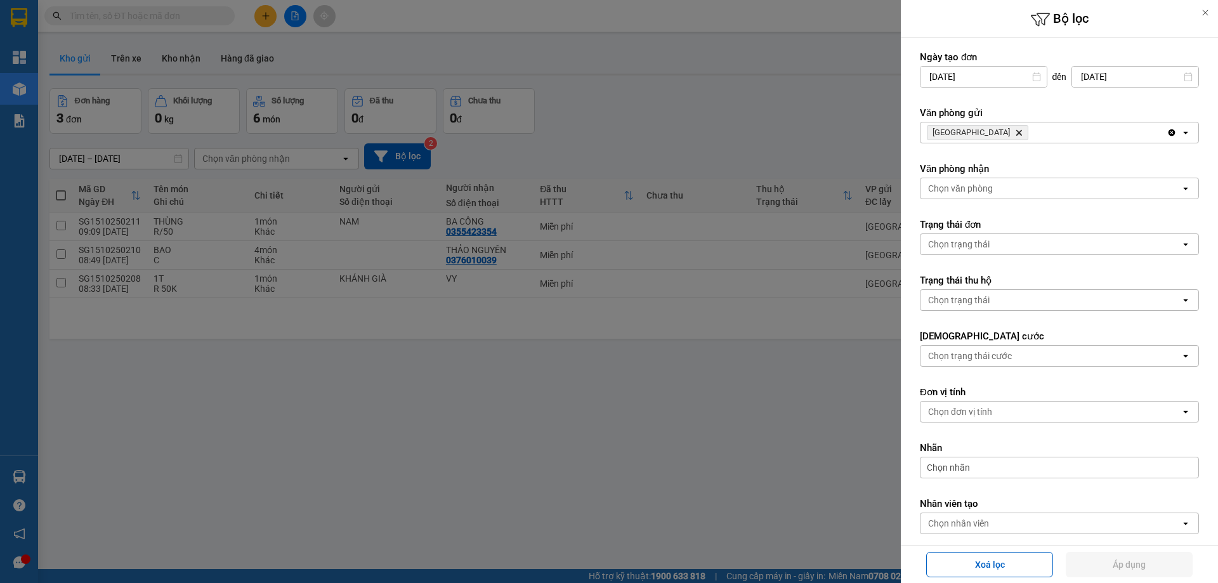
click at [1015, 133] on icon "Delete" at bounding box center [1019, 133] width 8 height 8
click at [969, 132] on div "Chọn văn phòng" at bounding box center [960, 132] width 65 height 13
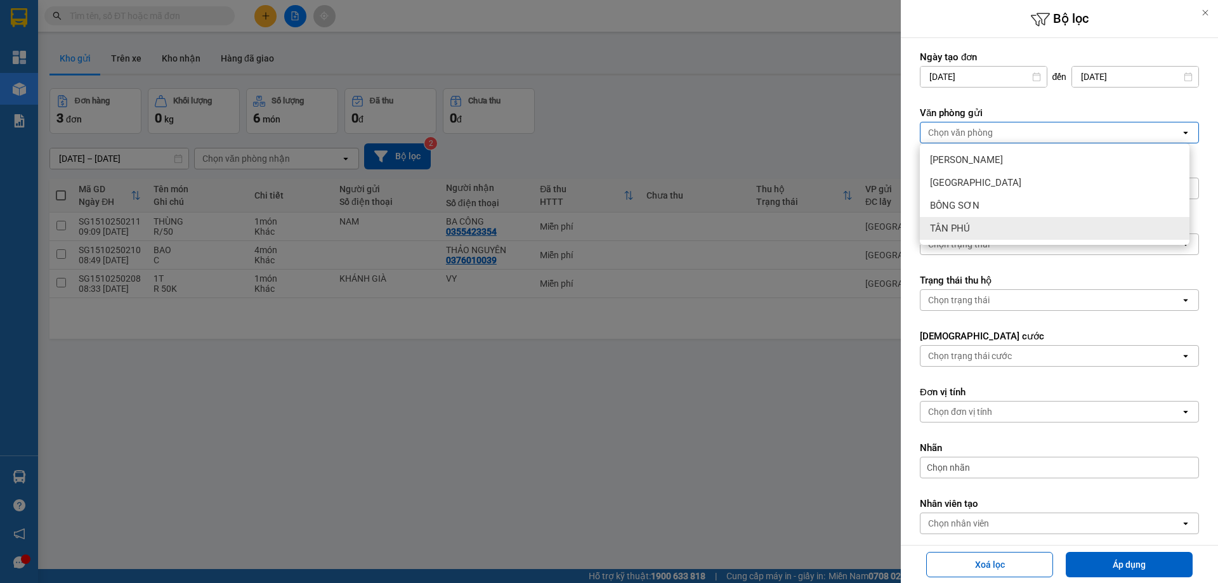
click at [980, 224] on div "TÂN PHÚ" at bounding box center [1055, 228] width 270 height 23
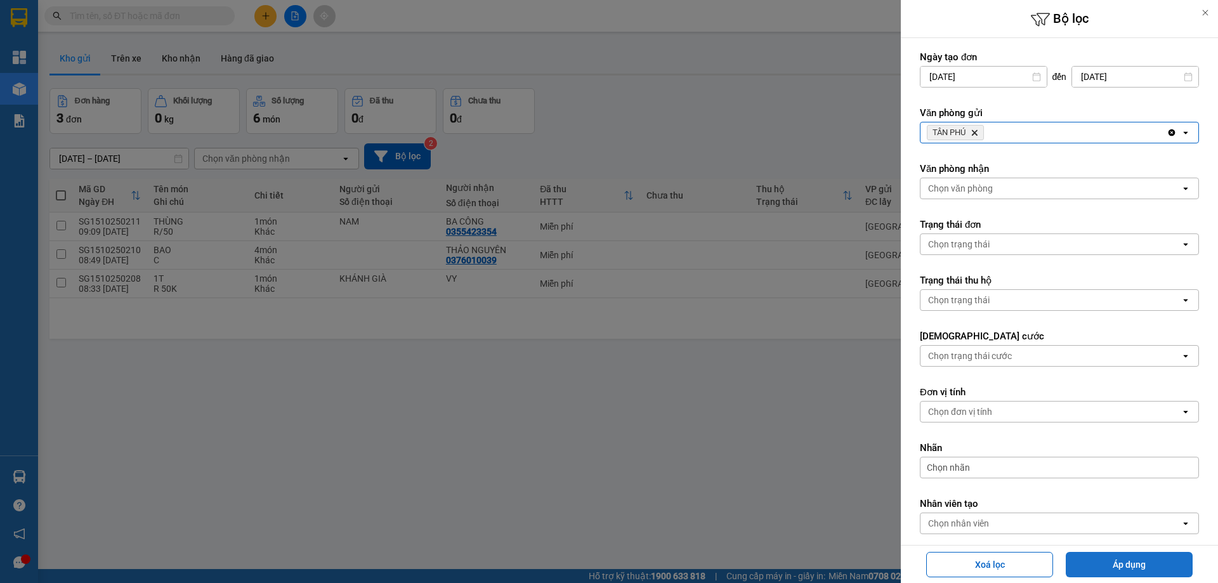
click at [1095, 556] on button "Áp dụng" at bounding box center [1129, 564] width 127 height 25
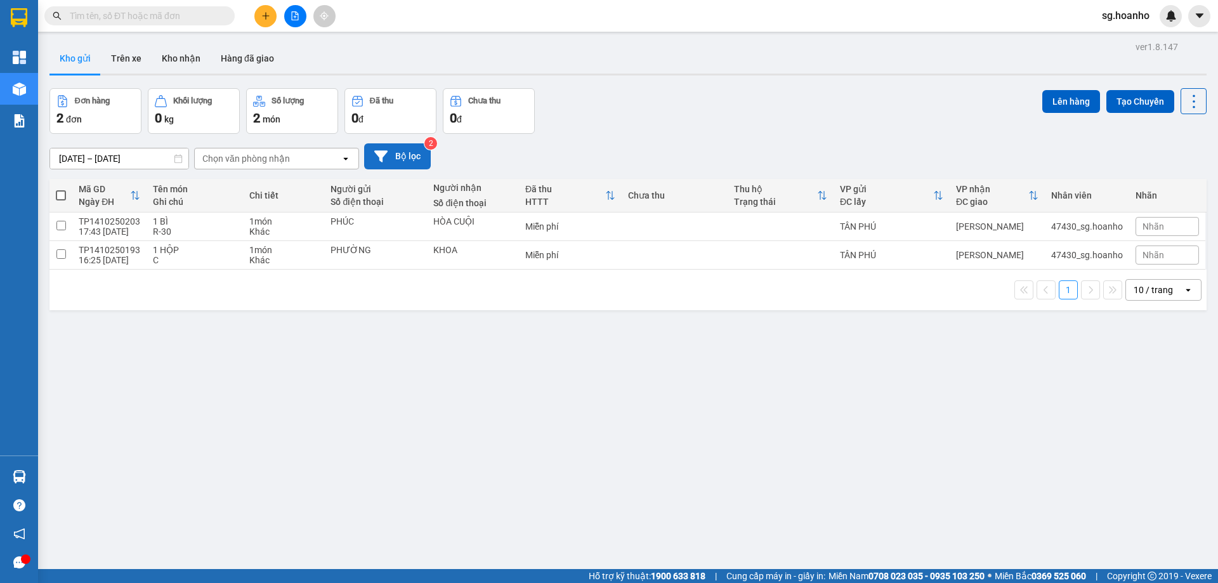
click at [399, 158] on button "Bộ lọc" at bounding box center [397, 156] width 67 height 26
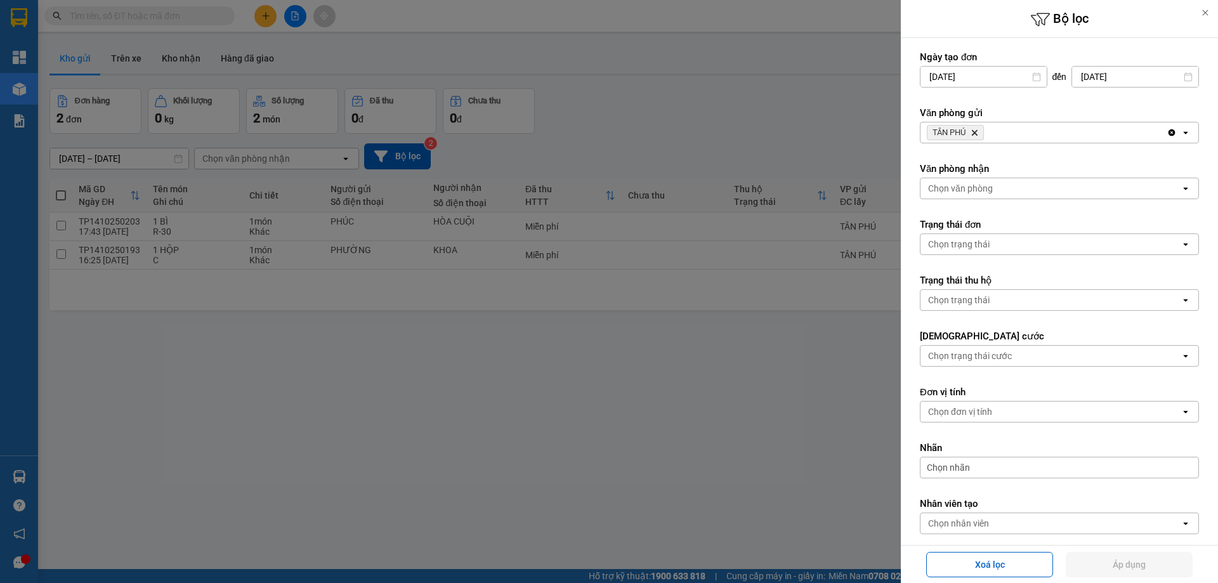
click at [976, 133] on icon "TÂN PHÚ, close by backspace" at bounding box center [975, 133] width 6 height 6
click at [976, 133] on div "Chọn văn phòng" at bounding box center [960, 132] width 65 height 13
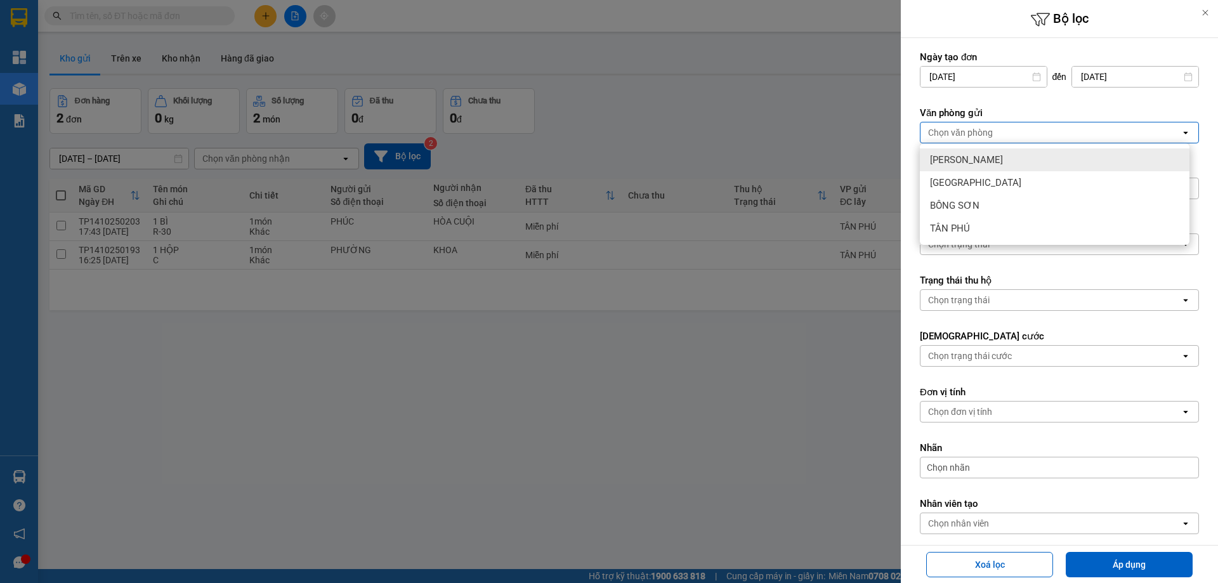
click at [965, 155] on span "[PERSON_NAME]" at bounding box center [966, 160] width 73 height 13
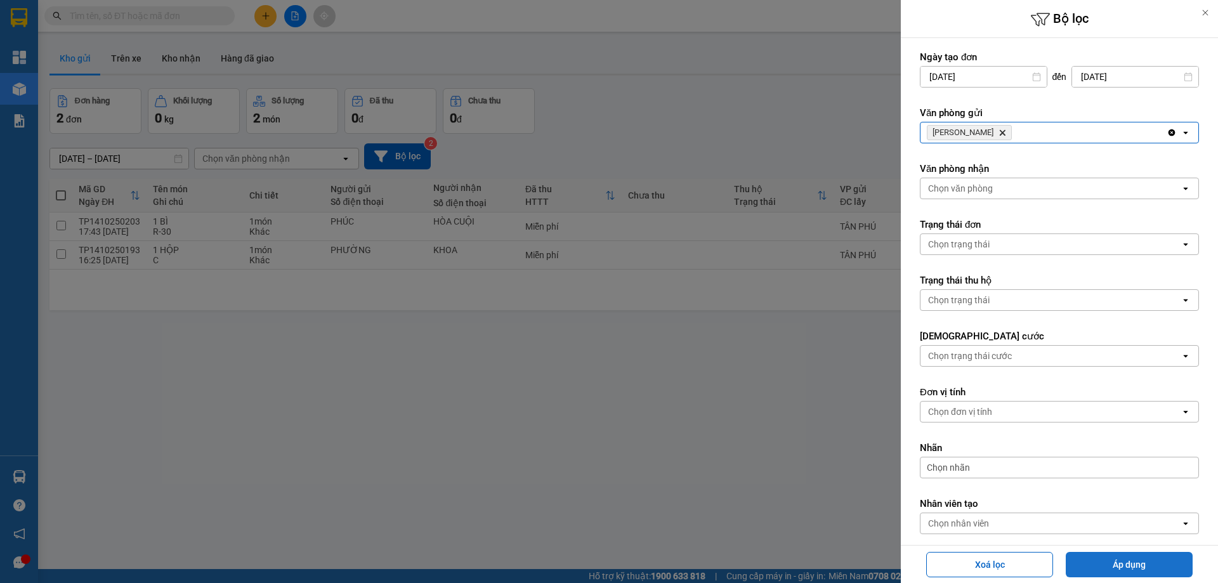
click at [1133, 557] on button "Áp dụng" at bounding box center [1129, 564] width 127 height 25
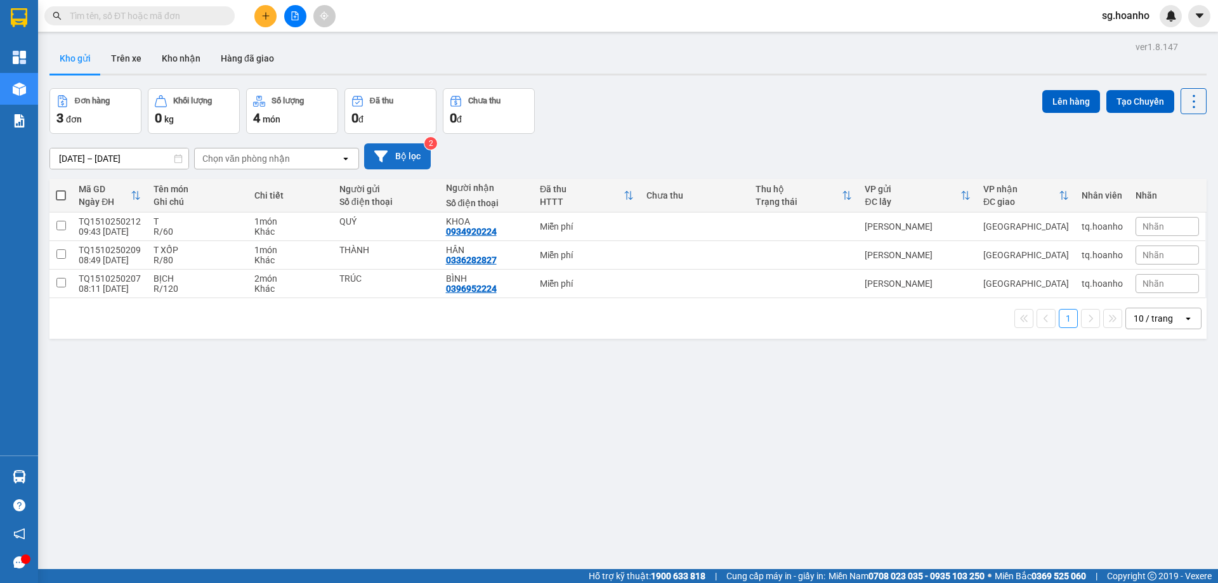
click at [409, 157] on button "Bộ lọc" at bounding box center [397, 156] width 67 height 26
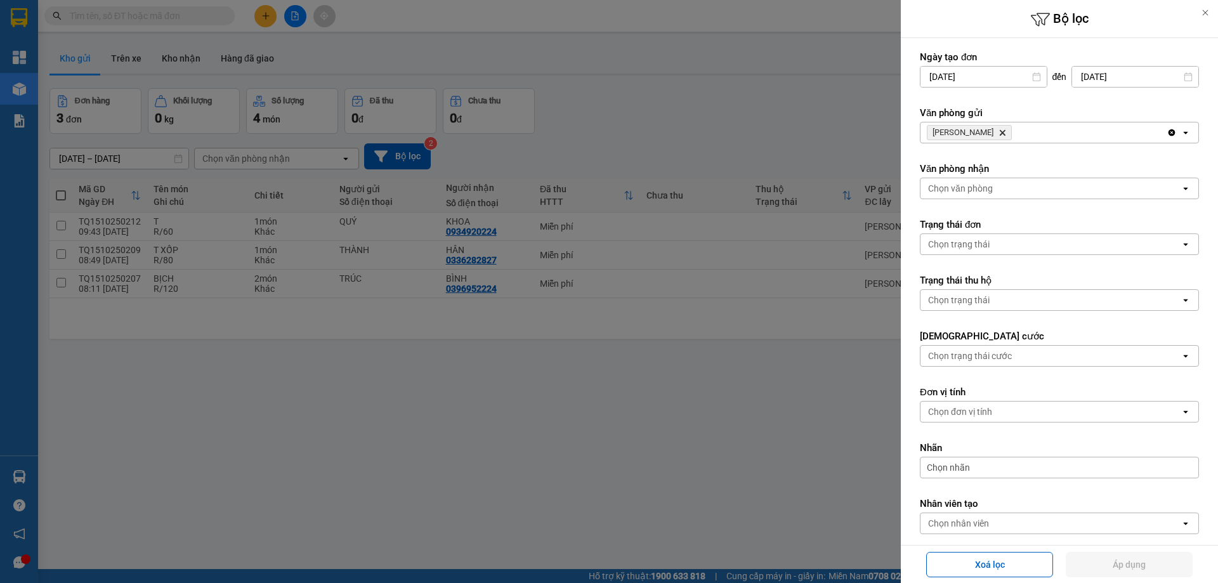
click at [1000, 131] on icon "TAM QUAN, close by backspace" at bounding box center [1003, 133] width 6 height 6
click at [971, 134] on div "Chọn văn phòng" at bounding box center [960, 132] width 65 height 13
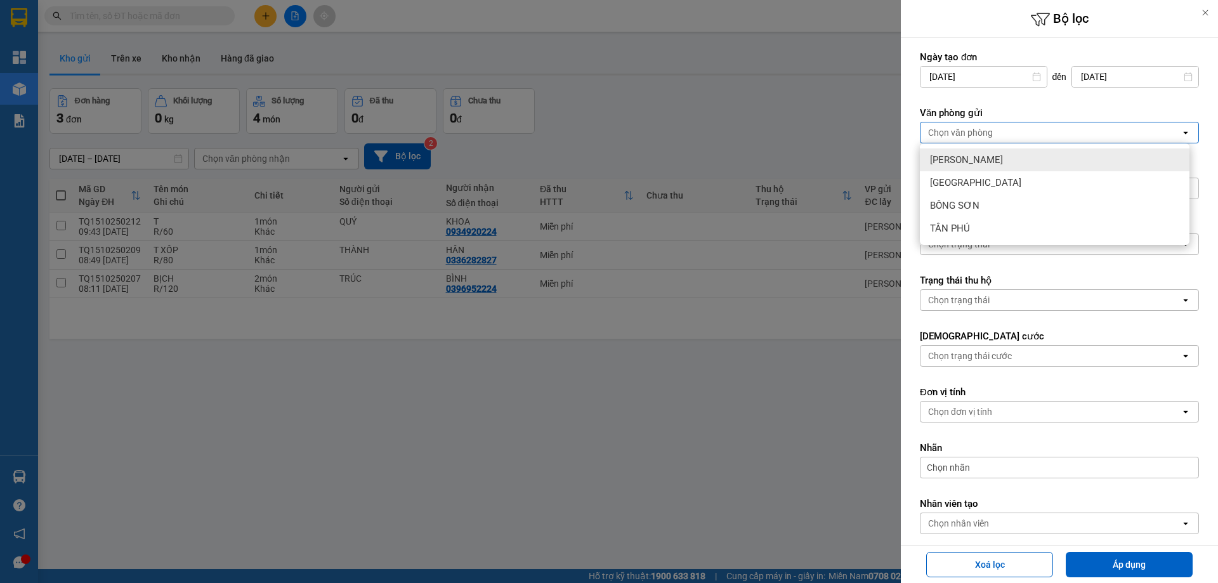
click at [951, 157] on span "[PERSON_NAME]" at bounding box center [966, 160] width 73 height 13
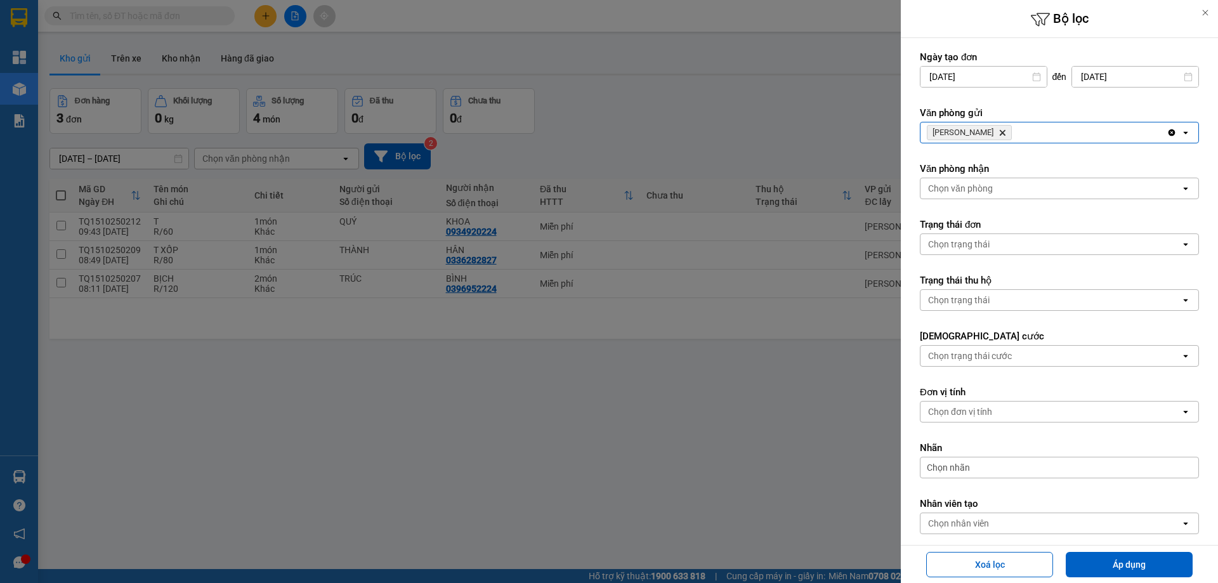
click at [1000, 132] on icon "TAM QUAN, close by backspace" at bounding box center [1003, 133] width 6 height 6
click at [980, 130] on div "Chọn văn phòng" at bounding box center [960, 132] width 65 height 13
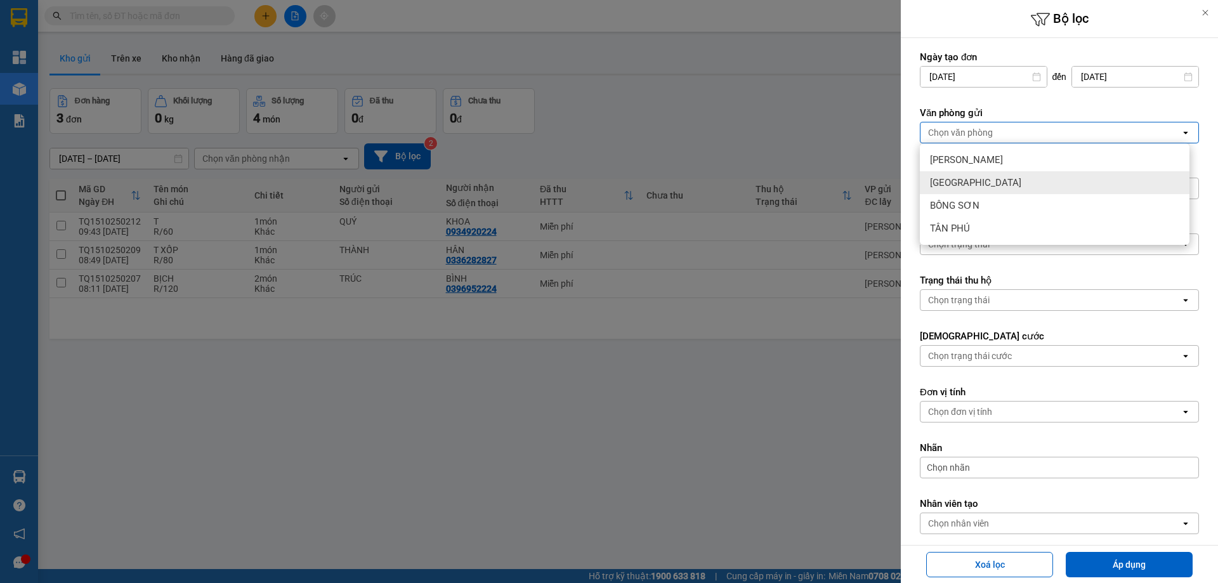
click at [976, 185] on div "[GEOGRAPHIC_DATA]" at bounding box center [1055, 182] width 270 height 23
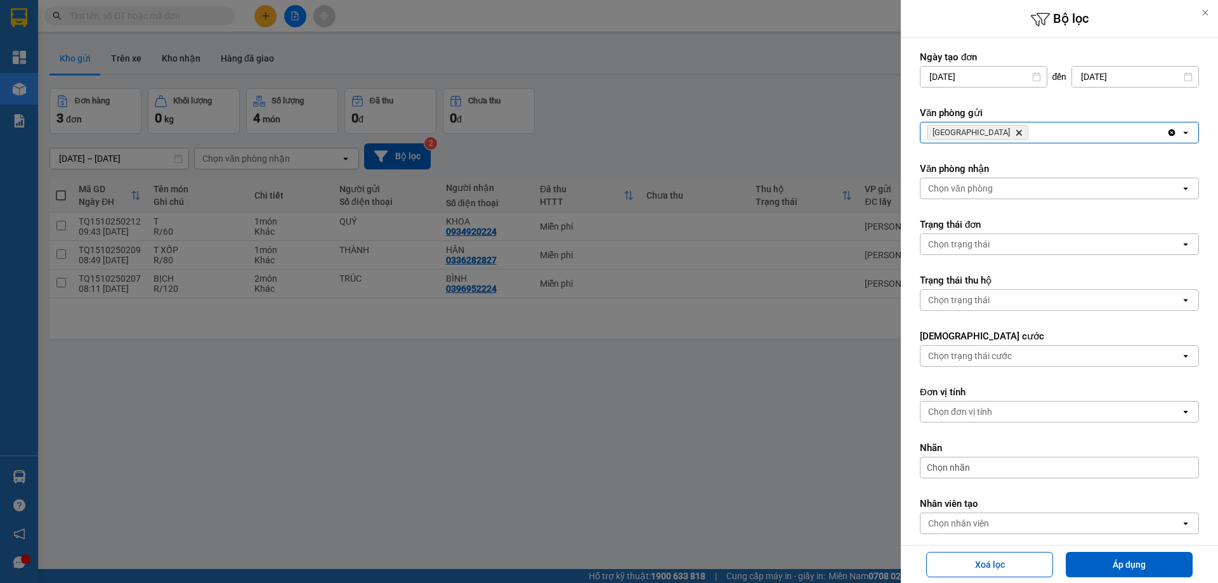
drag, startPoint x: 1080, startPoint y: 403, endPoint x: 1092, endPoint y: 461, distance: 58.3
drag, startPoint x: 1092, startPoint y: 461, endPoint x: 1089, endPoint y: 559, distance: 98.4
click at [1101, 559] on button "Áp dụng" at bounding box center [1129, 564] width 127 height 25
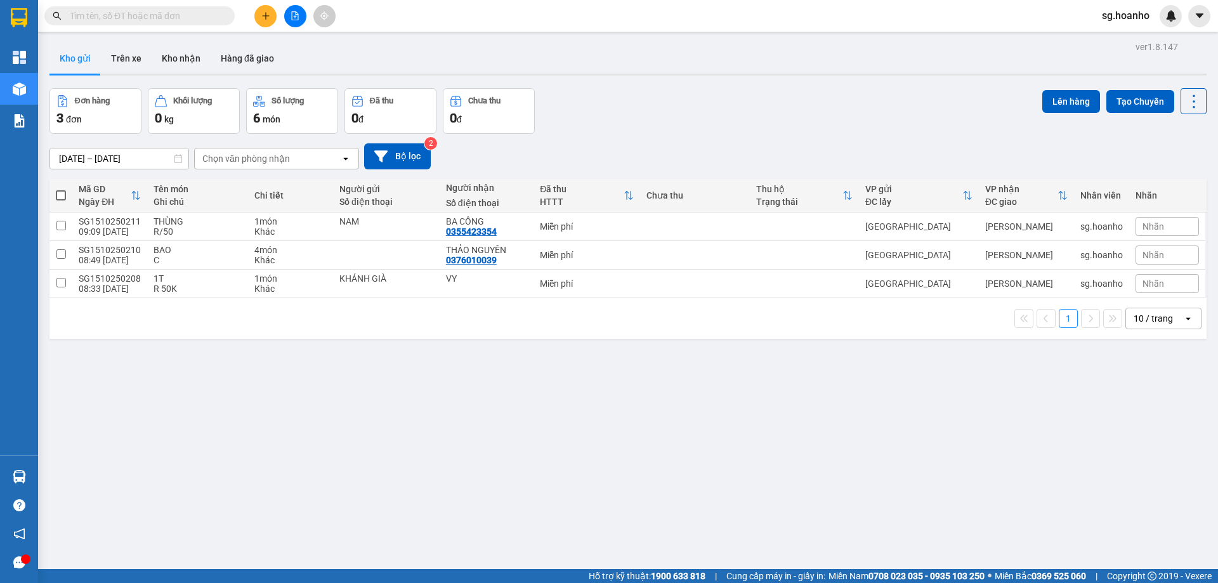
click at [265, 11] on button at bounding box center [265, 16] width 22 height 22
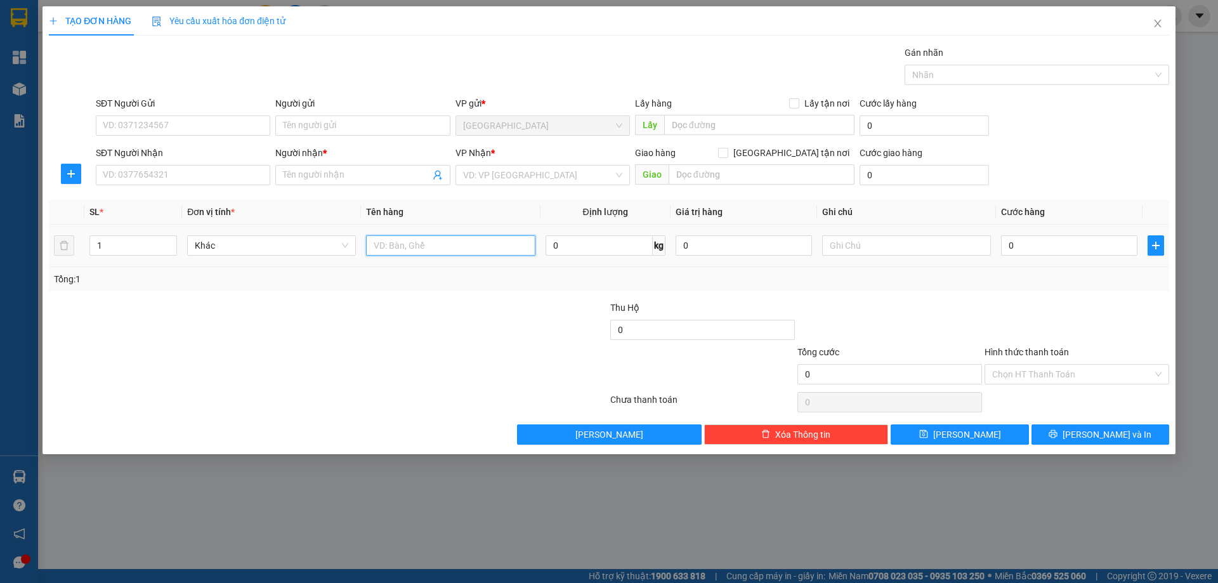
click at [433, 242] on input "text" at bounding box center [450, 245] width 169 height 20
type input "CỤC"
click at [289, 181] on input "Người nhận *" at bounding box center [356, 175] width 147 height 14
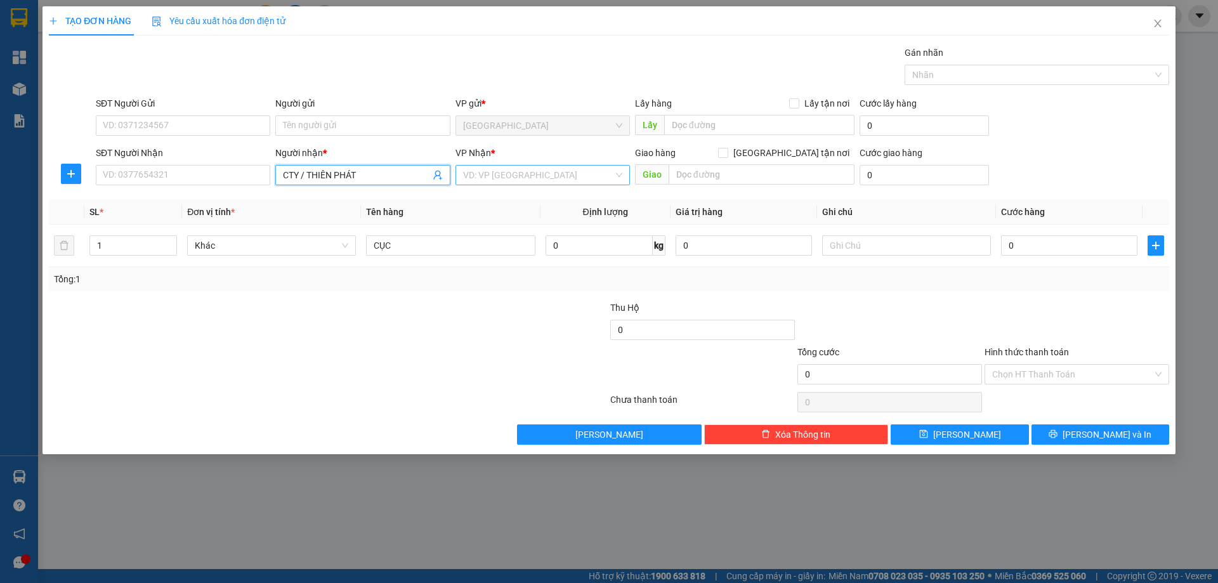
type input "CTY / THIÊN PHÁT"
click at [492, 178] on input "search" at bounding box center [538, 175] width 150 height 19
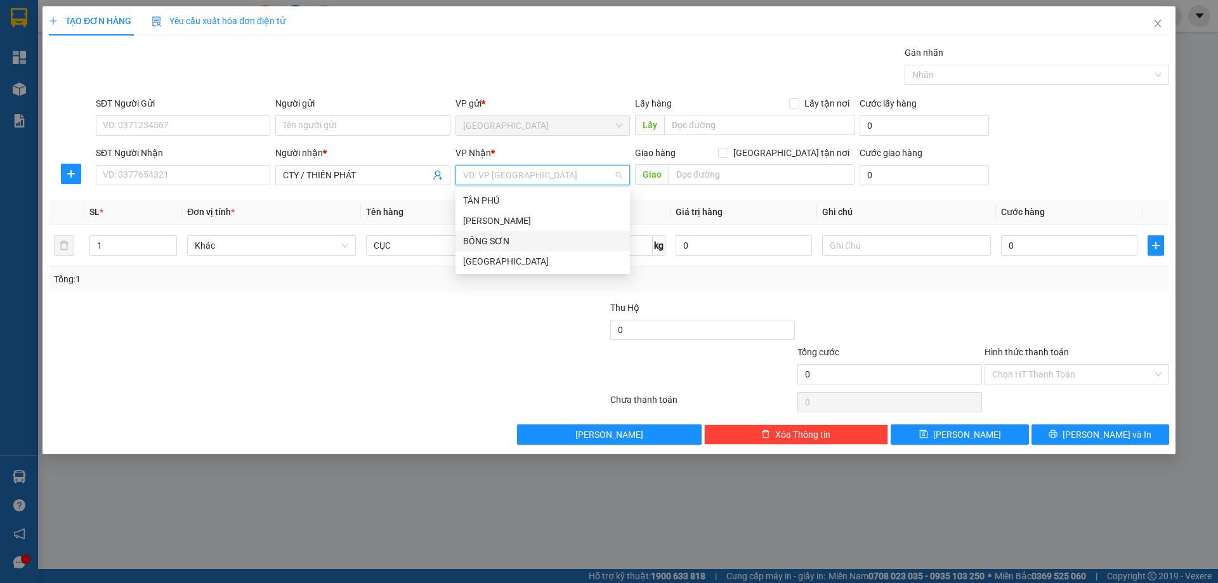
click at [514, 244] on div "BỒNG SƠN" at bounding box center [542, 241] width 159 height 14
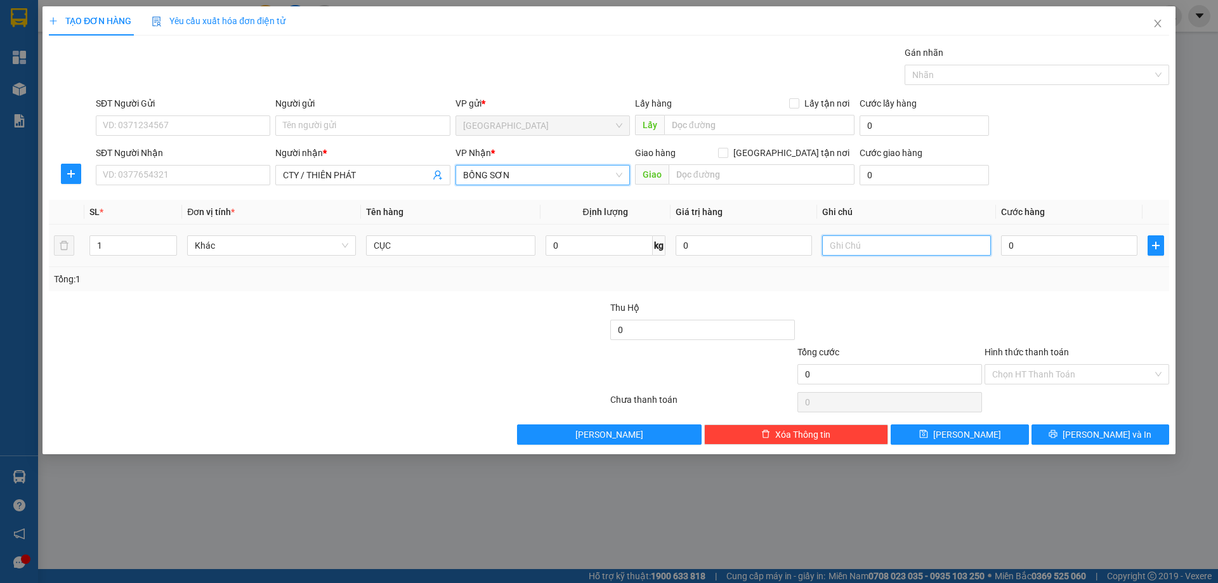
click at [870, 252] on input "text" at bounding box center [906, 245] width 169 height 20
type input "R/50"
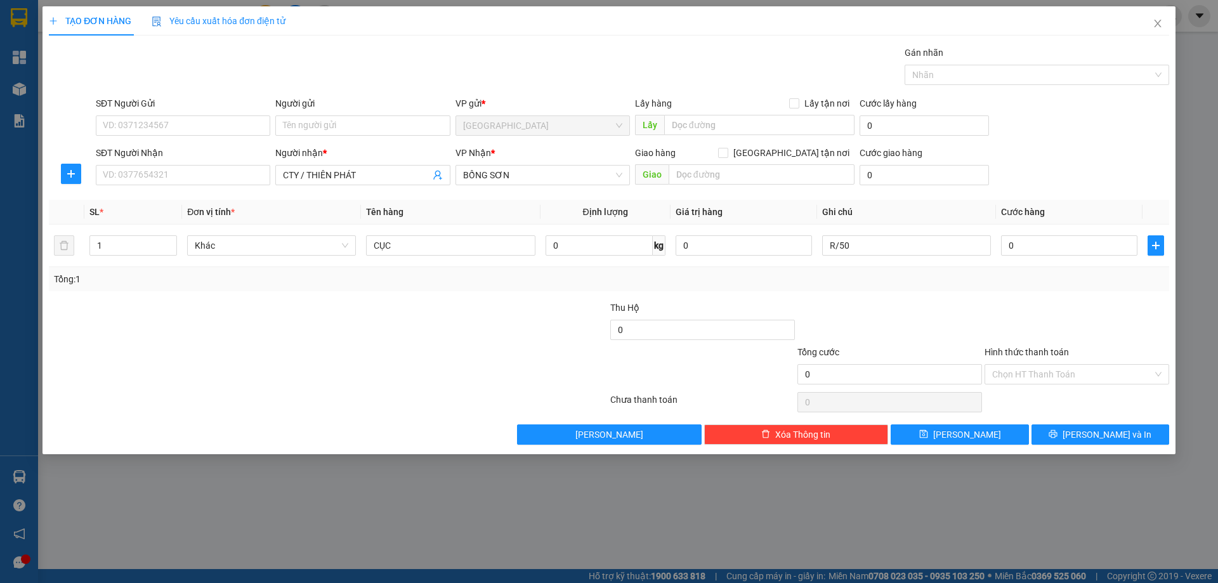
click at [1038, 355] on label "Hình thức thanh toán" at bounding box center [1026, 352] width 84 height 10
click at [1038, 365] on input "Hình thức thanh toán" at bounding box center [1072, 374] width 160 height 19
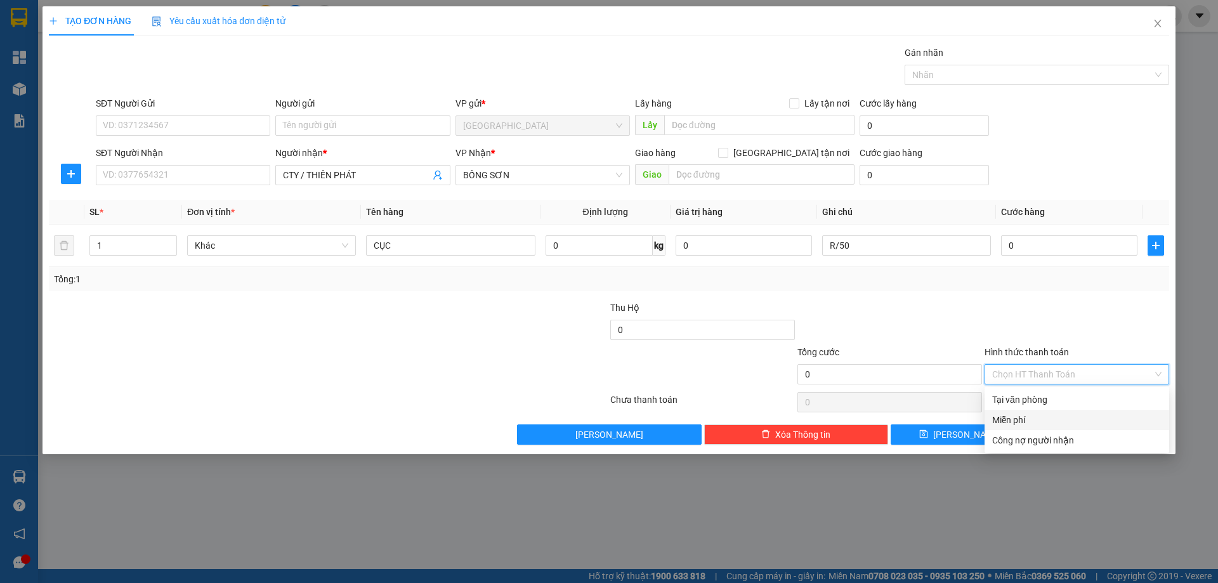
click at [1054, 423] on div "Miễn phí" at bounding box center [1076, 420] width 169 height 14
drag, startPoint x: 1069, startPoint y: 436, endPoint x: 799, endPoint y: 289, distance: 307.7
click at [1058, 435] on button "[PERSON_NAME] và In" at bounding box center [1100, 434] width 138 height 20
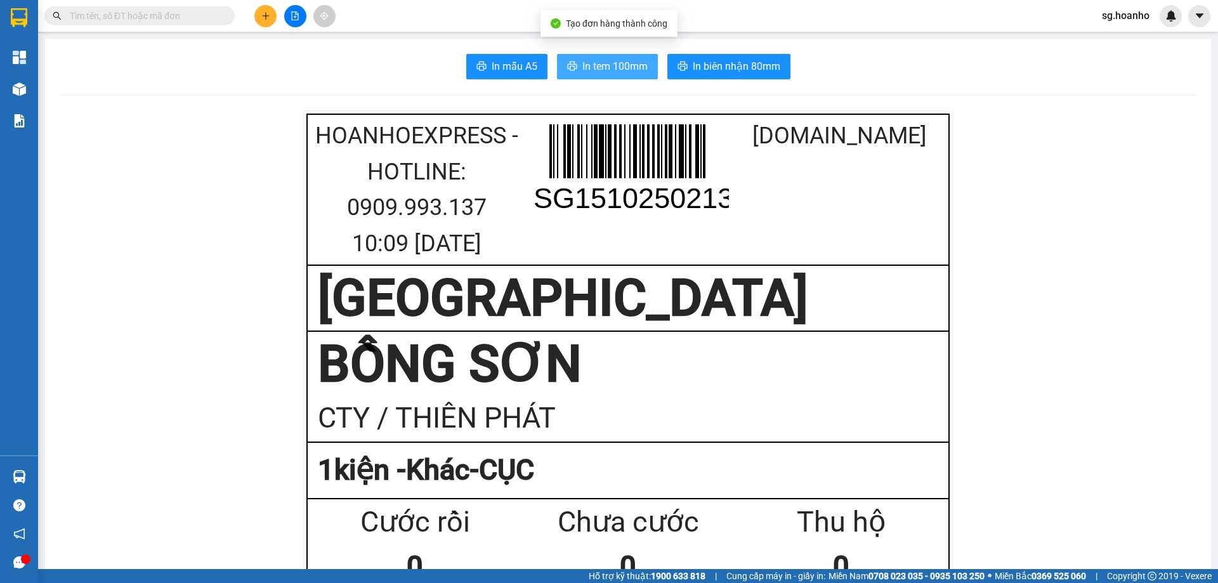
click at [617, 66] on span "In tem 100mm" at bounding box center [614, 66] width 65 height 16
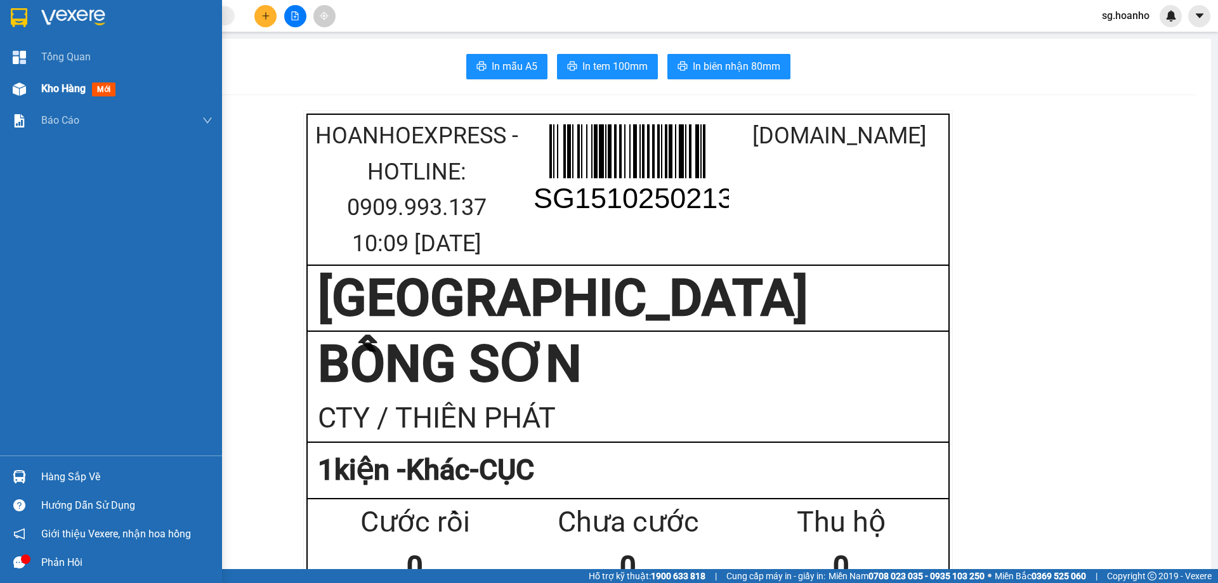
click at [110, 91] on span "mới" at bounding box center [103, 89] width 23 height 14
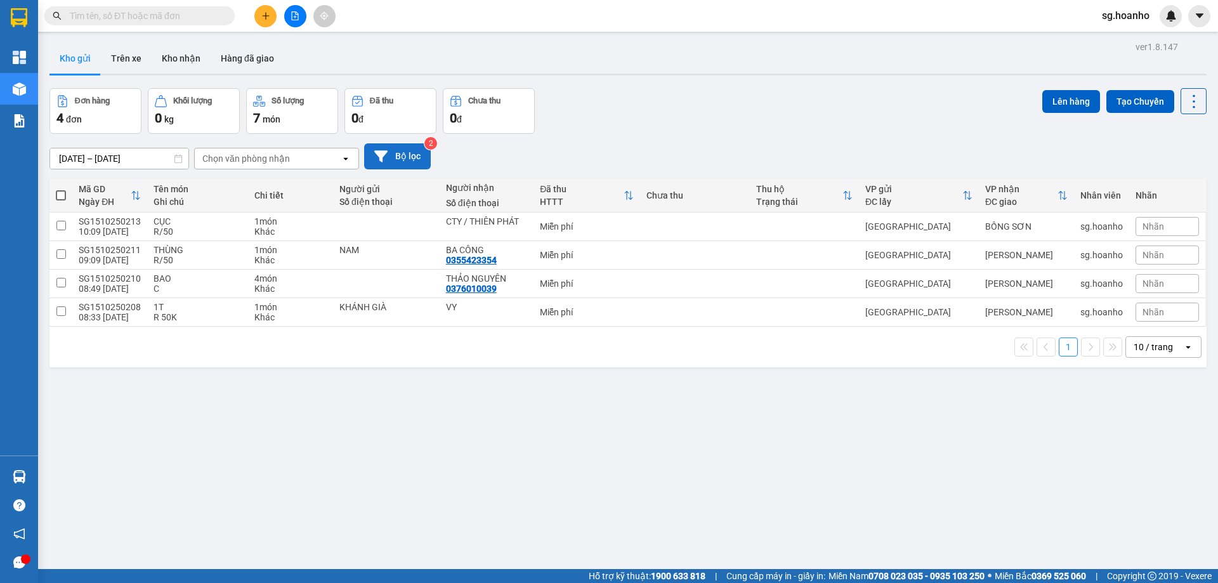
click at [414, 150] on button "Bộ lọc" at bounding box center [397, 156] width 67 height 26
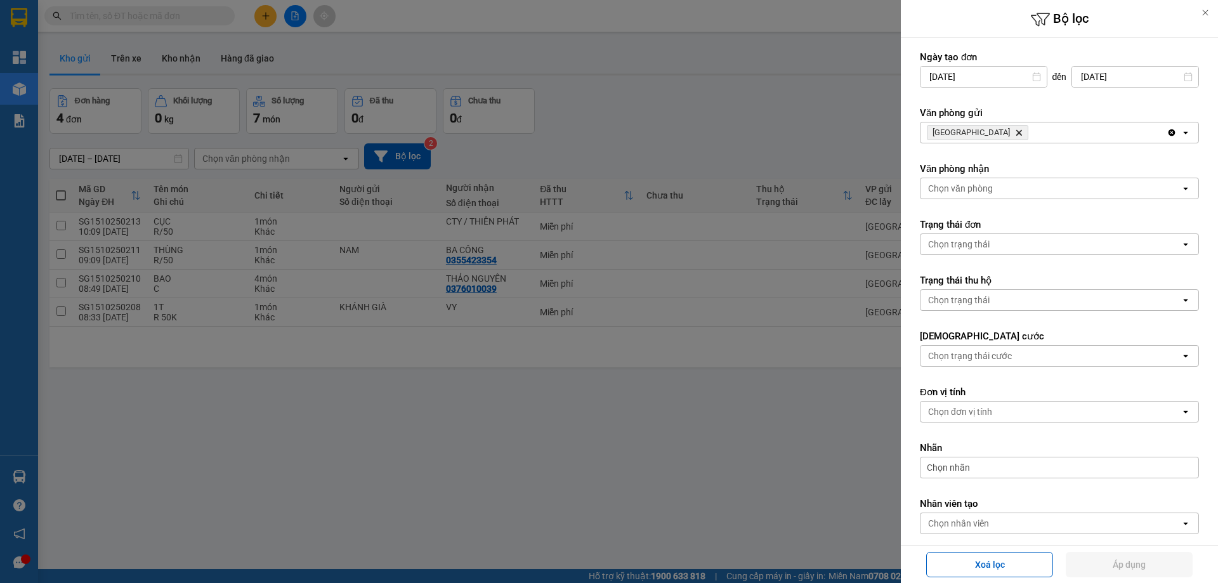
click at [1016, 133] on icon "SÀI GÒN, close by backspace" at bounding box center [1019, 133] width 6 height 6
drag, startPoint x: 973, startPoint y: 133, endPoint x: 965, endPoint y: 133, distance: 7.6
click at [965, 133] on div "Chọn văn phòng" at bounding box center [960, 132] width 65 height 13
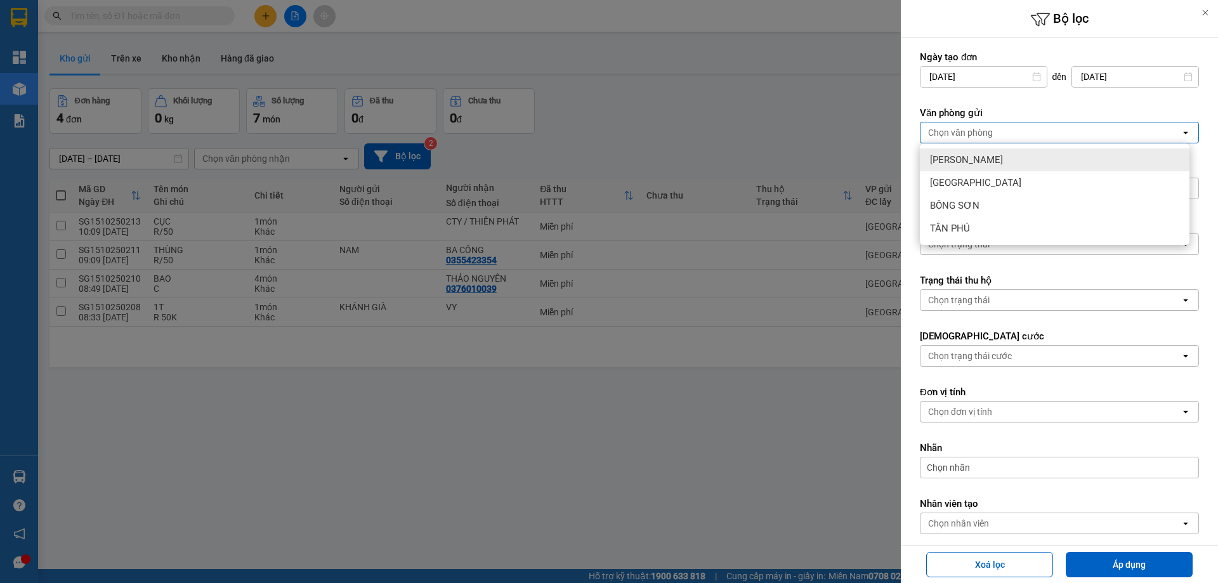
click at [965, 157] on span "[PERSON_NAME]" at bounding box center [966, 160] width 73 height 13
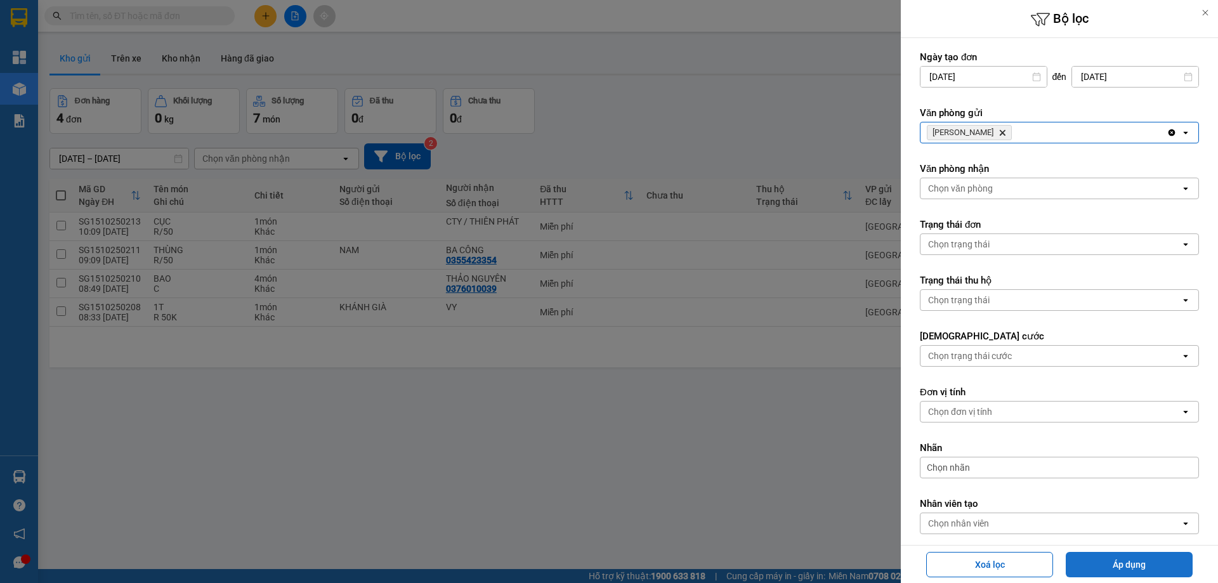
click at [1099, 554] on button "Áp dụng" at bounding box center [1129, 564] width 127 height 25
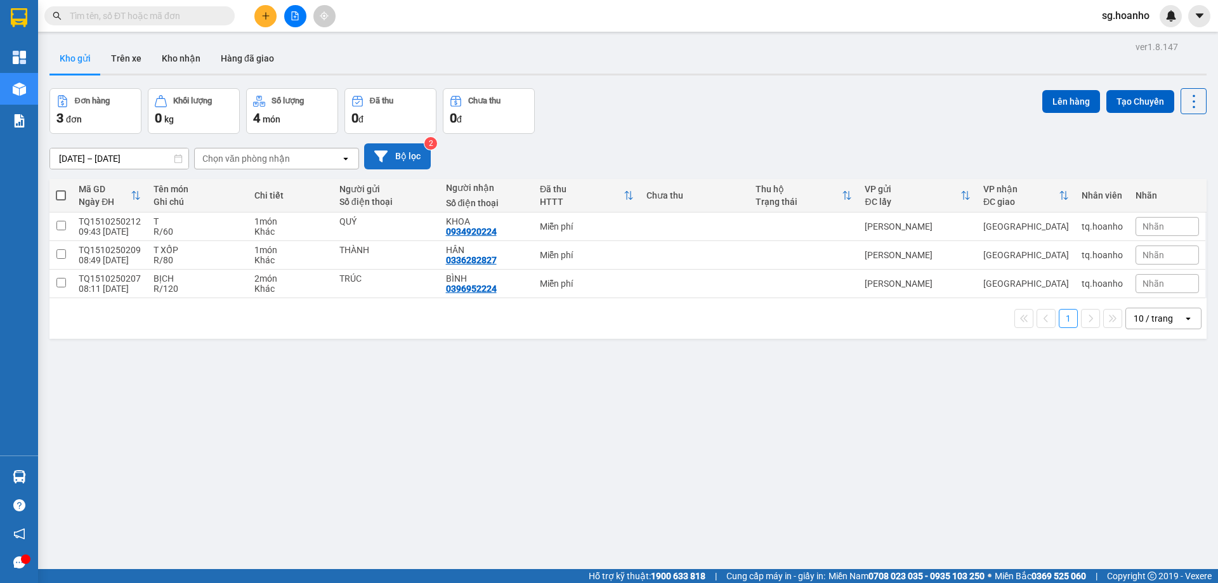
click at [404, 156] on button "Bộ lọc" at bounding box center [397, 156] width 67 height 26
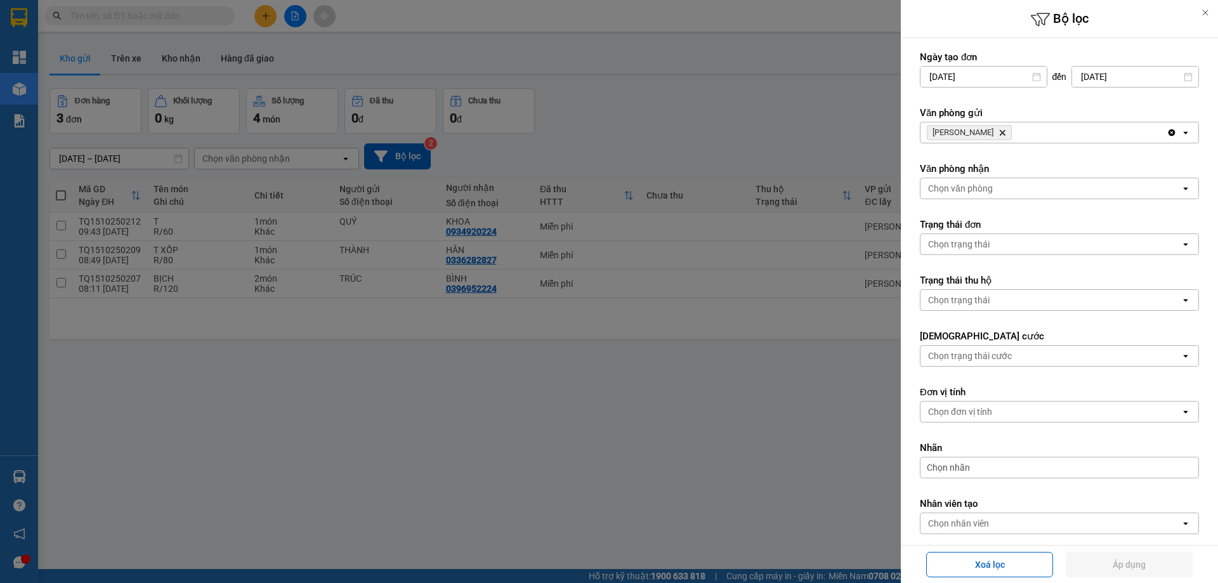
click at [998, 134] on icon "Delete" at bounding box center [1002, 133] width 8 height 8
click at [976, 134] on div "Chọn văn phòng" at bounding box center [960, 132] width 65 height 13
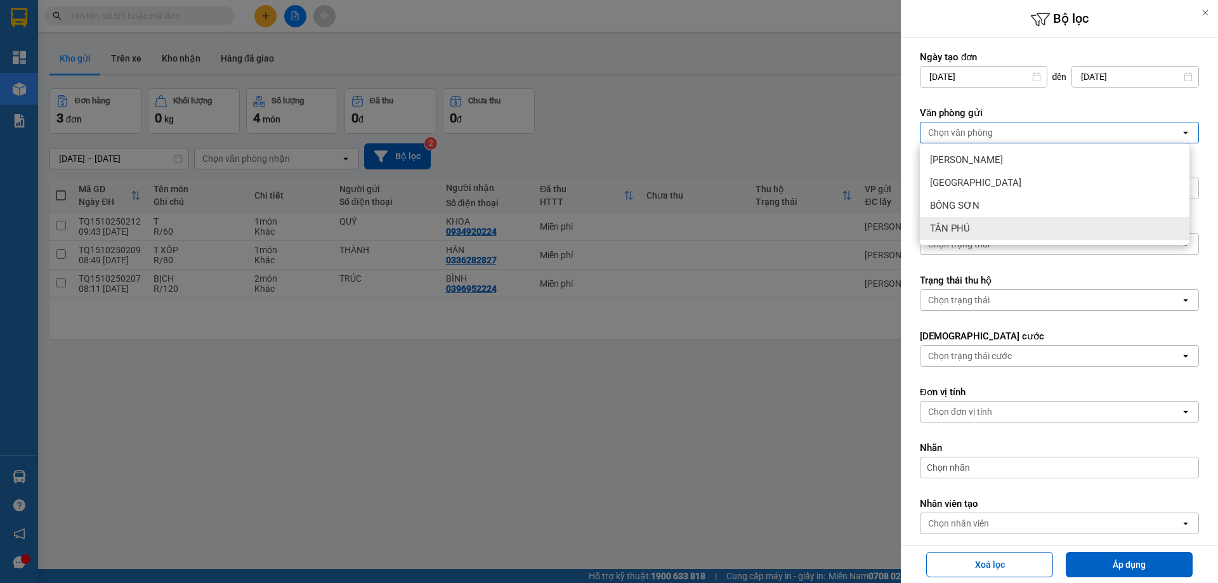
click at [1007, 233] on div "TÂN PHÚ" at bounding box center [1055, 228] width 270 height 23
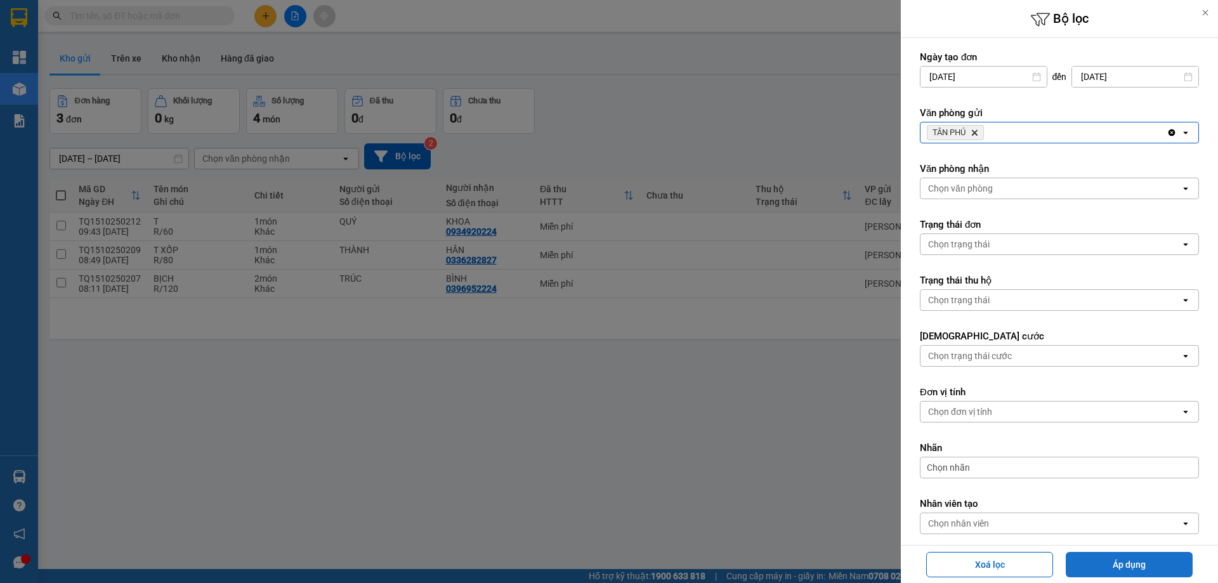
click at [1115, 555] on button "Áp dụng" at bounding box center [1129, 564] width 127 height 25
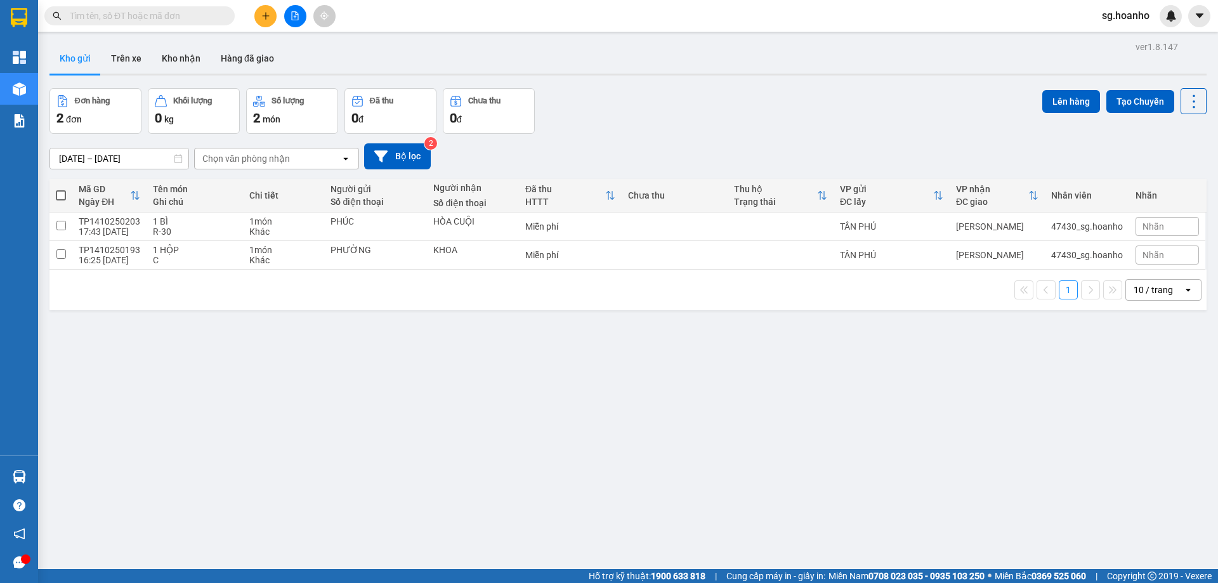
click at [263, 16] on icon "plus" at bounding box center [265, 15] width 9 height 9
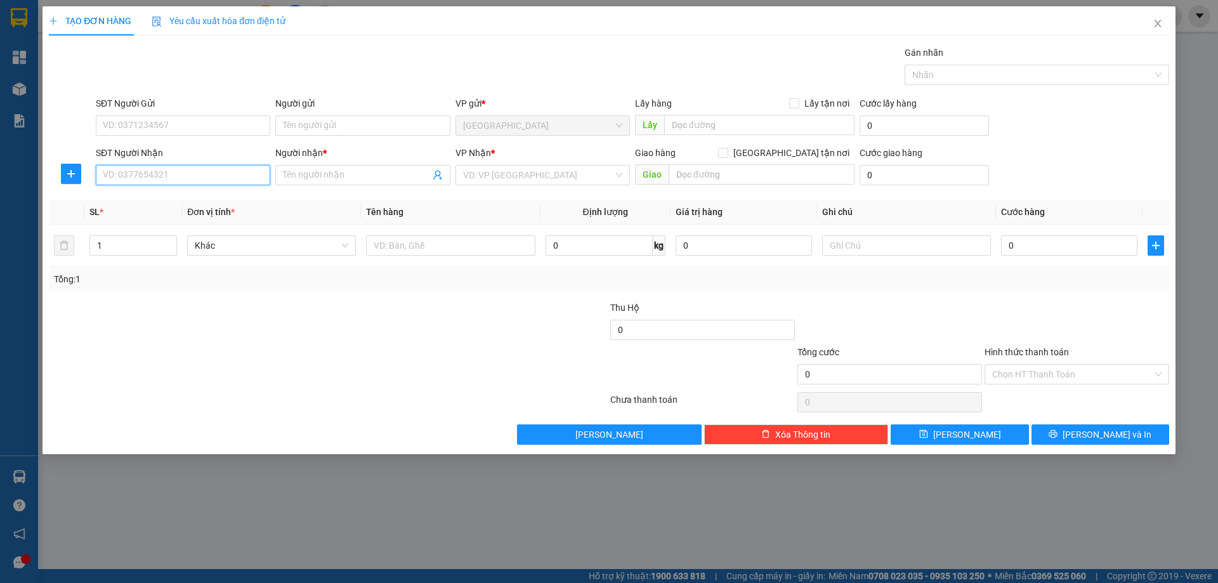
click at [261, 176] on input "SĐT Người Nhận" at bounding box center [183, 175] width 174 height 20
click at [180, 198] on div "0915094446 - LONG AN PHÁT" at bounding box center [182, 200] width 159 height 14
type input "0915094446"
type input "LONG AN PHÁT"
type input "0915094446"
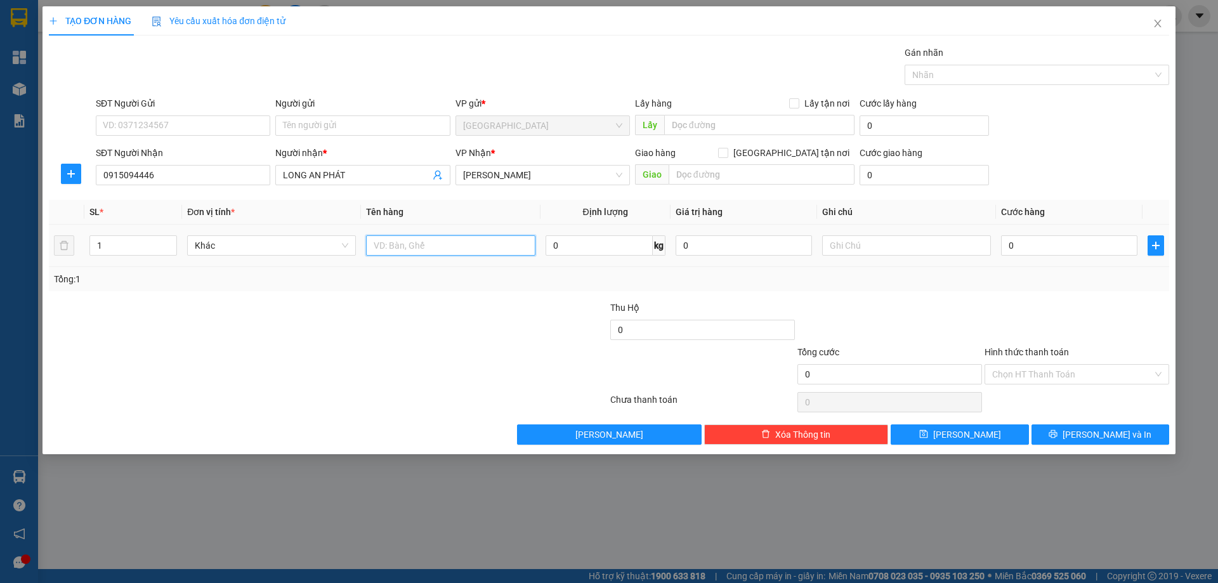
click at [391, 245] on input "text" at bounding box center [450, 245] width 169 height 20
type input "T"
click at [836, 235] on input "text" at bounding box center [906, 245] width 169 height 20
type input "C/70"
click at [1008, 347] on label "Hình thức thanh toán" at bounding box center [1026, 352] width 84 height 10
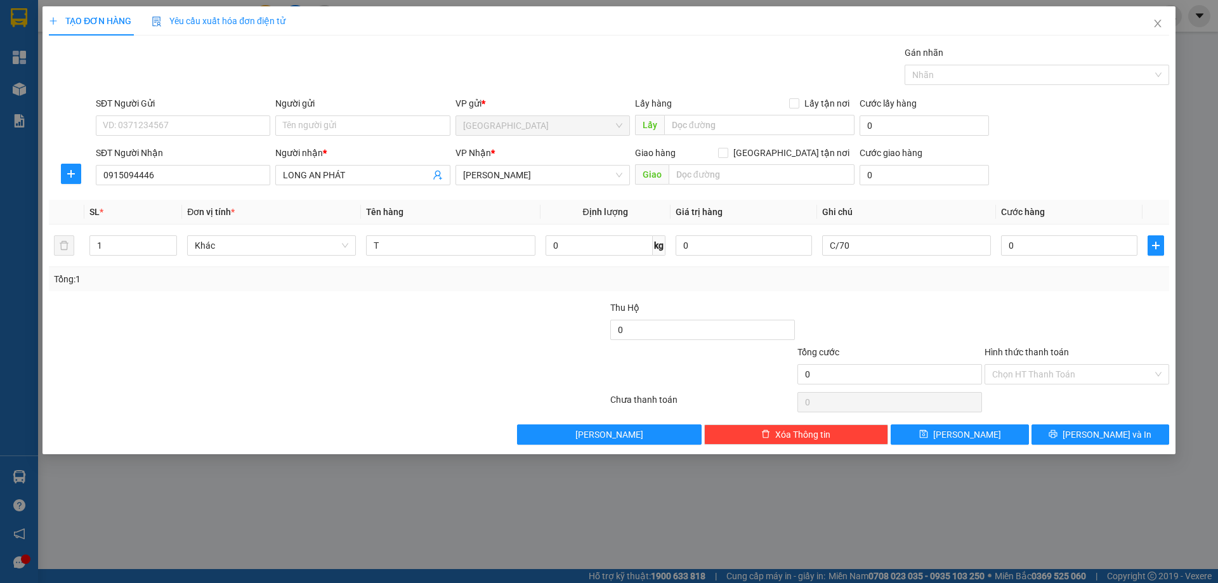
click at [1008, 365] on input "Hình thức thanh toán" at bounding box center [1072, 374] width 160 height 19
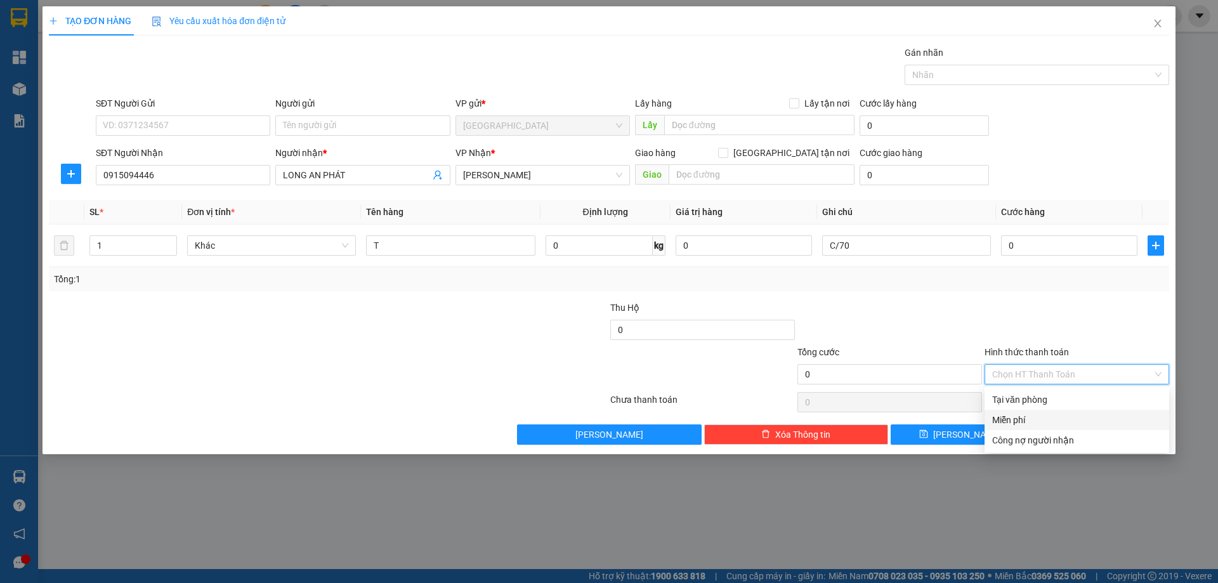
drag, startPoint x: 1004, startPoint y: 422, endPoint x: 1031, endPoint y: 449, distance: 38.6
click at [1009, 422] on div "Miễn phí" at bounding box center [1076, 420] width 169 height 14
click at [1047, 438] on button "[PERSON_NAME] và In" at bounding box center [1100, 434] width 138 height 20
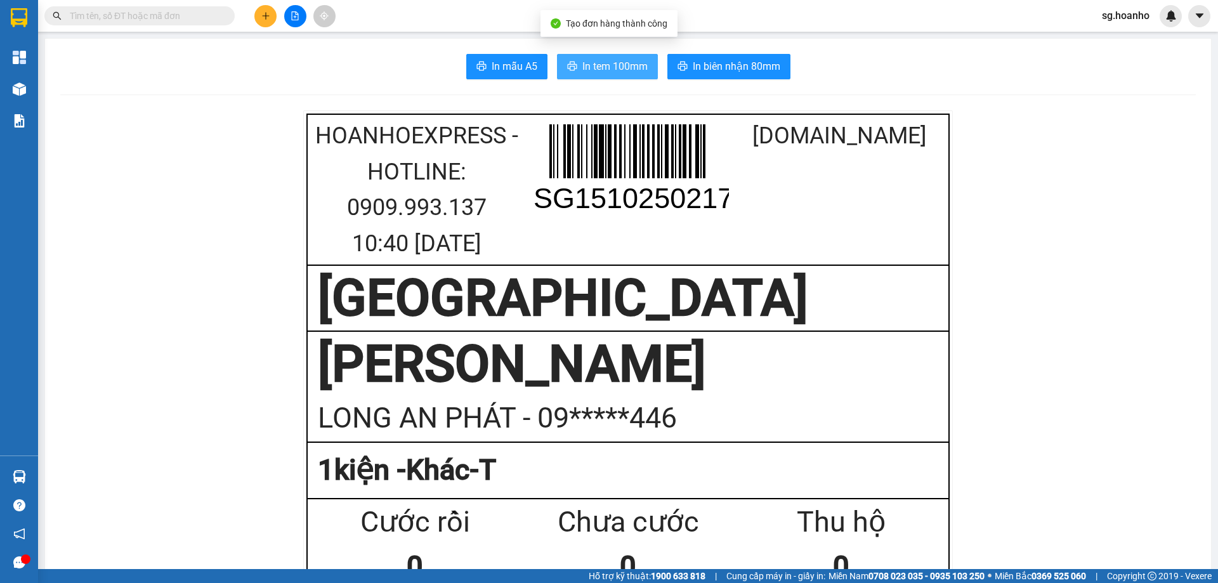
click at [592, 68] on span "In tem 100mm" at bounding box center [614, 66] width 65 height 16
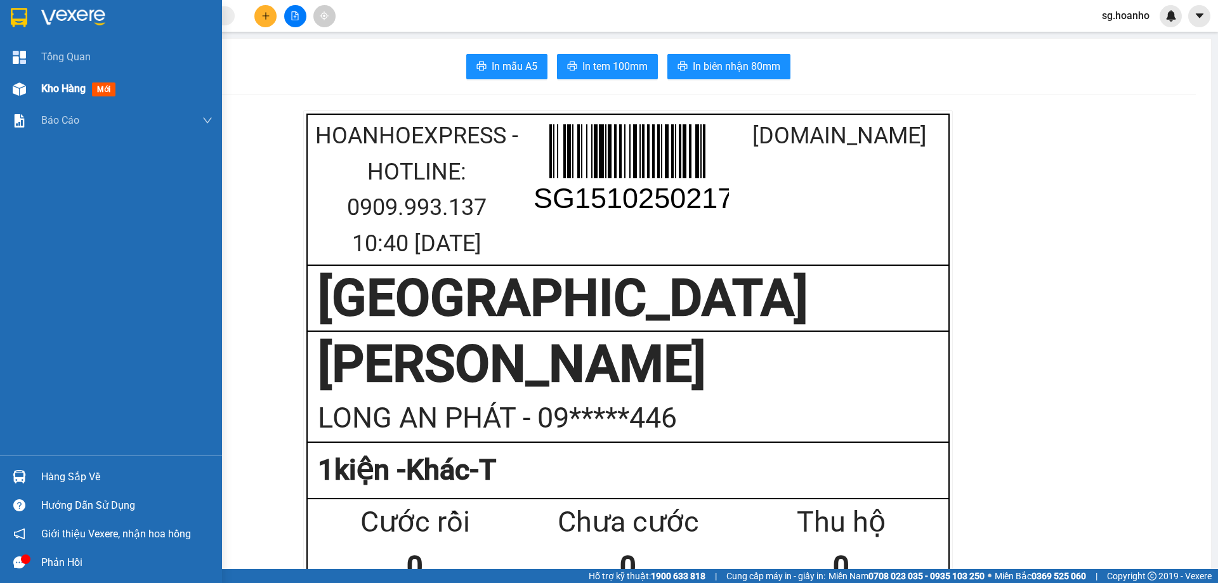
click at [105, 91] on span "mới" at bounding box center [103, 89] width 23 height 14
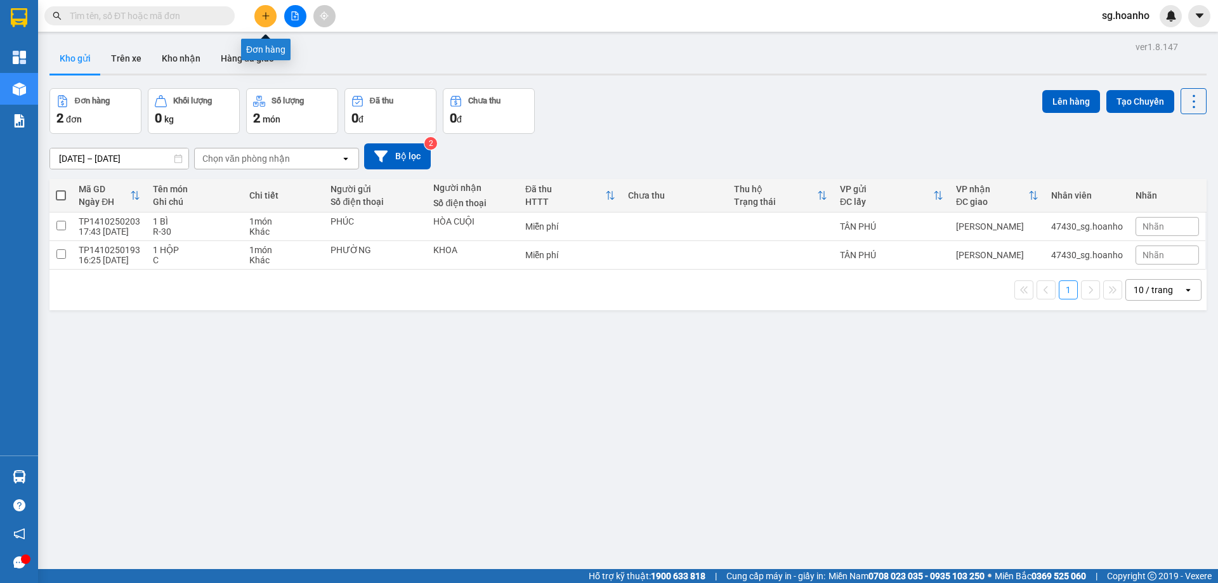
click at [266, 22] on button at bounding box center [265, 16] width 22 height 22
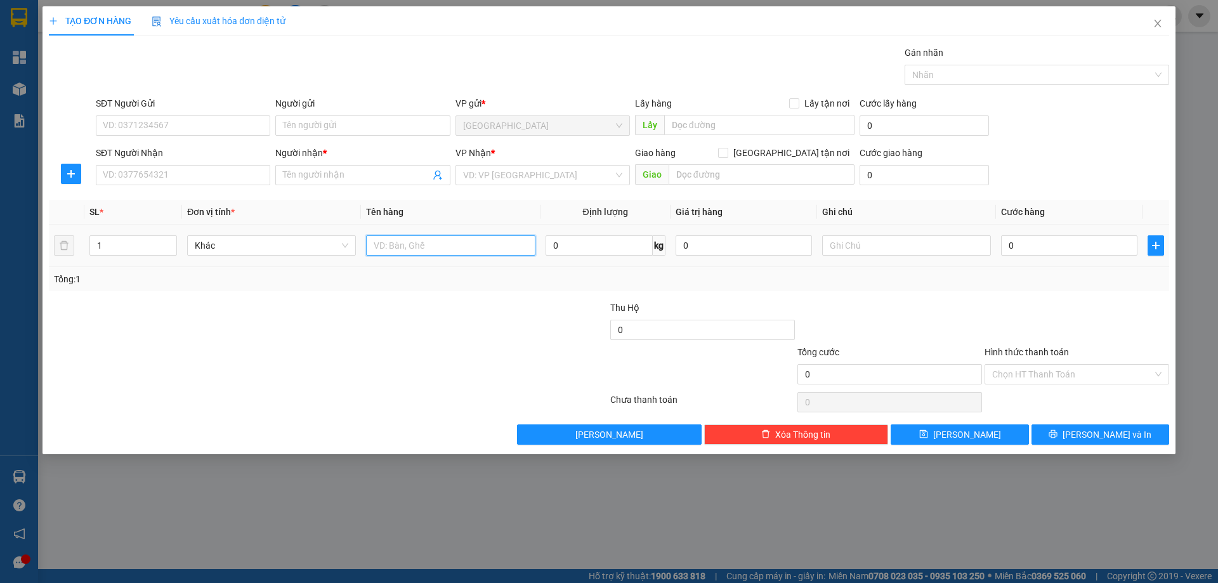
click at [422, 248] on input "text" at bounding box center [450, 245] width 169 height 20
type input "BT"
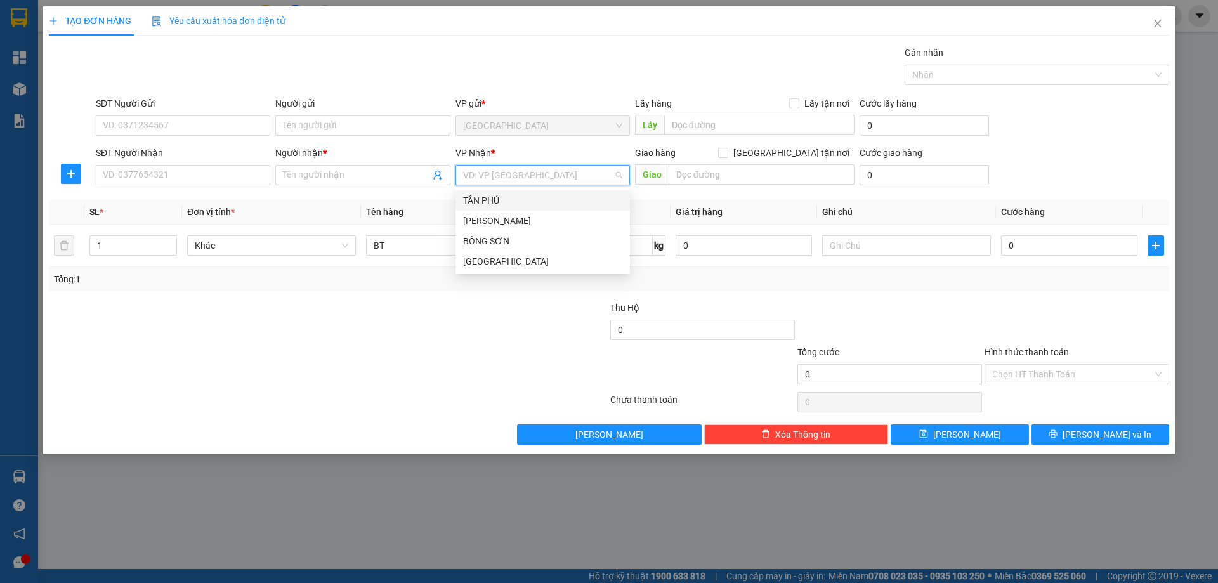
click at [501, 171] on input "search" at bounding box center [538, 175] width 150 height 19
click at [499, 219] on div "[PERSON_NAME]" at bounding box center [542, 221] width 159 height 14
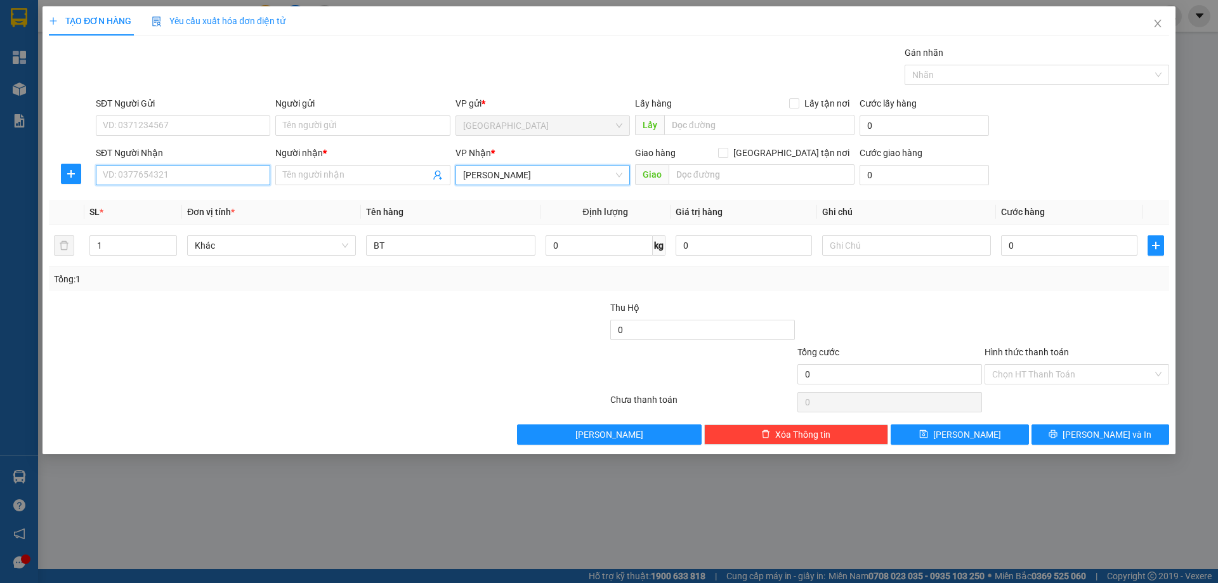
click at [247, 178] on input "SĐT Người Nhận" at bounding box center [183, 175] width 174 height 20
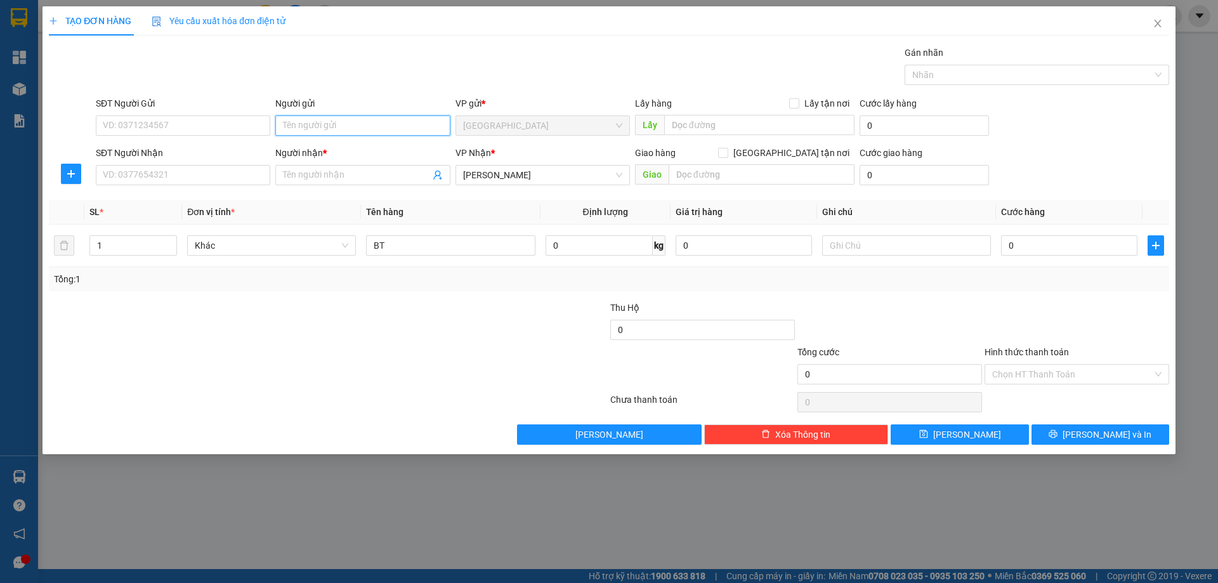
click at [341, 127] on input "Người gửi" at bounding box center [362, 125] width 174 height 20
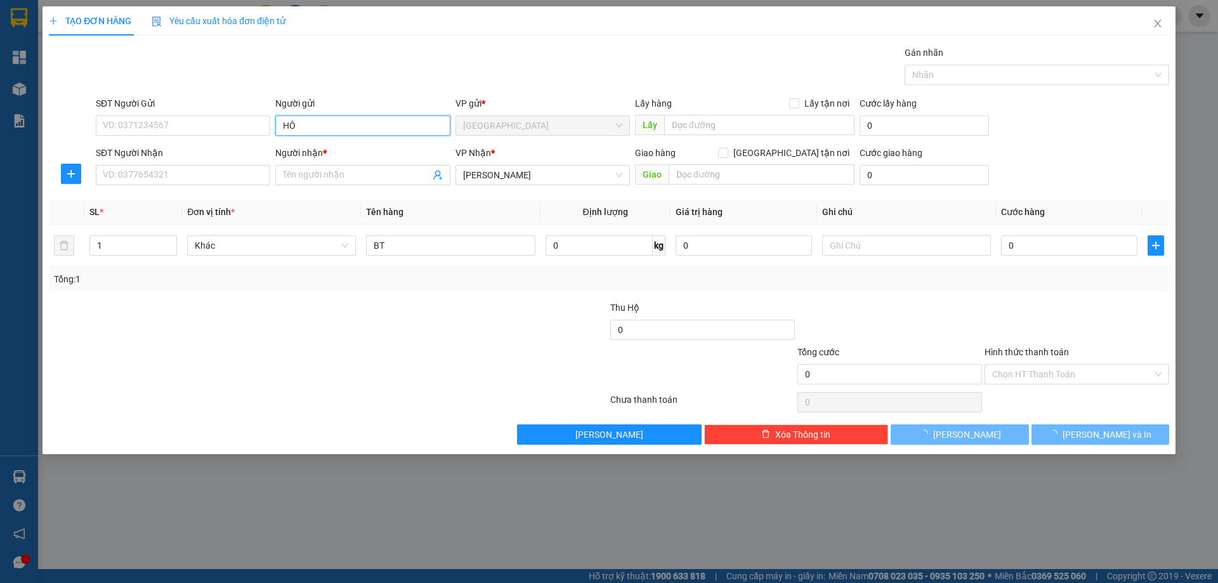
type input "H"
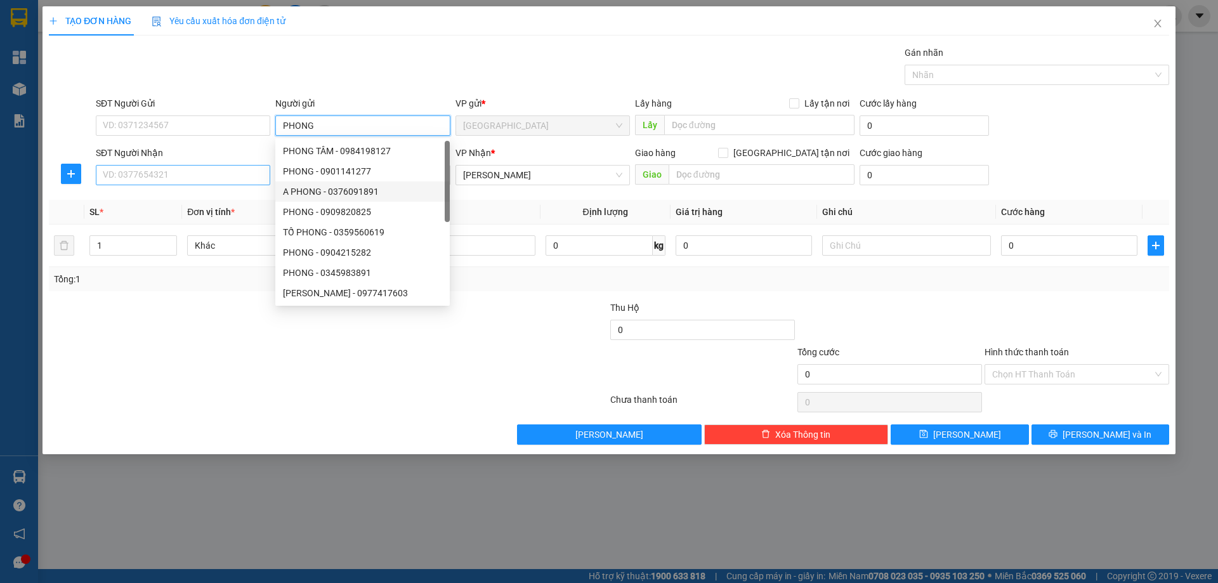
type input "PHONG"
click at [260, 166] on input "SĐT Người Nhận" at bounding box center [183, 175] width 174 height 20
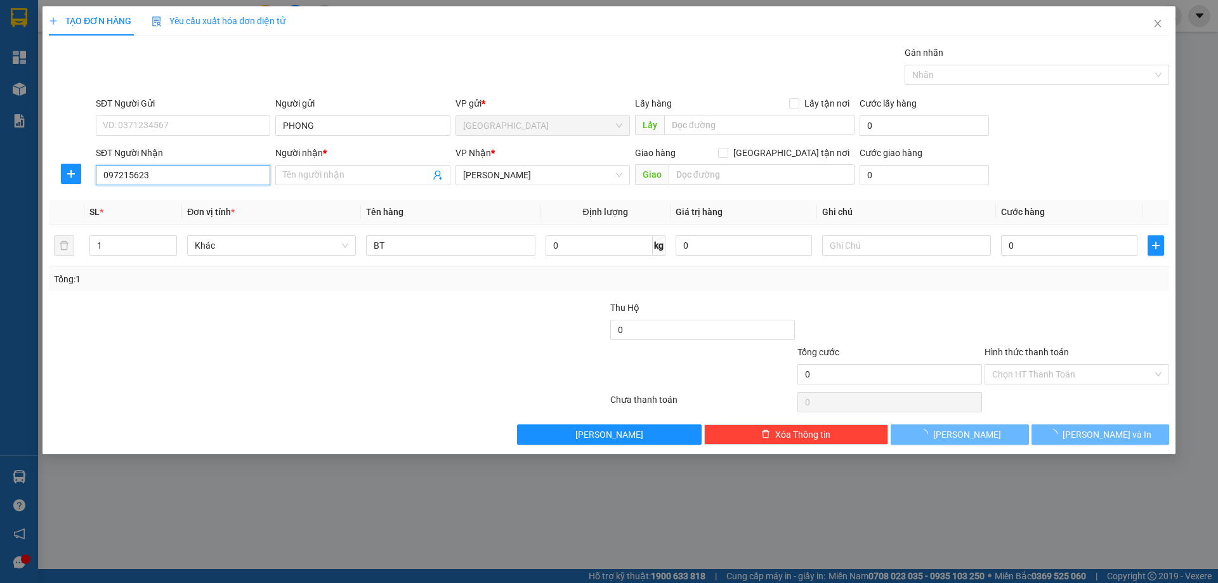
type input "0972156236"
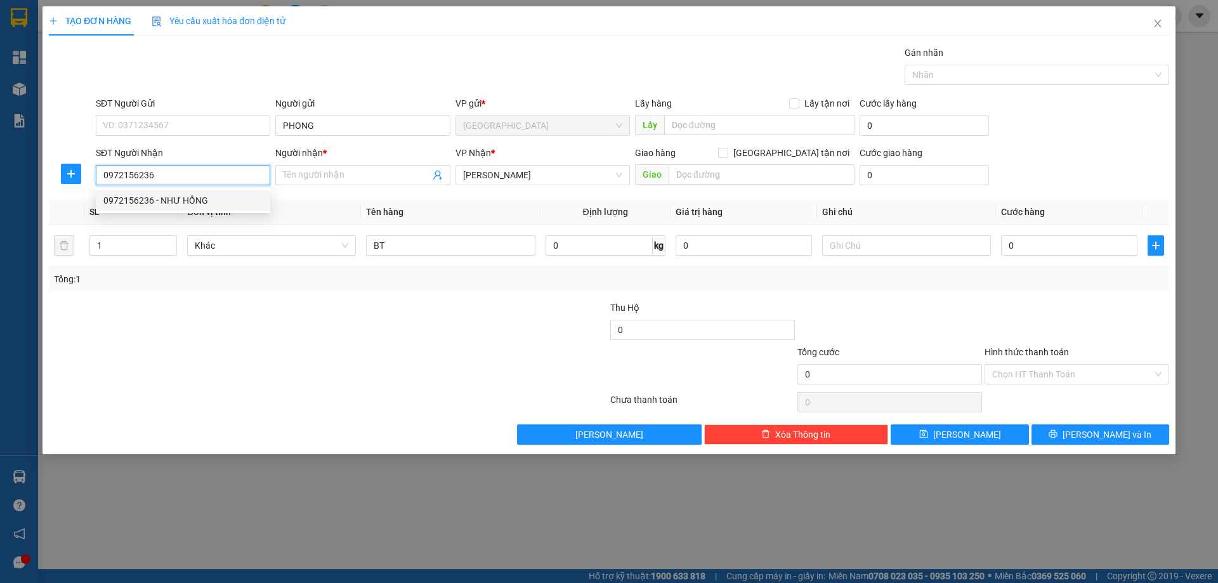
click at [225, 201] on div "0972156236 - NHƯ HỒNG" at bounding box center [182, 200] width 159 height 14
type input "NHƯ HỒNG"
type input "0972156236"
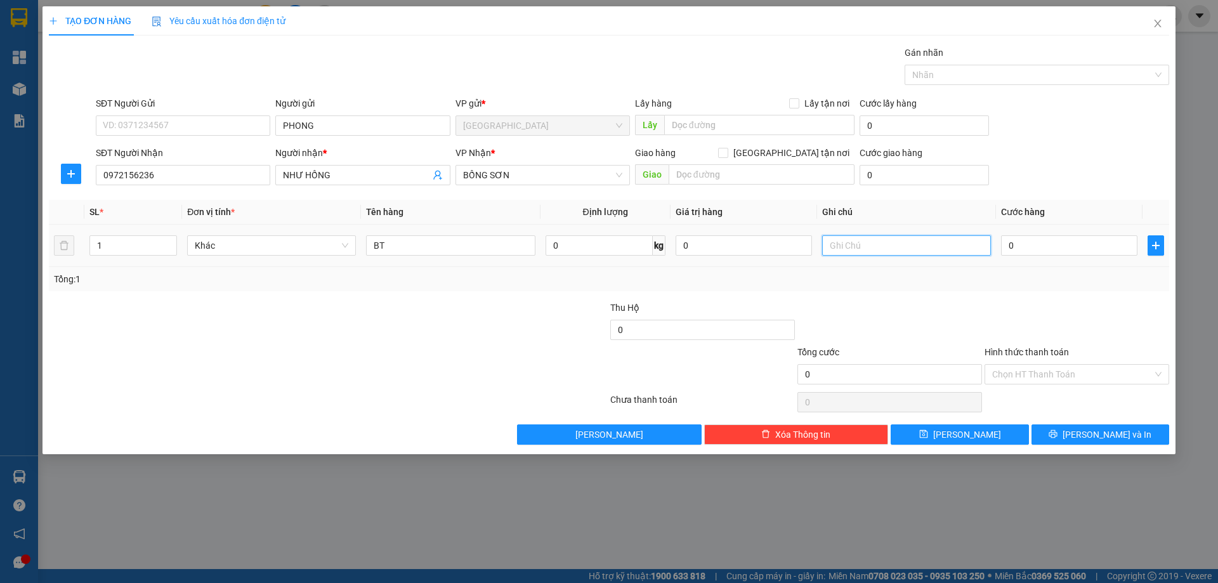
click at [856, 247] on input "text" at bounding box center [906, 245] width 169 height 20
type input "C"
click at [1007, 347] on label "Hình thức thanh toán" at bounding box center [1026, 352] width 84 height 10
click at [1007, 365] on input "Hình thức thanh toán" at bounding box center [1072, 374] width 160 height 19
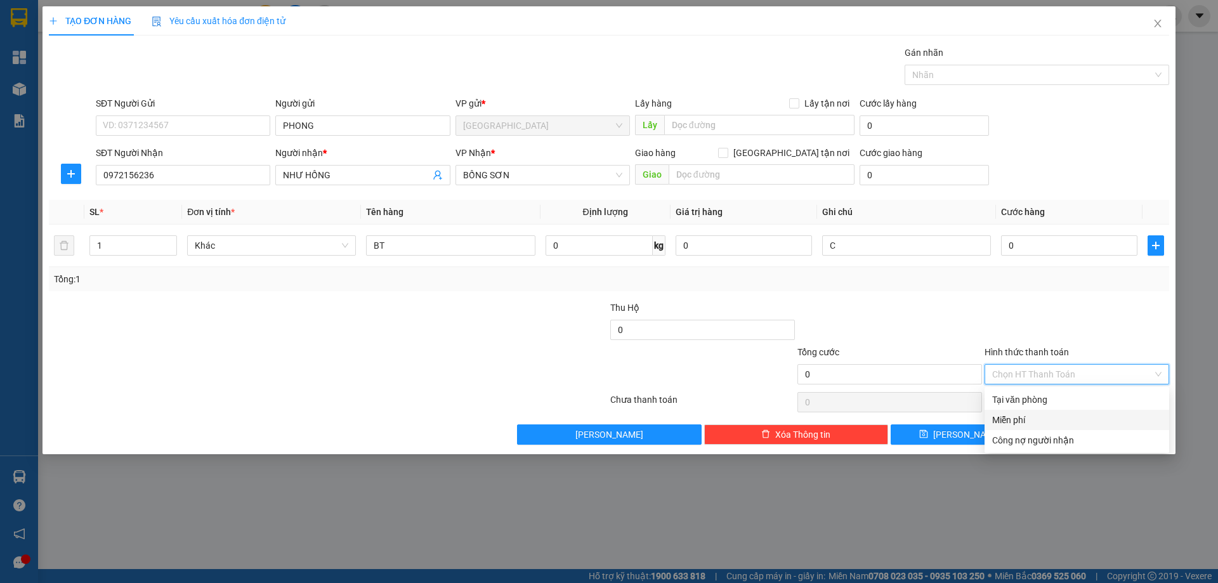
click at [1053, 423] on div "Miễn phí" at bounding box center [1076, 420] width 169 height 14
click at [1074, 441] on button "[PERSON_NAME] và In" at bounding box center [1100, 434] width 138 height 20
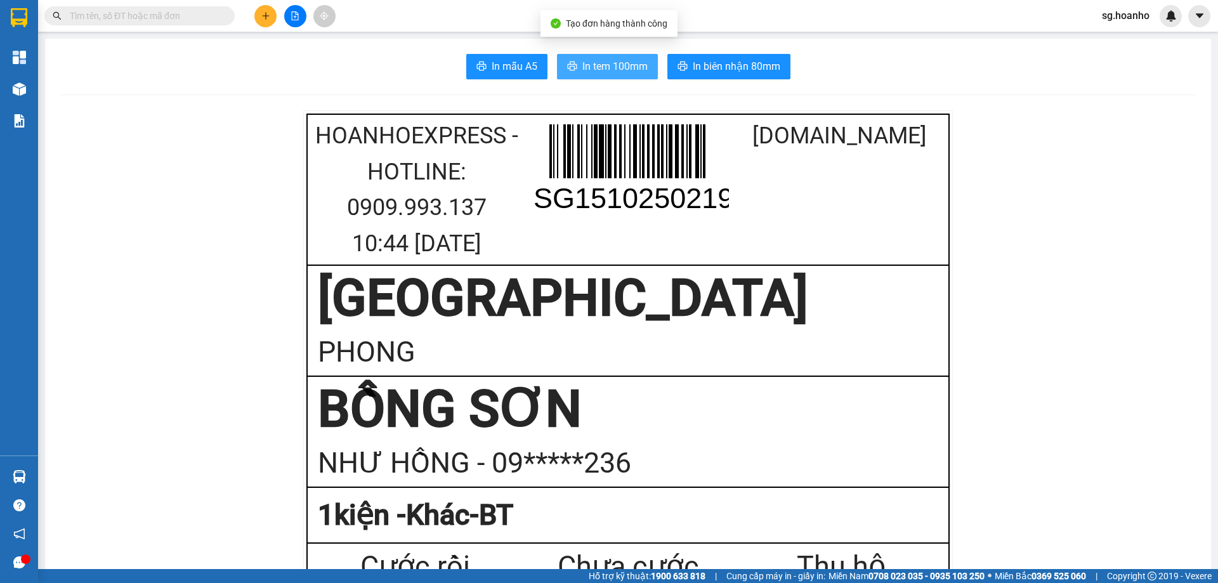
click at [607, 68] on span "In tem 100mm" at bounding box center [614, 66] width 65 height 16
click at [262, 18] on icon "plus" at bounding box center [265, 15] width 9 height 9
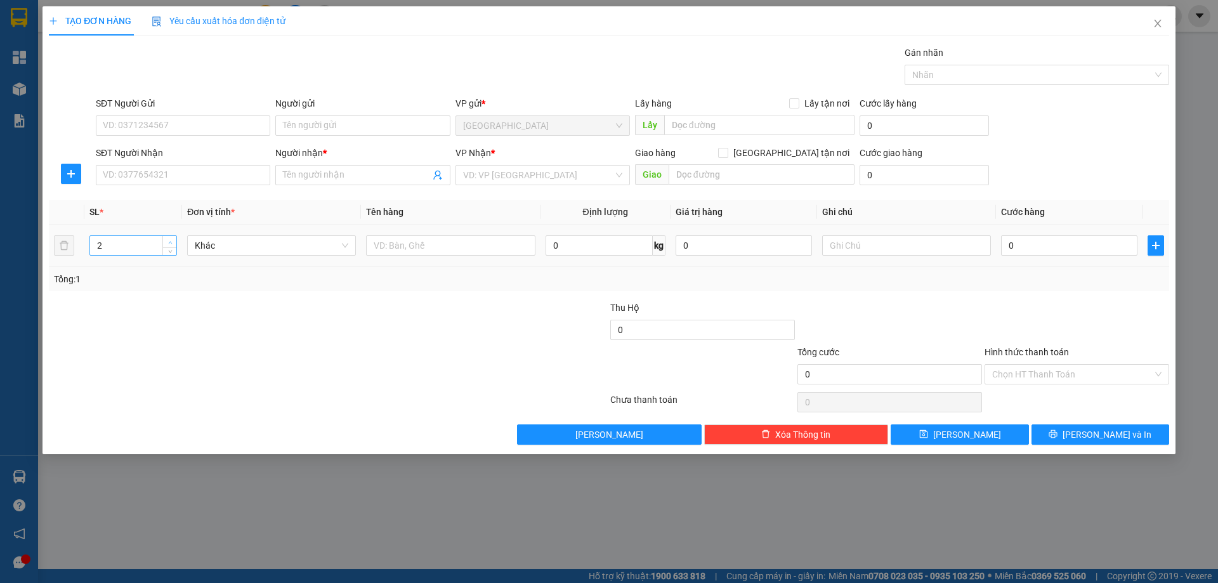
click at [171, 239] on span "up" at bounding box center [170, 243] width 8 height 8
type input "3"
click at [171, 239] on span "up" at bounding box center [170, 243] width 8 height 8
click at [438, 245] on input "text" at bounding box center [450, 245] width 169 height 20
type input "KIỆN"
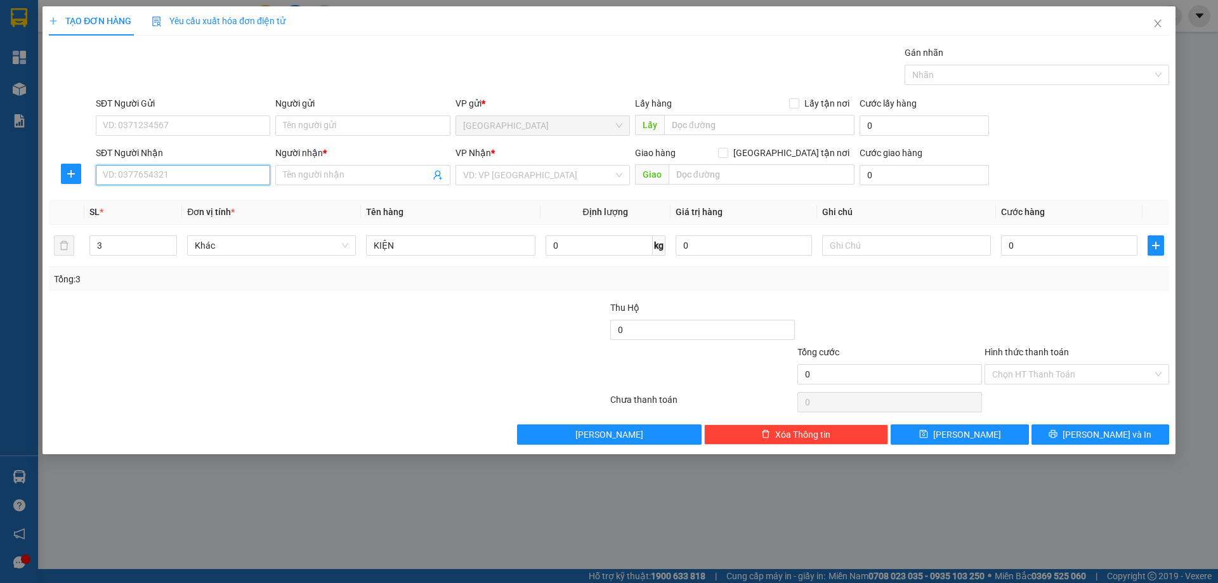
click at [168, 176] on input "SĐT Người Nhận" at bounding box center [183, 175] width 174 height 20
type input "0393543255"
click at [304, 173] on input "Người nhận *" at bounding box center [356, 175] width 147 height 14
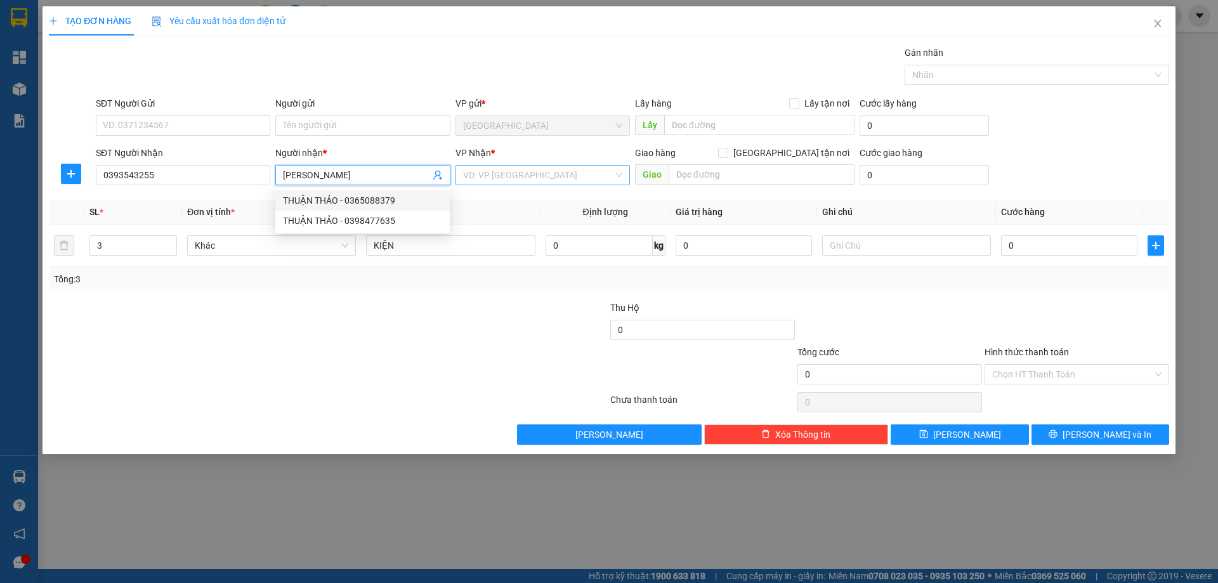
type input "[PERSON_NAME]"
click at [500, 180] on input "search" at bounding box center [538, 175] width 150 height 19
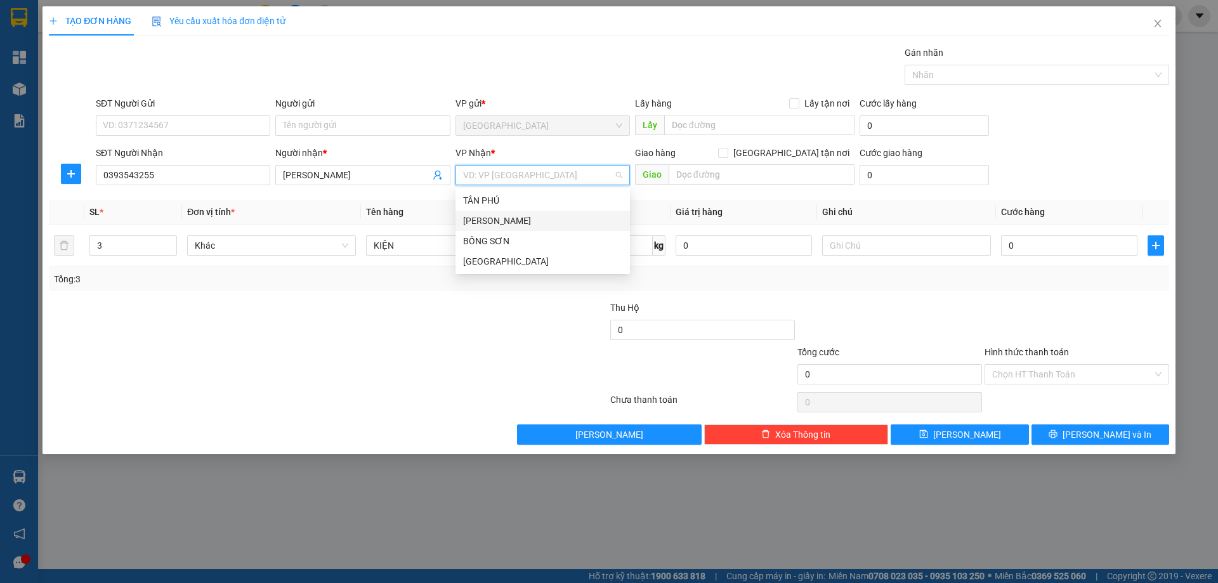
click at [477, 223] on div "[PERSON_NAME]" at bounding box center [542, 221] width 159 height 14
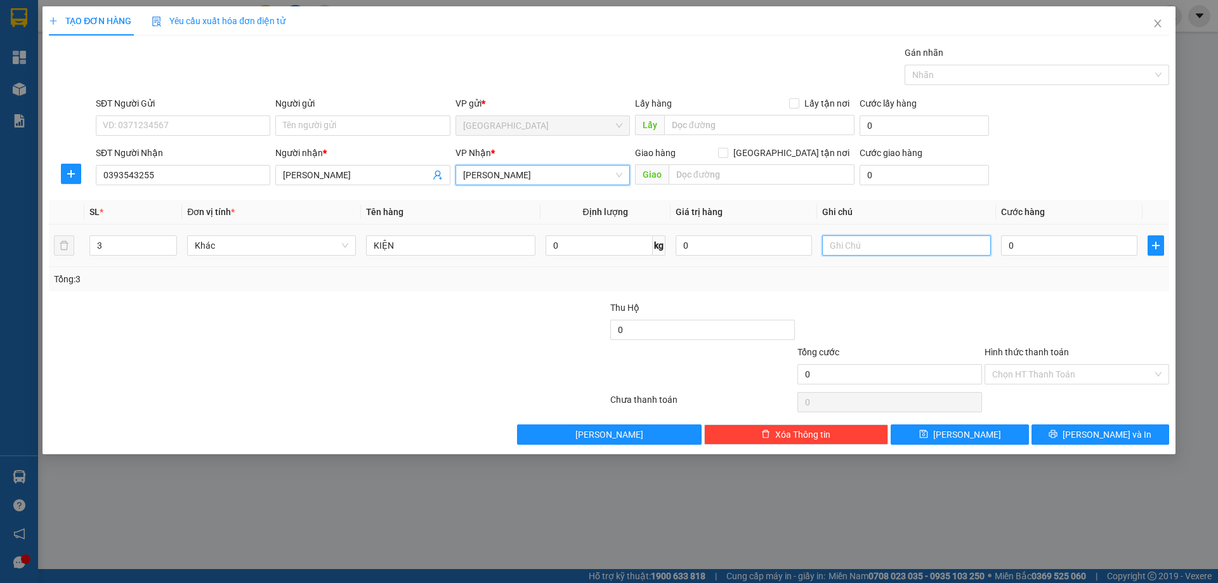
click at [833, 244] on input "text" at bounding box center [906, 245] width 169 height 20
type input "C"
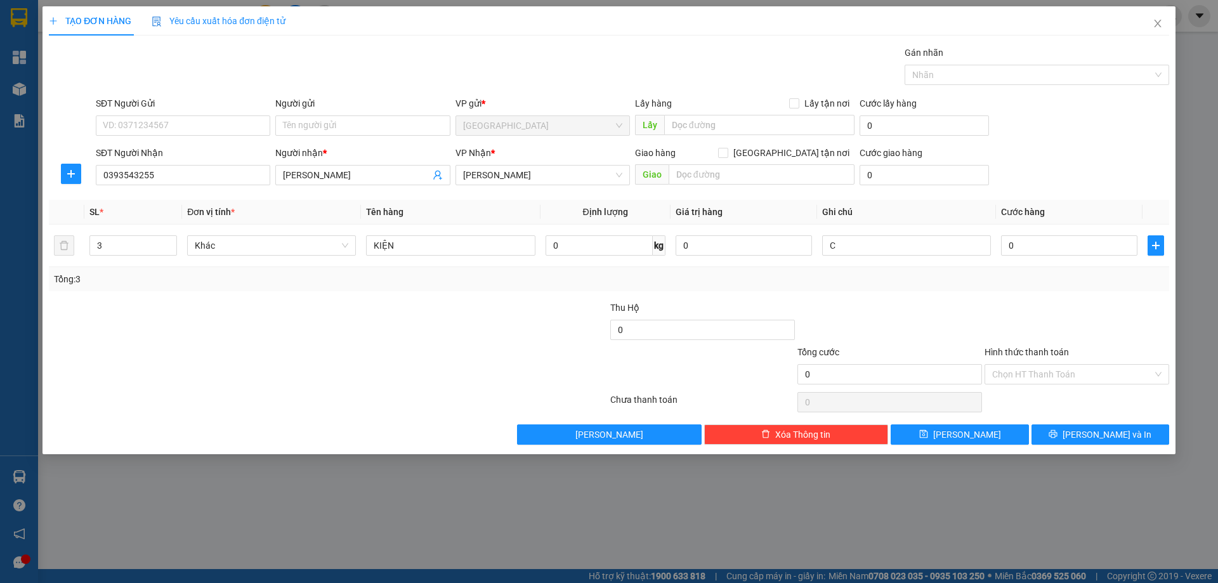
click at [1009, 351] on label "Hình thức thanh toán" at bounding box center [1026, 352] width 84 height 10
click at [1009, 365] on input "Hình thức thanh toán" at bounding box center [1072, 374] width 160 height 19
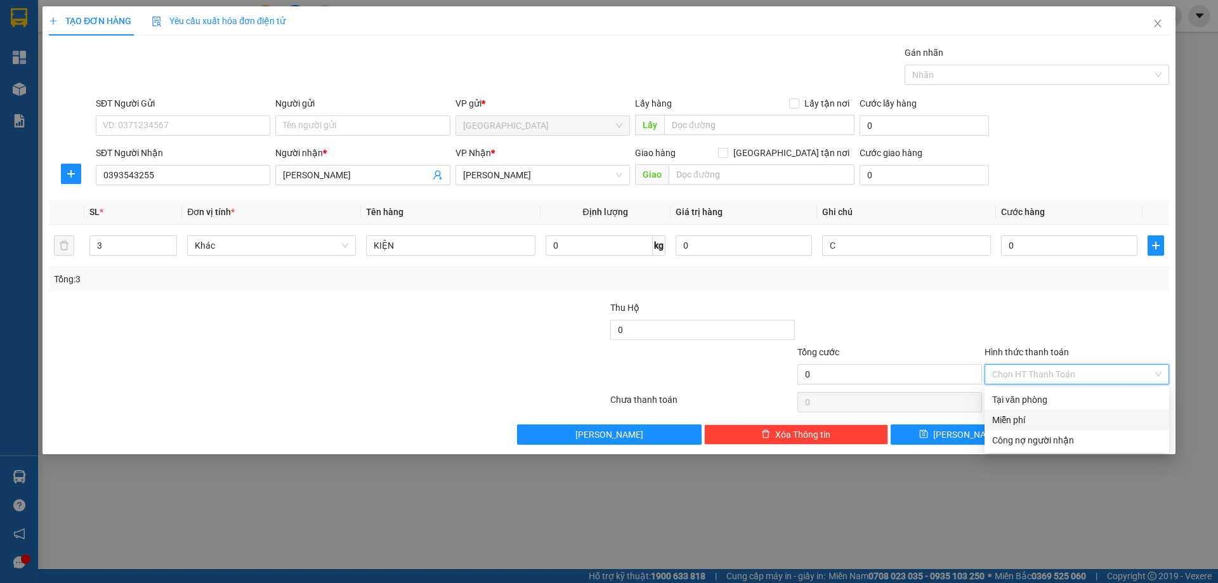
click at [1040, 421] on div "Miễn phí" at bounding box center [1076, 420] width 169 height 14
click at [1070, 436] on button "[PERSON_NAME] và In" at bounding box center [1100, 434] width 138 height 20
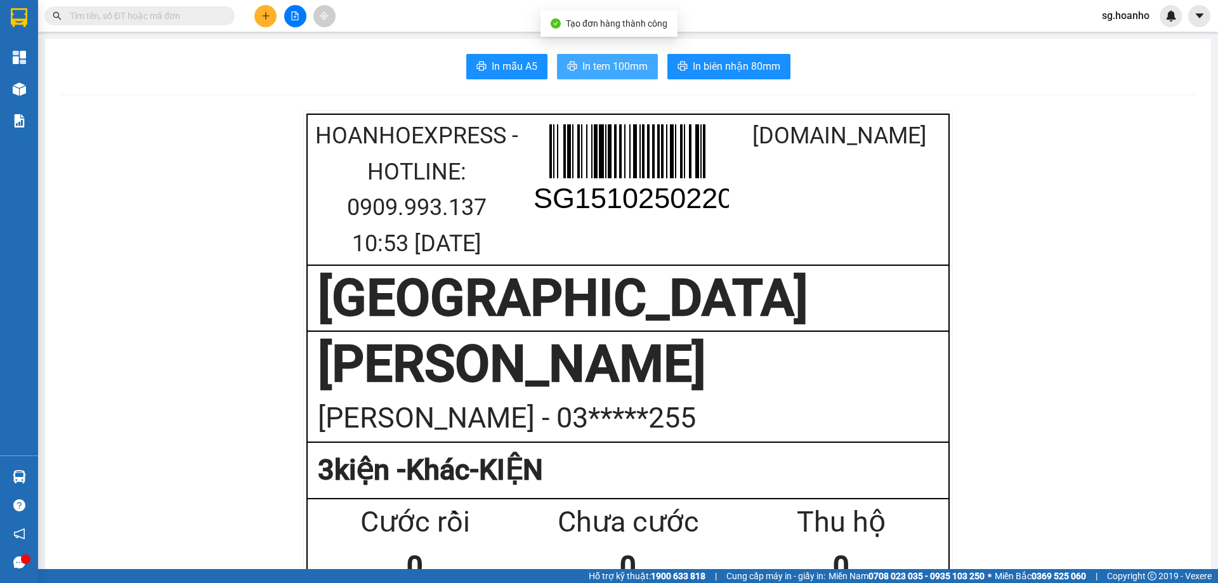
drag, startPoint x: 619, startPoint y: 71, endPoint x: 618, endPoint y: 95, distance: 23.5
click at [609, 66] on span "In tem 100mm" at bounding box center [614, 66] width 65 height 16
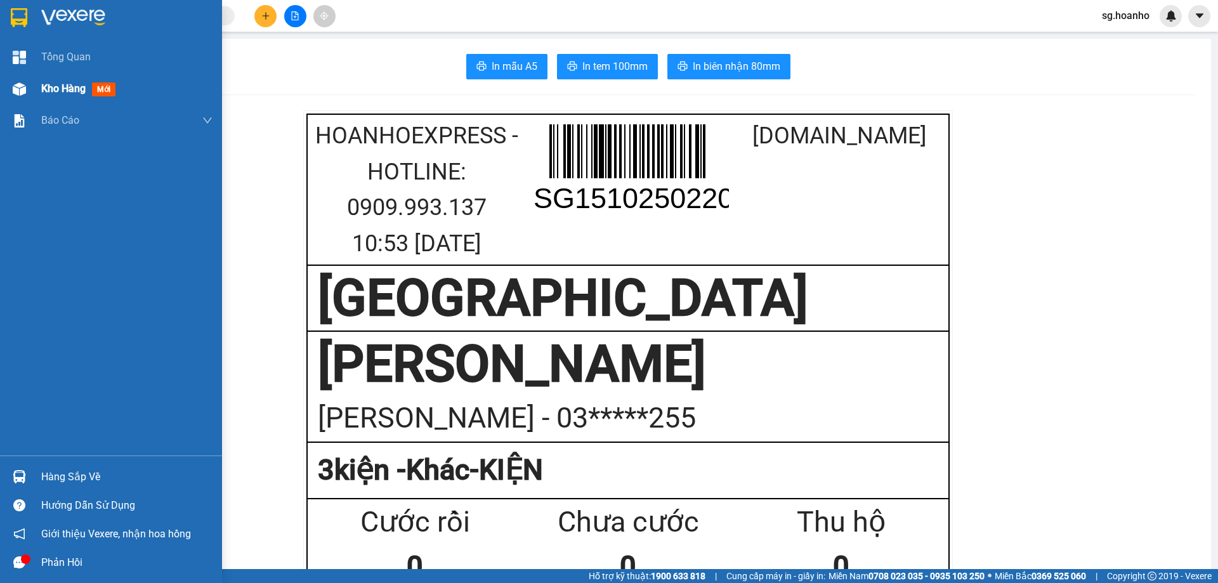
click at [103, 88] on span "mới" at bounding box center [103, 89] width 23 height 14
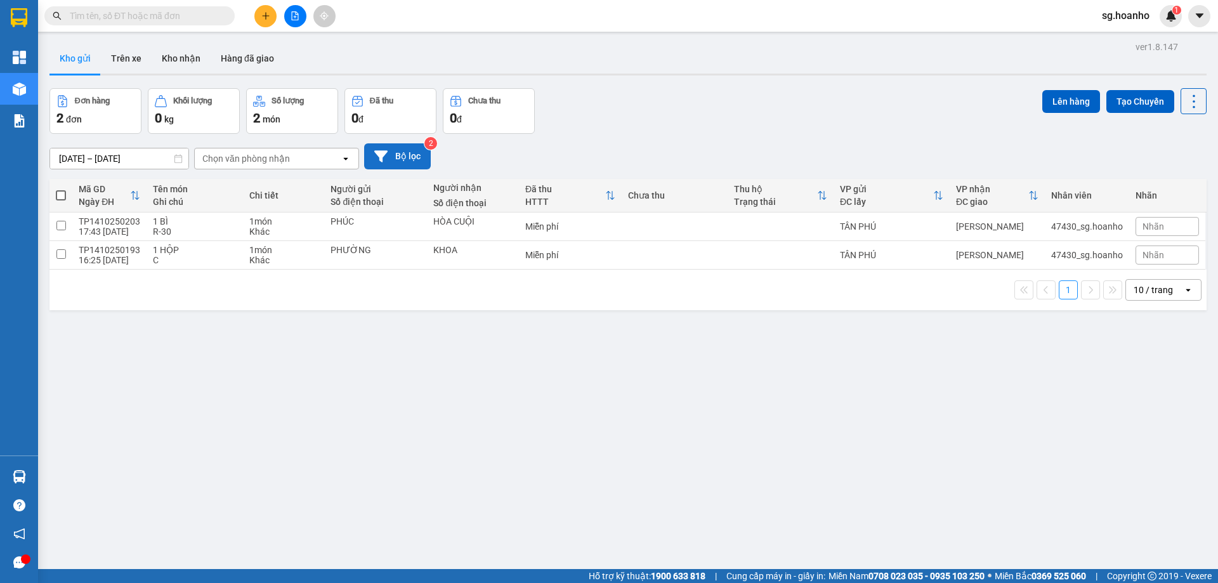
click at [396, 163] on button "Bộ lọc" at bounding box center [397, 156] width 67 height 26
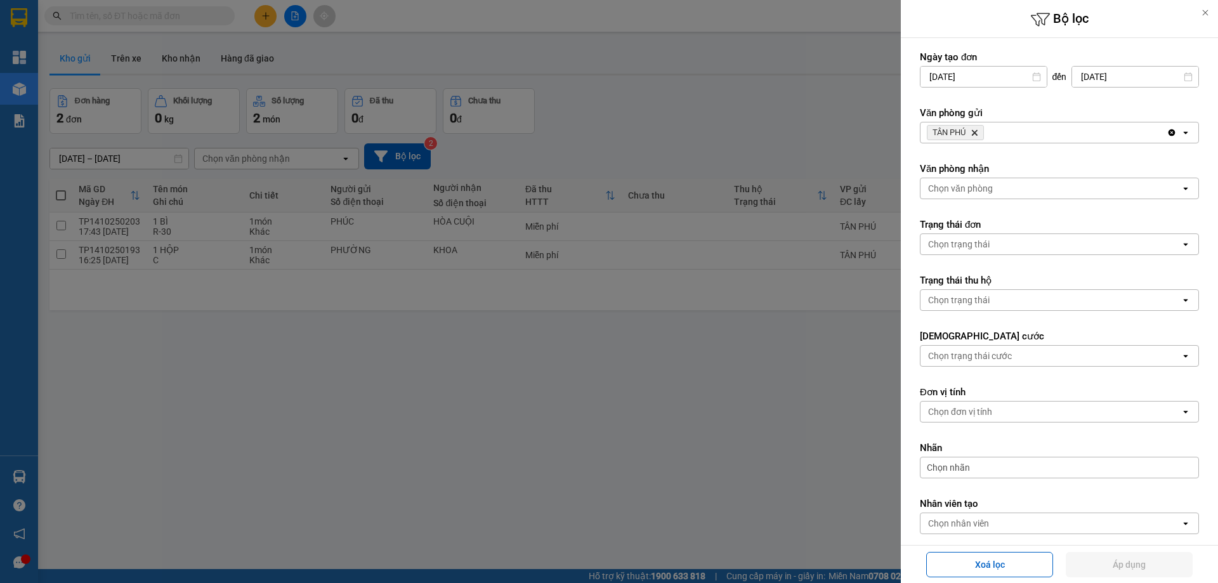
click at [977, 129] on icon "Delete" at bounding box center [975, 133] width 8 height 8
click at [963, 135] on div "Chọn văn phòng" at bounding box center [960, 132] width 65 height 13
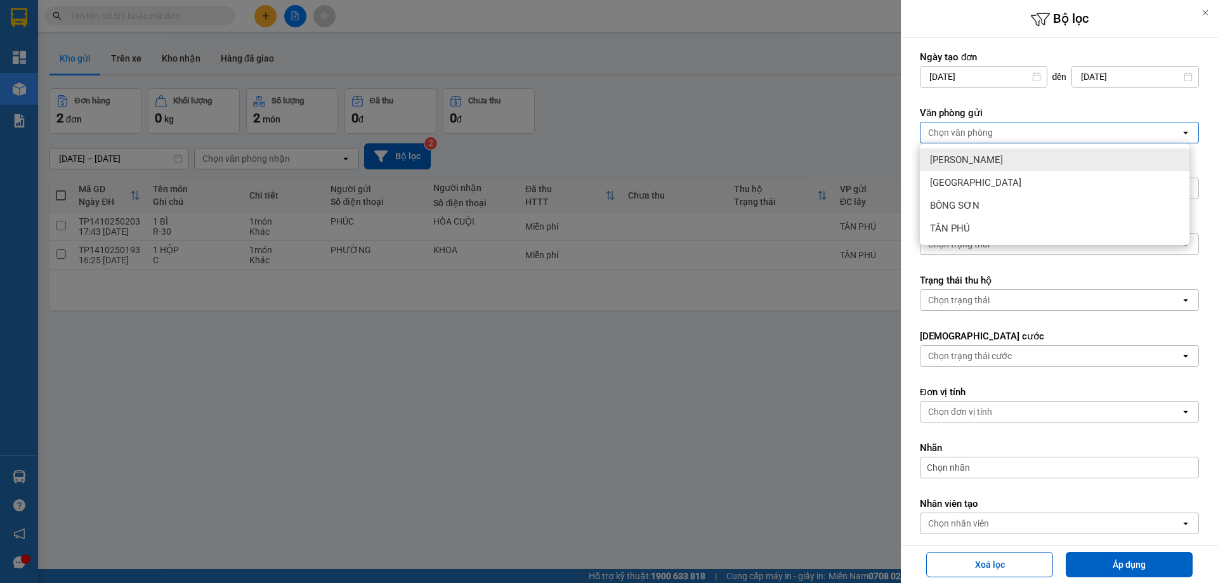
click at [963, 154] on span "[PERSON_NAME]" at bounding box center [966, 160] width 73 height 13
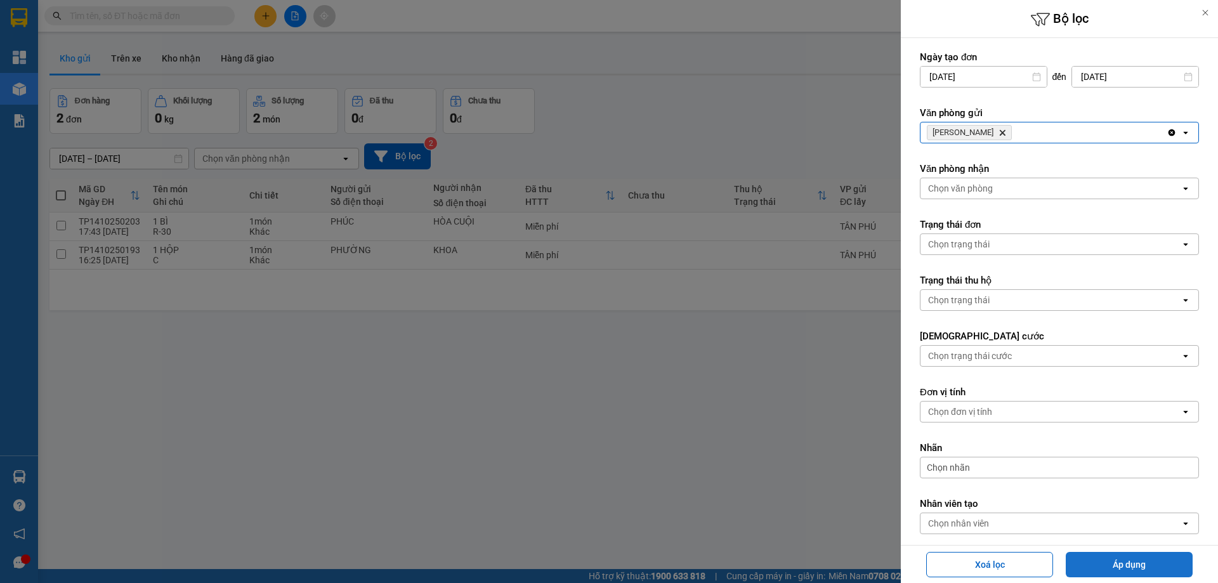
click at [1109, 567] on button "Áp dụng" at bounding box center [1129, 564] width 127 height 25
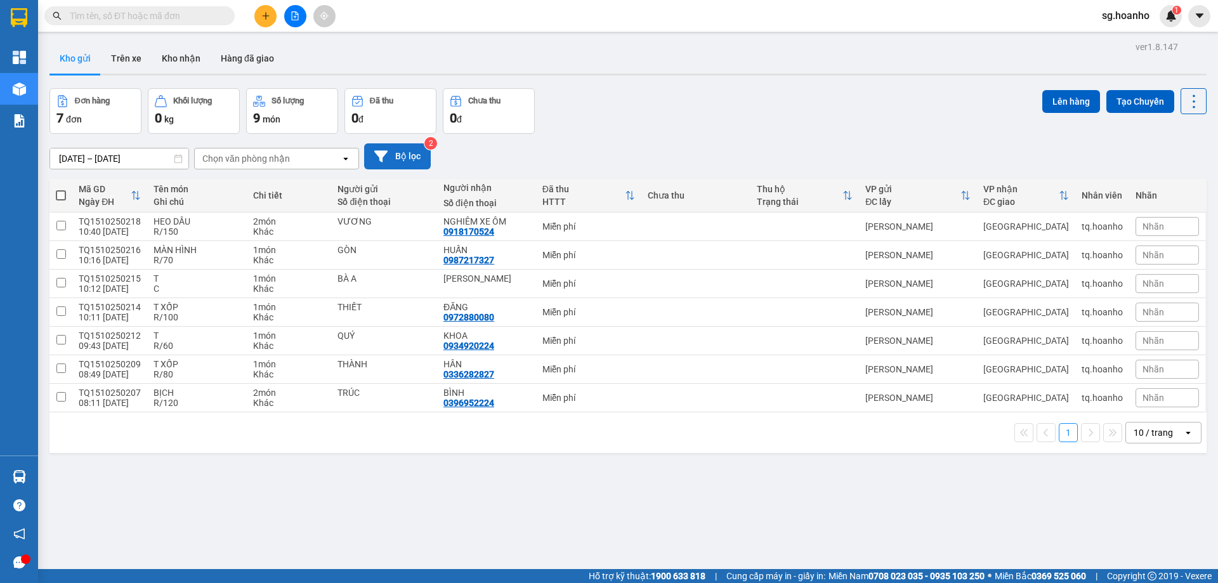
click at [415, 159] on button "Bộ lọc" at bounding box center [397, 156] width 67 height 26
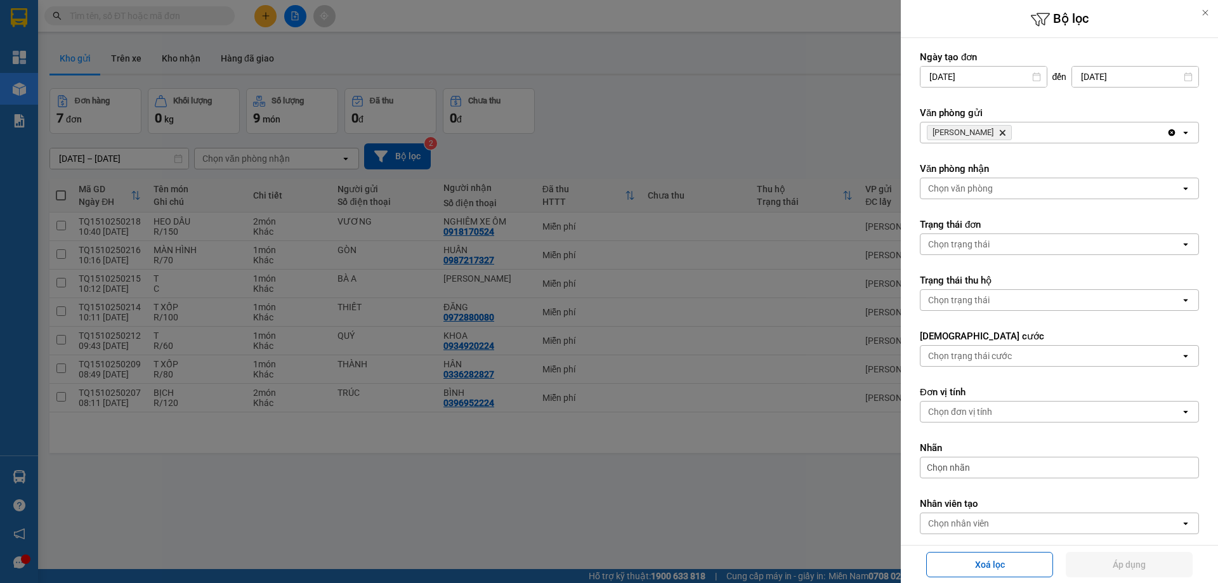
click at [998, 129] on icon "Delete" at bounding box center [1002, 133] width 8 height 8
click at [970, 127] on div "Chọn văn phòng" at bounding box center [960, 132] width 65 height 13
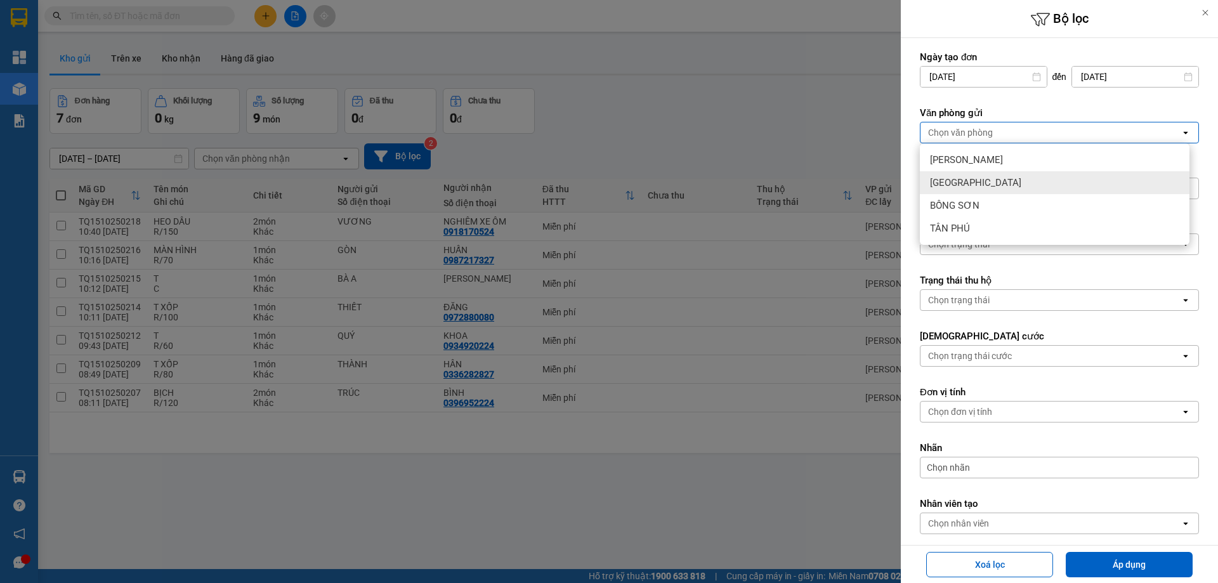
click at [974, 181] on div "[GEOGRAPHIC_DATA]" at bounding box center [1055, 182] width 270 height 23
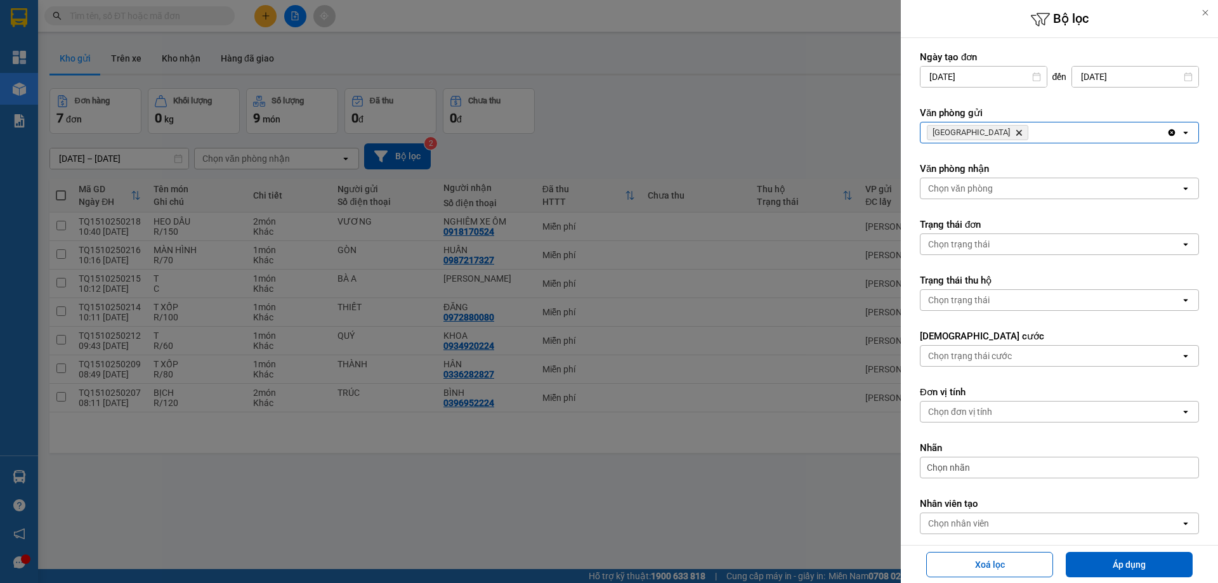
drag, startPoint x: 1137, startPoint y: 565, endPoint x: 807, endPoint y: 459, distance: 347.0
click at [1135, 563] on button "Áp dụng" at bounding box center [1129, 564] width 127 height 25
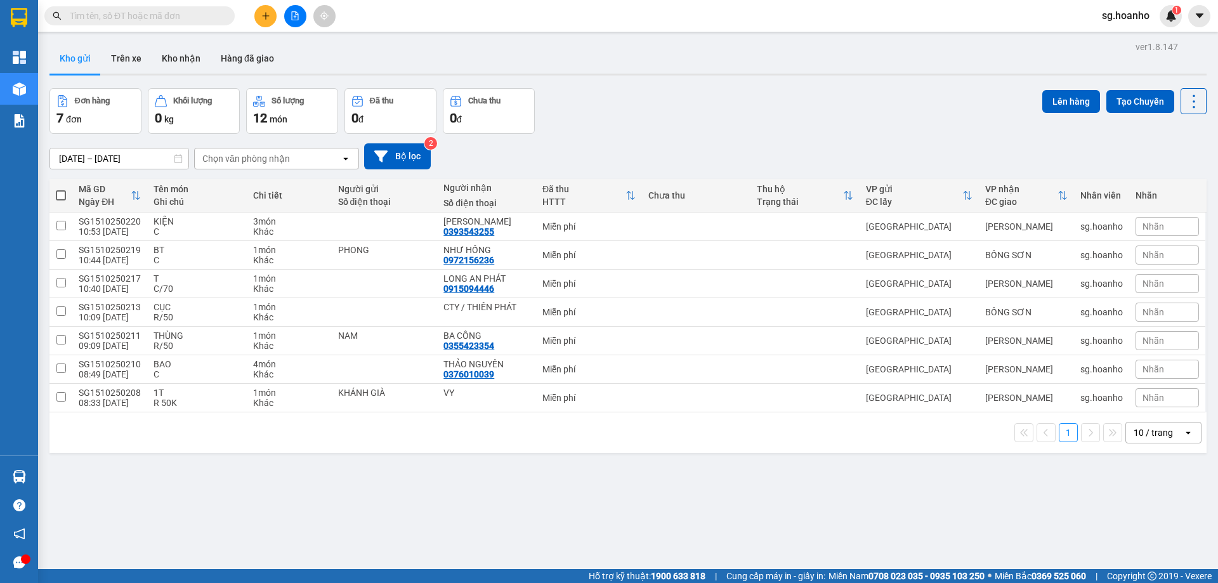
click at [159, 22] on input "text" at bounding box center [145, 16] width 150 height 14
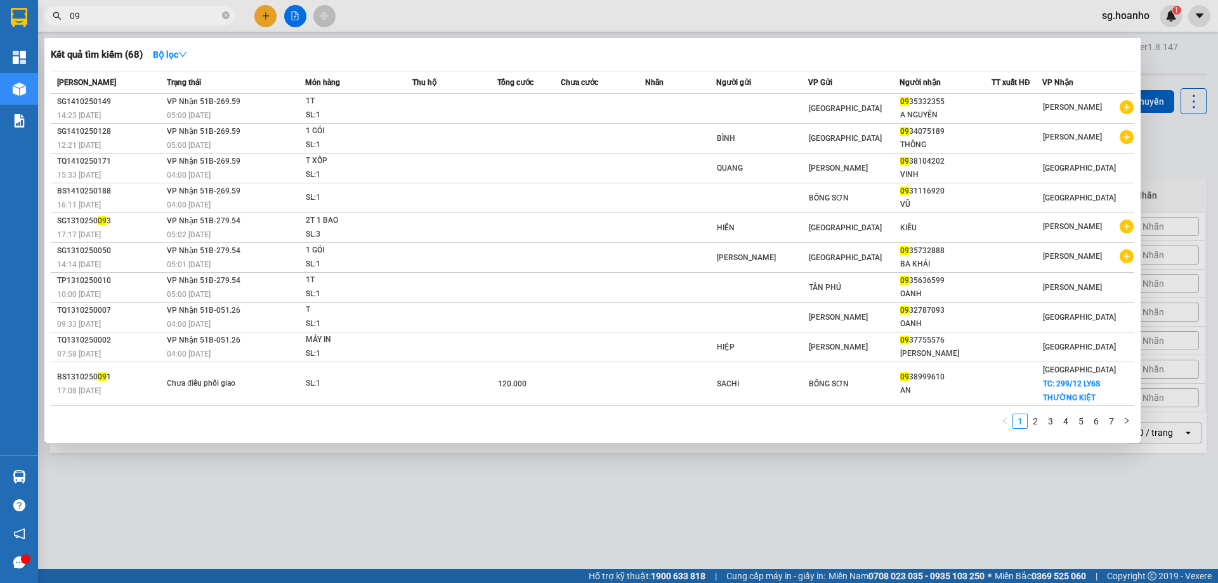
type input "0"
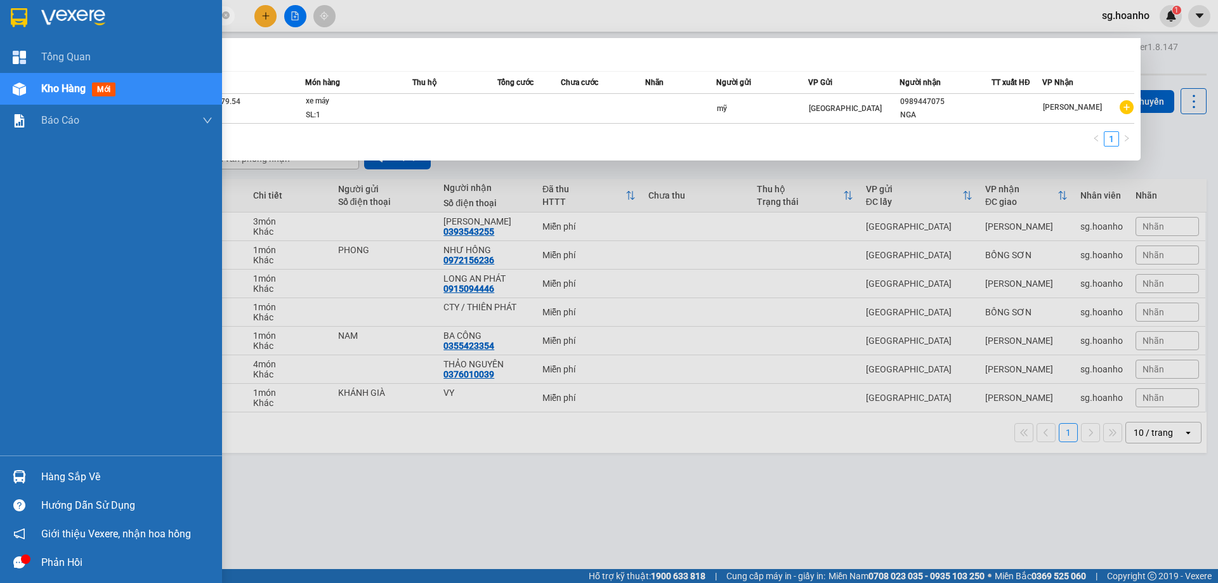
drag, startPoint x: 105, startPoint y: 10, endPoint x: 0, endPoint y: 32, distance: 107.0
click at [0, 32] on section "Kết quả tìm kiếm ( 1 ) Bộ lọc Mã ĐH Trạng thái Món hàng Thu hộ Tổng cước Chưa c…" at bounding box center [609, 291] width 1218 height 583
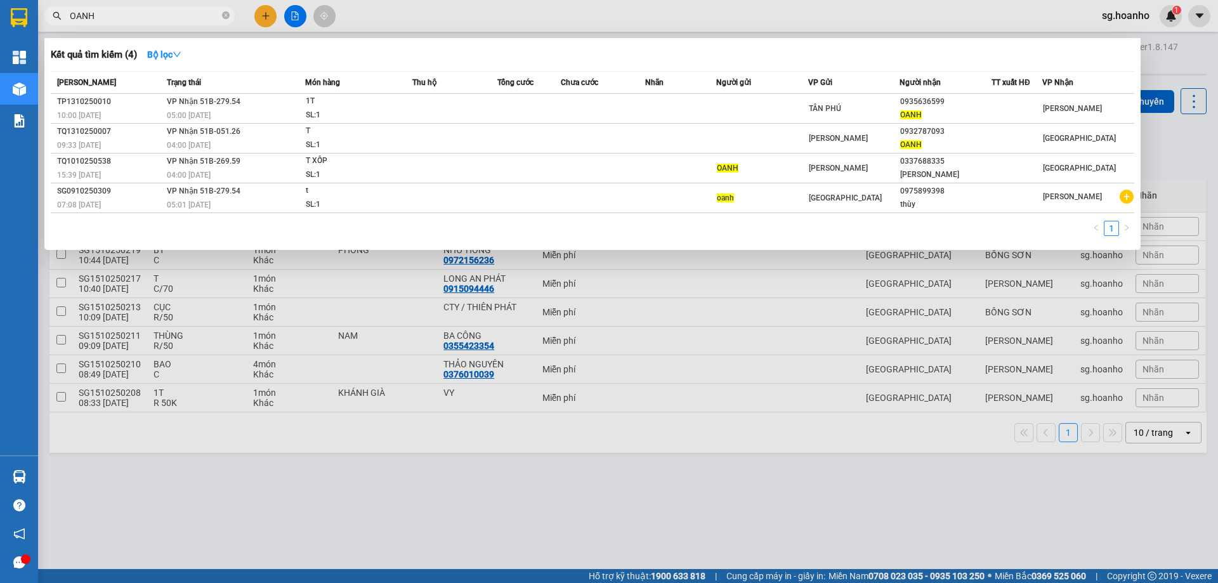
type input "OANH"
drag, startPoint x: 263, startPoint y: 13, endPoint x: 258, endPoint y: 3, distance: 11.7
click at [260, 8] on div at bounding box center [609, 291] width 1218 height 583
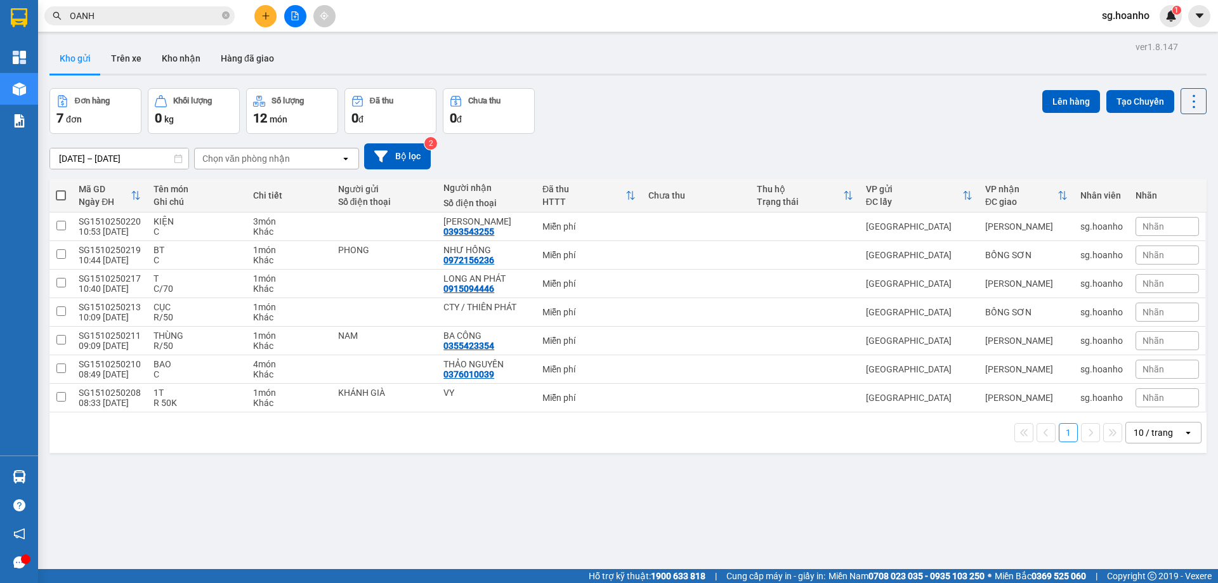
click at [265, 20] on icon "plus" at bounding box center [265, 15] width 9 height 9
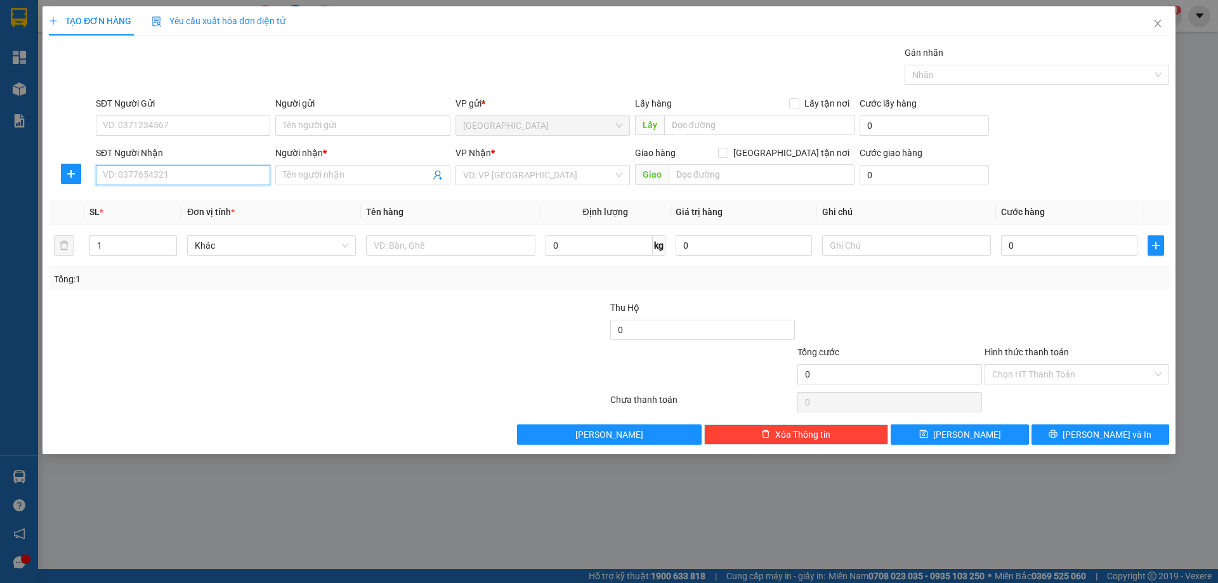
click at [170, 174] on input "SĐT Người Nhận" at bounding box center [183, 175] width 174 height 20
type input "0706558969"
click at [196, 205] on div "0706558969 - CHẨN" at bounding box center [182, 200] width 159 height 14
type input "CHẨN"
type input "0706558969"
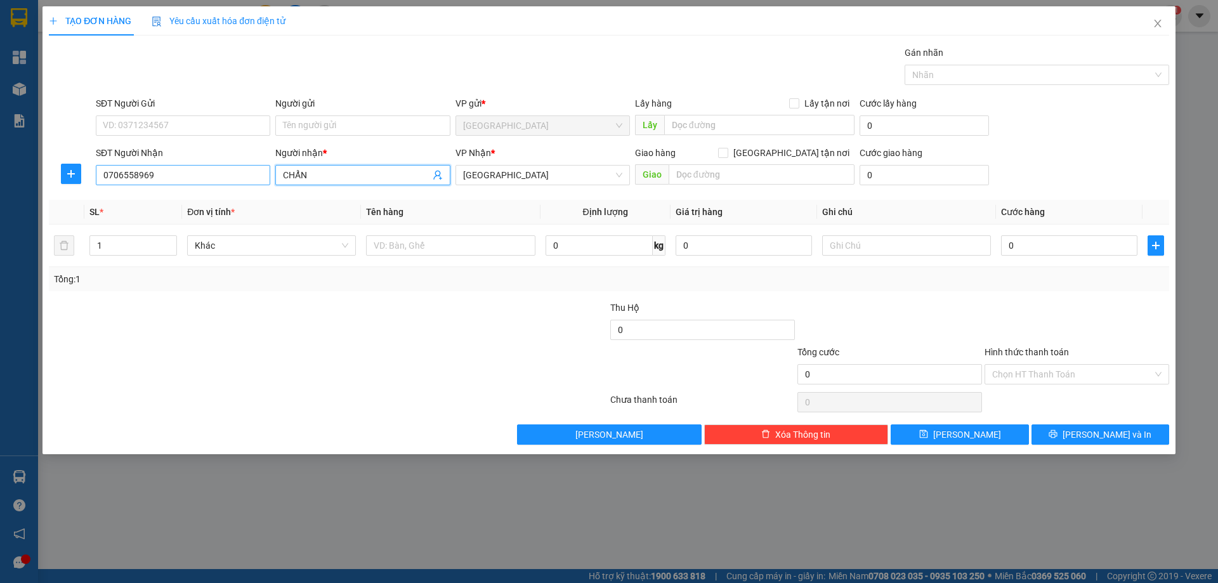
drag, startPoint x: 325, startPoint y: 173, endPoint x: 151, endPoint y: 179, distance: 174.6
click at [152, 180] on div "SĐT Người Nhận 0706558969 Người nhận * CHẨN CHẨN VP Nhận * SÀI GÒN Giao hàng Gi…" at bounding box center [632, 168] width 1078 height 44
type input "NGỌ"
click at [311, 123] on input "Người gửi" at bounding box center [362, 125] width 174 height 20
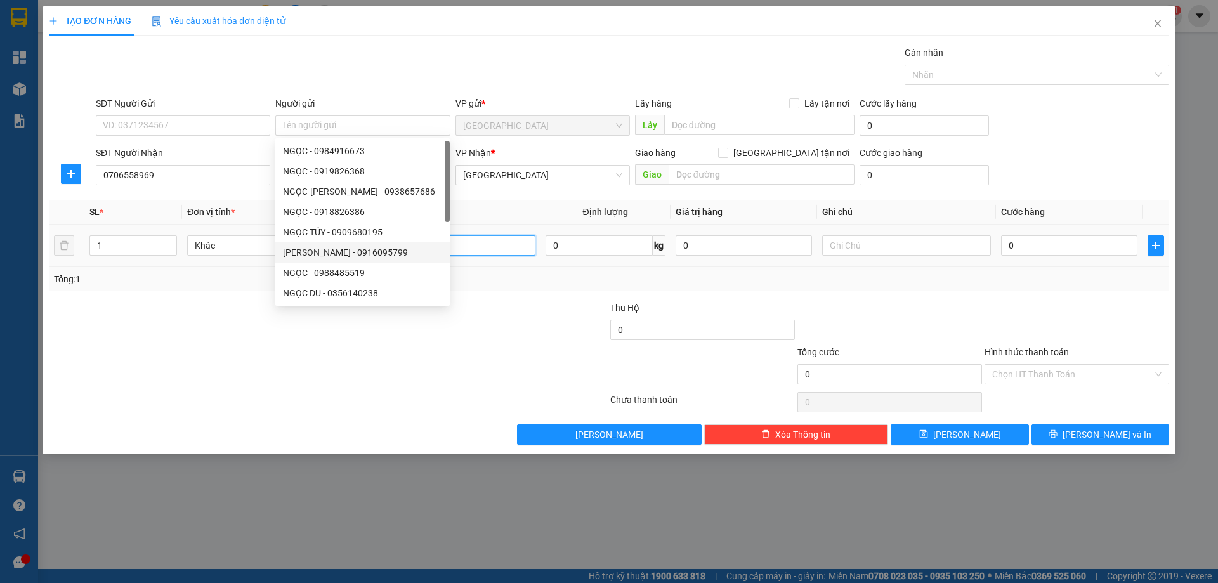
click at [482, 249] on input "text" at bounding box center [450, 245] width 169 height 20
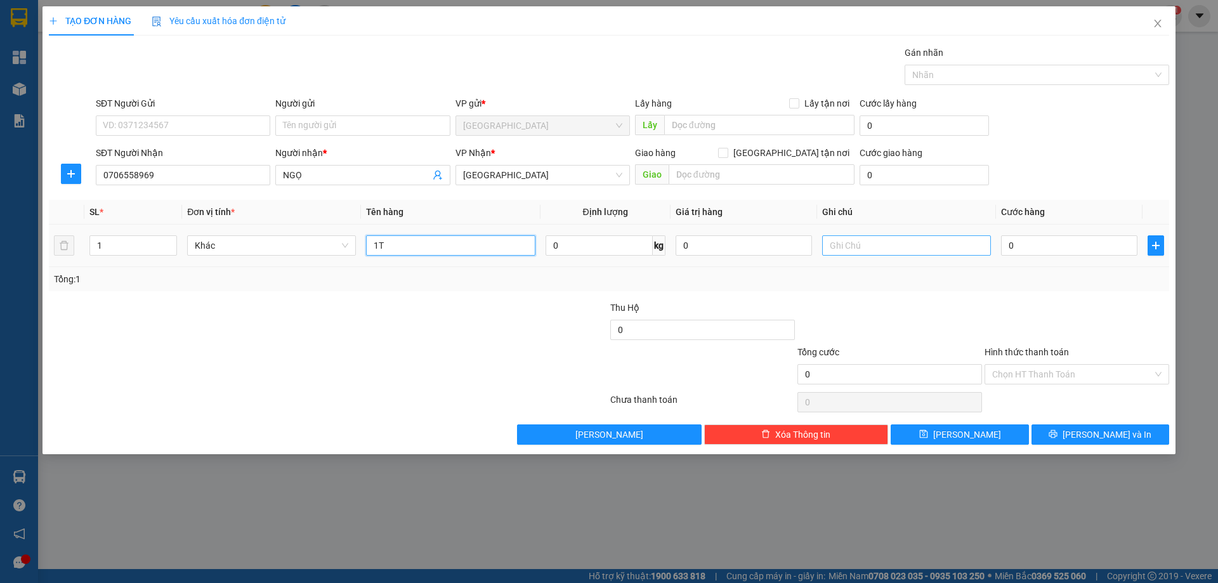
type input "1T"
click at [870, 243] on input "text" at bounding box center [906, 245] width 169 height 20
type input "R 40K"
drag, startPoint x: 1058, startPoint y: 377, endPoint x: 1053, endPoint y: 386, distance: 10.2
click at [1057, 378] on input "Hình thức thanh toán" at bounding box center [1072, 374] width 160 height 19
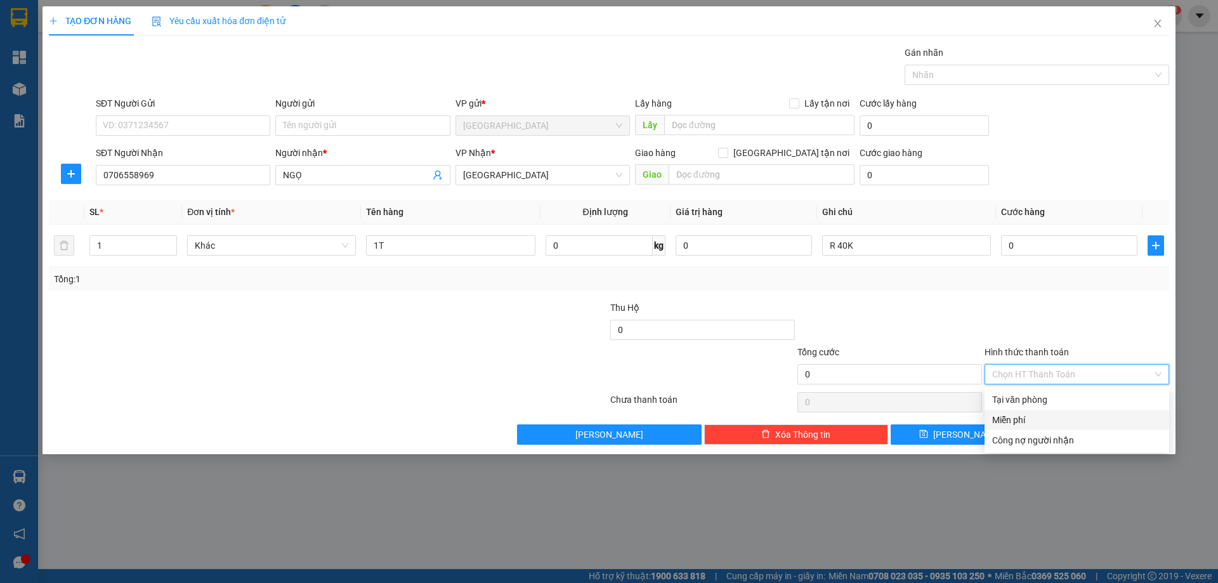
click at [1035, 414] on div "Miễn phí" at bounding box center [1076, 420] width 169 height 14
click at [1055, 431] on button "[PERSON_NAME] và In" at bounding box center [1100, 434] width 138 height 20
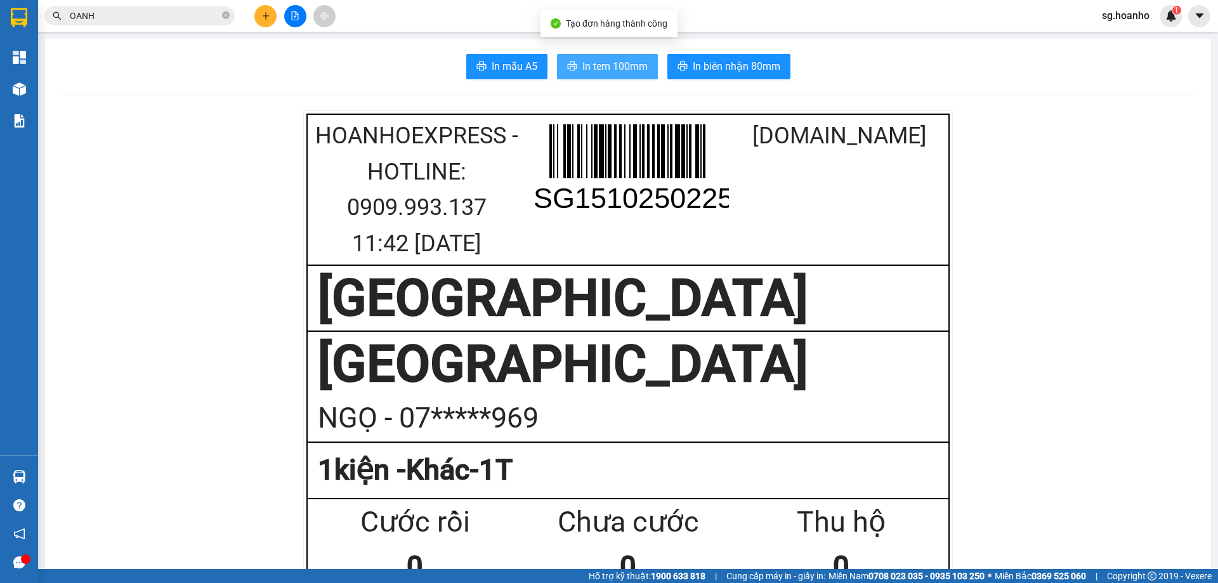
click at [608, 59] on span "In tem 100mm" at bounding box center [614, 66] width 65 height 16
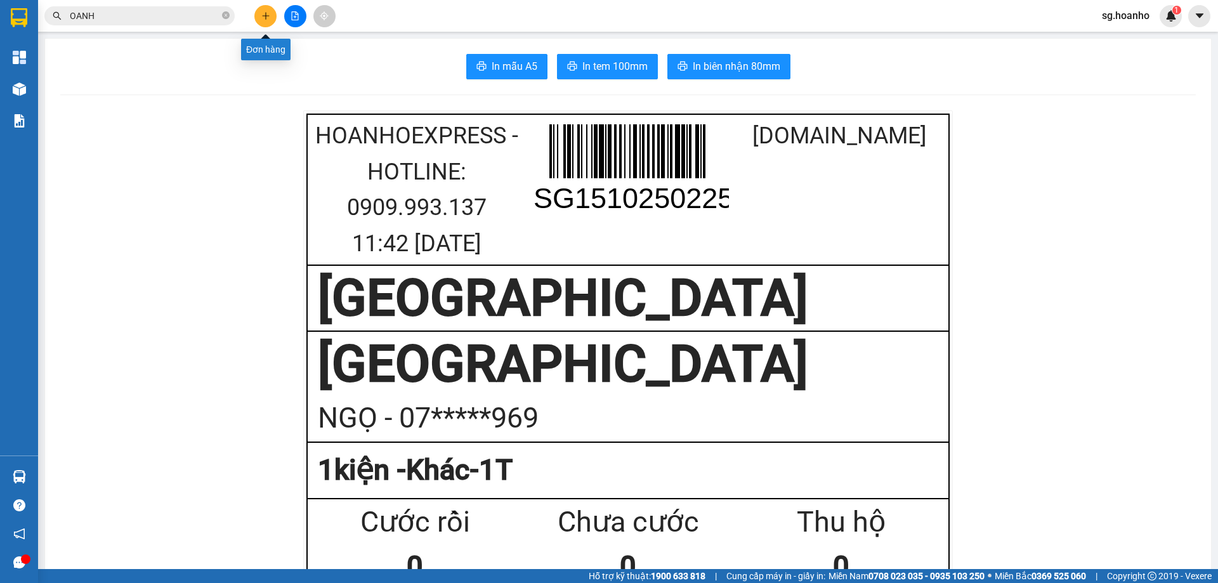
click at [268, 22] on button at bounding box center [265, 16] width 22 height 22
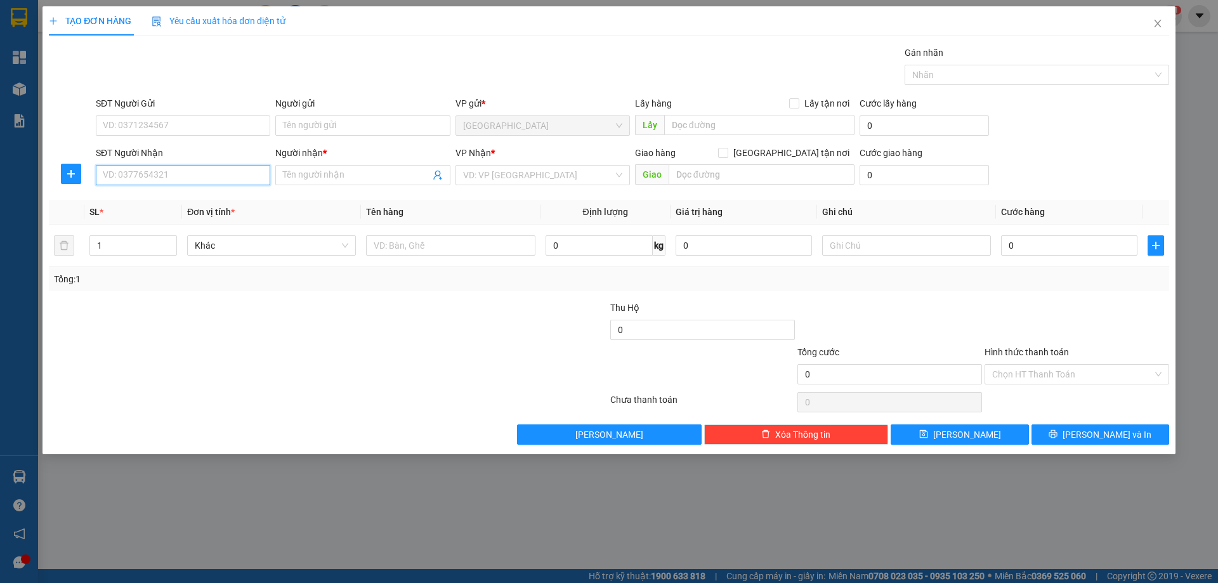
click at [160, 182] on input "SĐT Người Nhận" at bounding box center [183, 175] width 174 height 20
type input "0914957058"
drag, startPoint x: 176, startPoint y: 202, endPoint x: 389, endPoint y: 235, distance: 215.7
click at [177, 202] on div "0914957058 - VY /CTY THIÊN PHÁT" at bounding box center [182, 200] width 159 height 14
type input "VY /CTY THIÊN PHÁT"
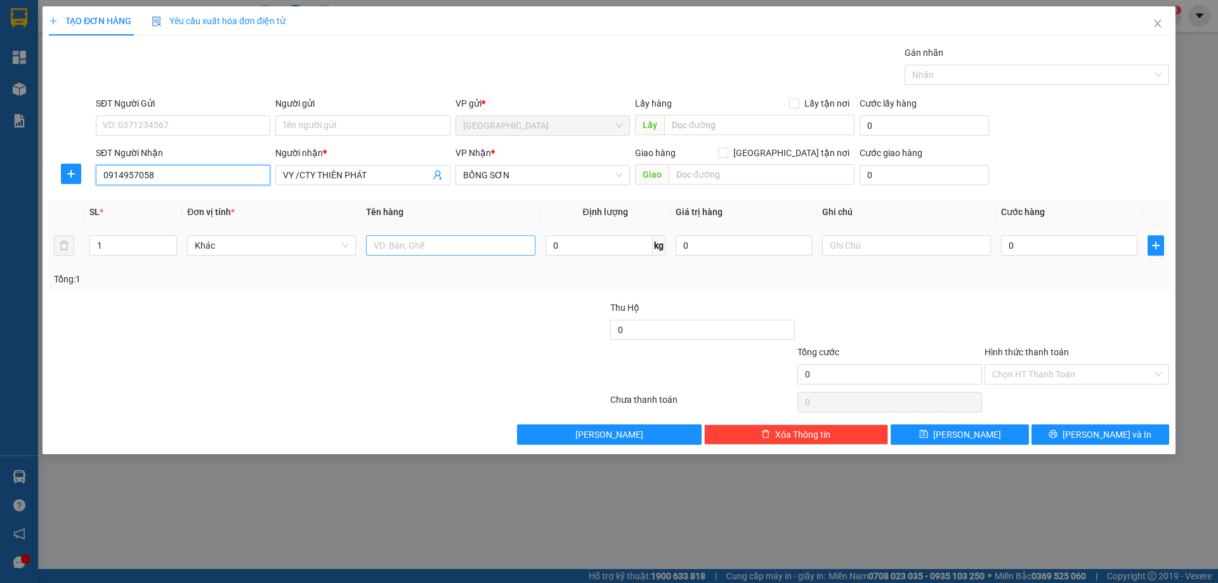
type input "0914957058"
click at [457, 245] on input "text" at bounding box center [450, 245] width 169 height 20
type input "1T"
click at [733, 178] on input "text" at bounding box center [762, 174] width 186 height 20
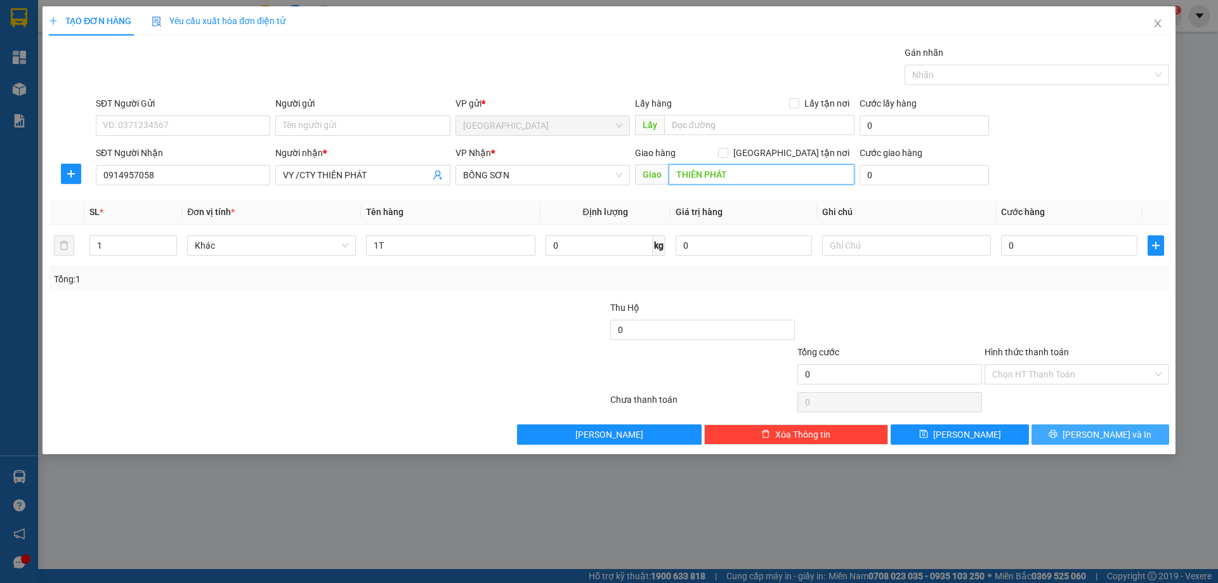
type input "THIÊN PHÁT"
click at [1104, 435] on span "[PERSON_NAME] và In" at bounding box center [1106, 435] width 89 height 14
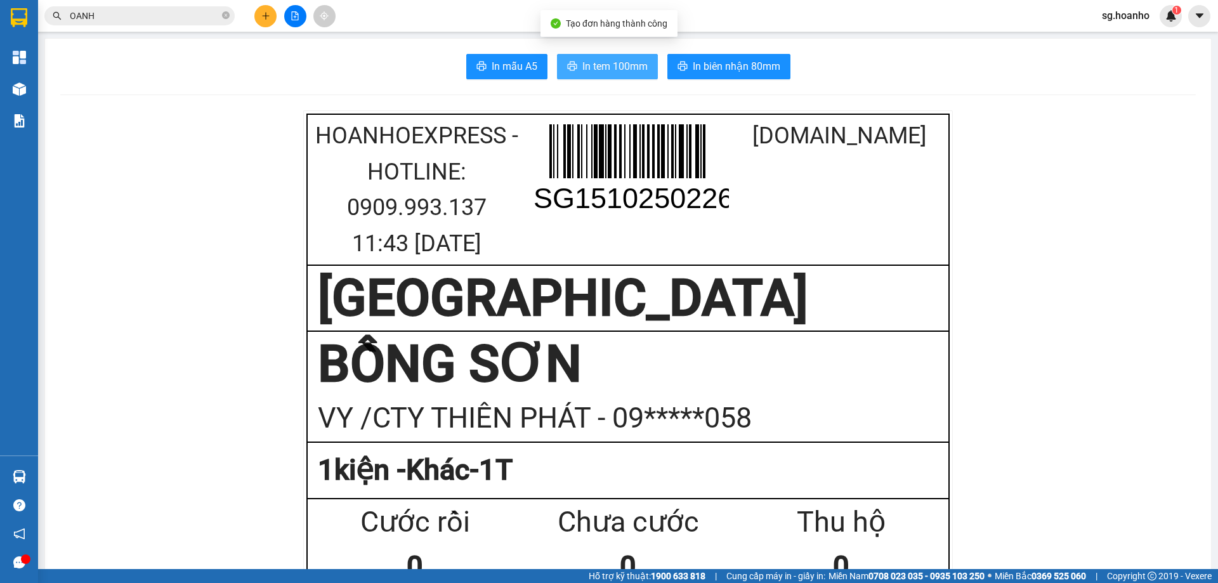
drag, startPoint x: 566, startPoint y: 63, endPoint x: 747, endPoint y: 223, distance: 241.3
click at [567, 64] on icon "printer" at bounding box center [572, 66] width 10 height 10
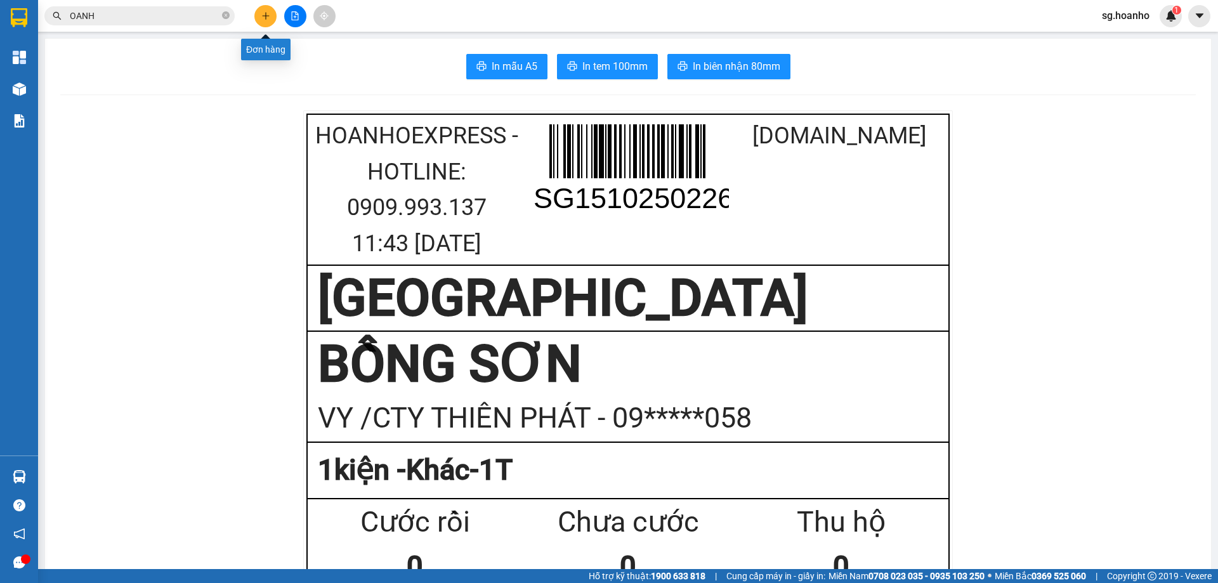
click at [263, 15] on icon "plus" at bounding box center [265, 15] width 9 height 9
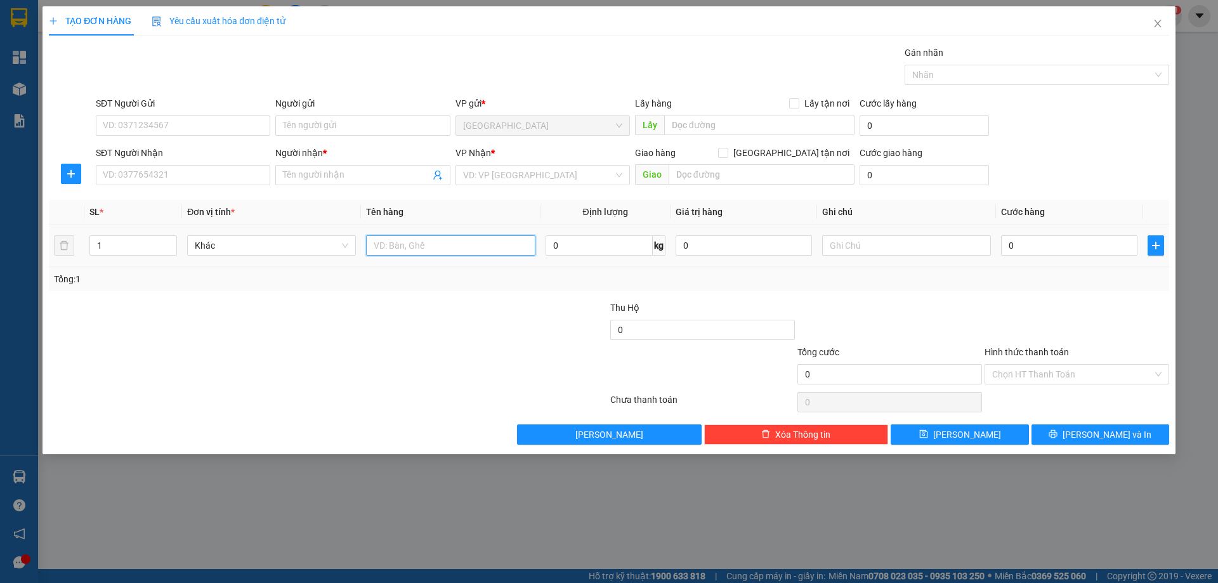
click at [424, 254] on input "text" at bounding box center [450, 245] width 169 height 20
type input "XE ĐẠP + CÁI GHẾ"
type input "2"
click at [173, 240] on span "up" at bounding box center [170, 243] width 8 height 8
click at [135, 178] on input "SĐT Người Nhận" at bounding box center [183, 175] width 174 height 20
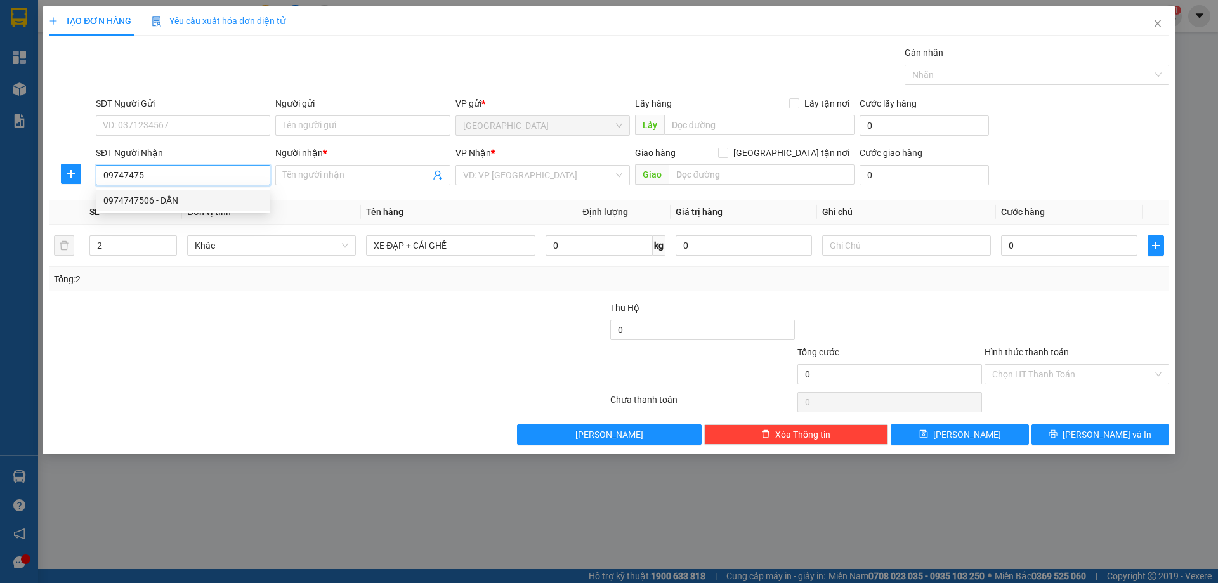
click at [165, 201] on div "0974747506 - DẪN" at bounding box center [182, 200] width 159 height 14
type input "0974747506"
type input "DẪN"
drag, startPoint x: 550, startPoint y: 180, endPoint x: 485, endPoint y: 218, distance: 75.6
click at [537, 188] on div "VP Nhận * SÀI GÒN" at bounding box center [542, 168] width 174 height 44
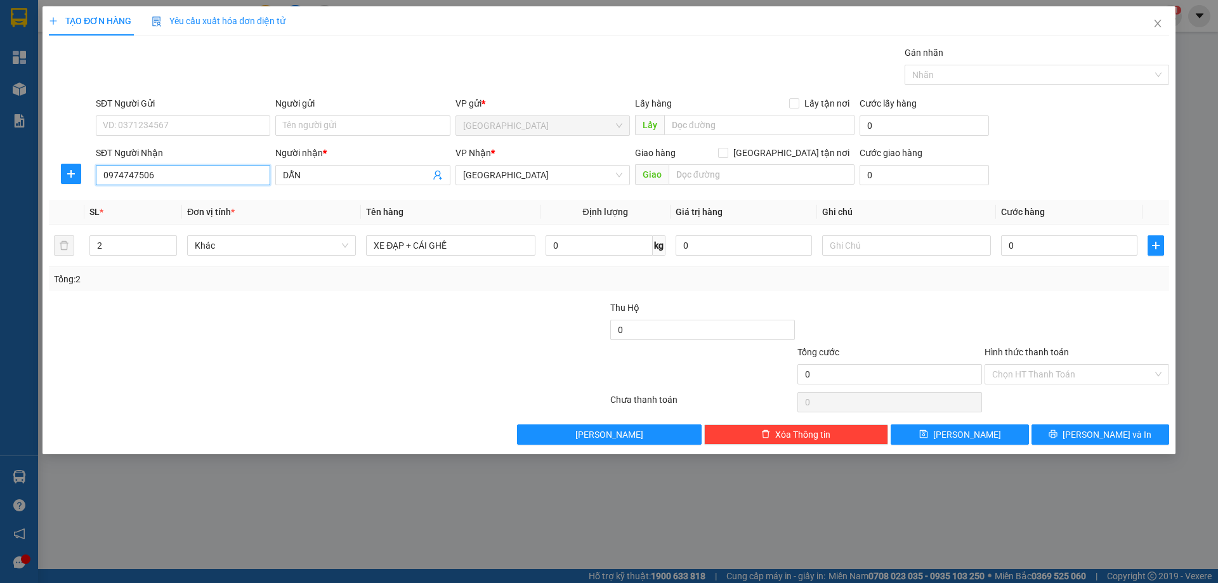
drag, startPoint x: 504, startPoint y: 176, endPoint x: 506, endPoint y: 196, distance: 19.7
click at [505, 183] on span "[GEOGRAPHIC_DATA]" at bounding box center [542, 175] width 159 height 19
type input "0974747506"
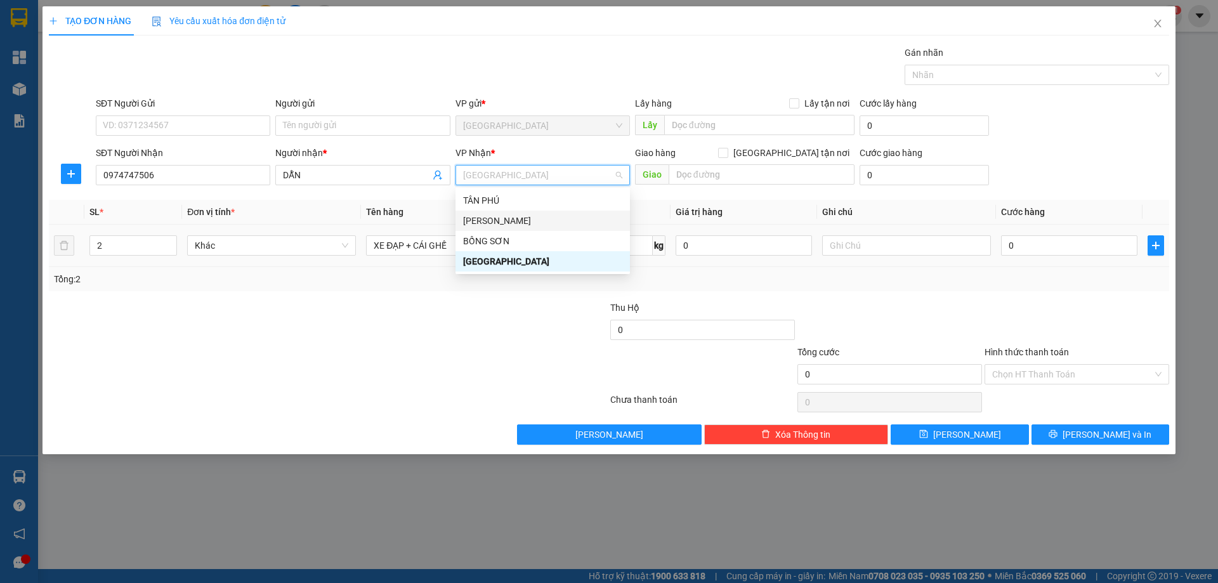
drag, startPoint x: 497, startPoint y: 218, endPoint x: 567, endPoint y: 230, distance: 71.4
click at [498, 218] on div "[PERSON_NAME]" at bounding box center [542, 221] width 159 height 14
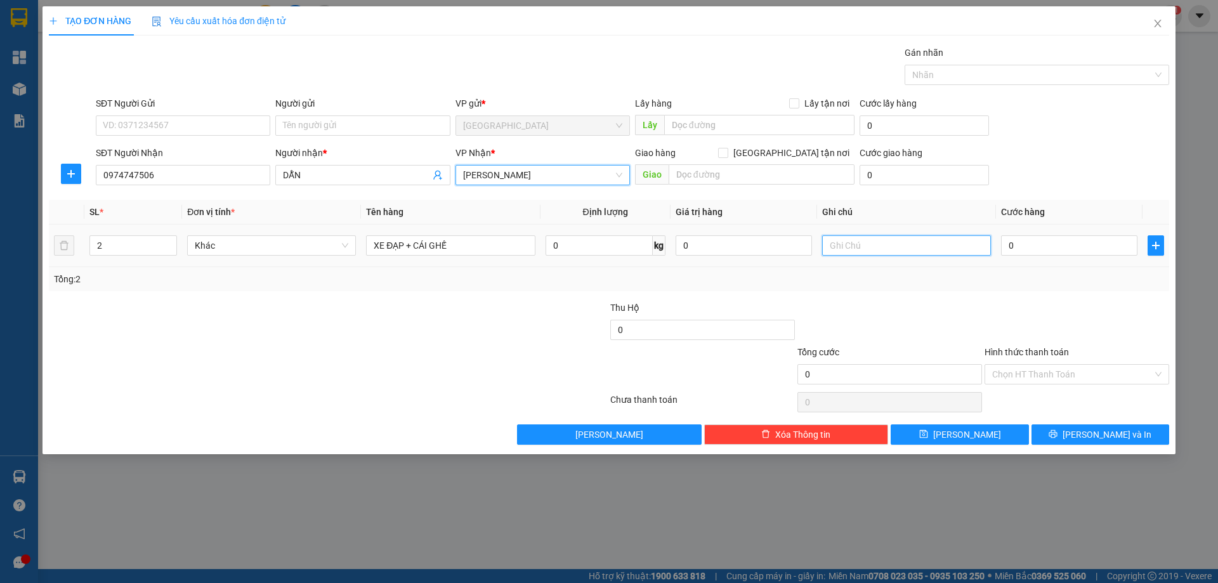
click at [874, 252] on input "text" at bounding box center [906, 245] width 169 height 20
type input "R 150K"
click at [1030, 377] on input "Hình thức thanh toán" at bounding box center [1072, 374] width 160 height 19
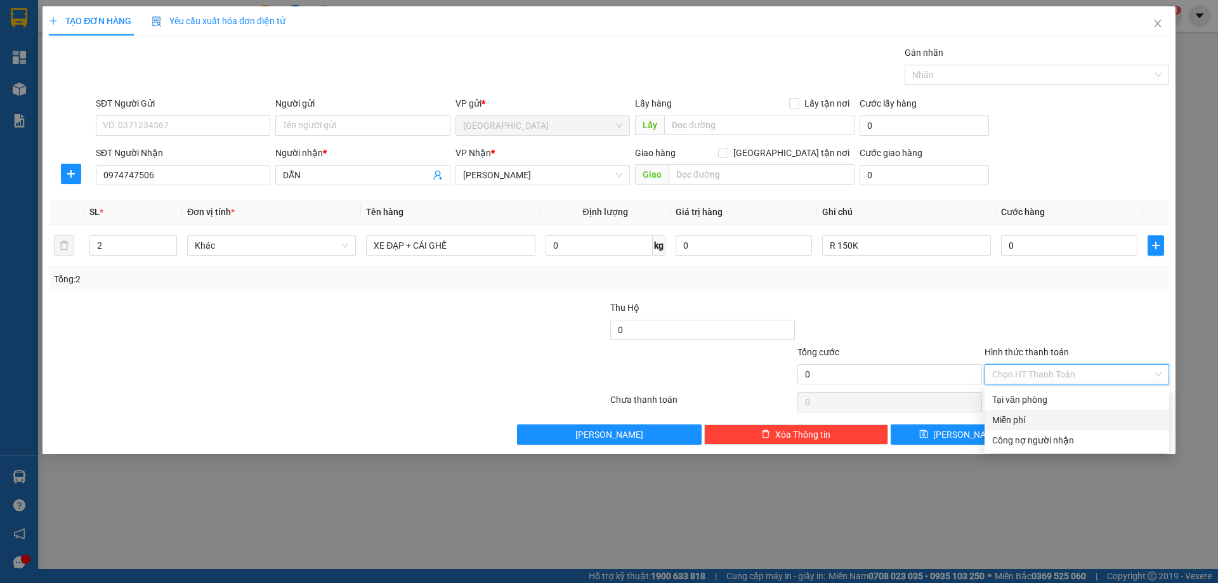
click at [1017, 415] on div "Miễn phí" at bounding box center [1076, 420] width 169 height 14
click at [1062, 442] on button "[PERSON_NAME] và In" at bounding box center [1100, 434] width 138 height 20
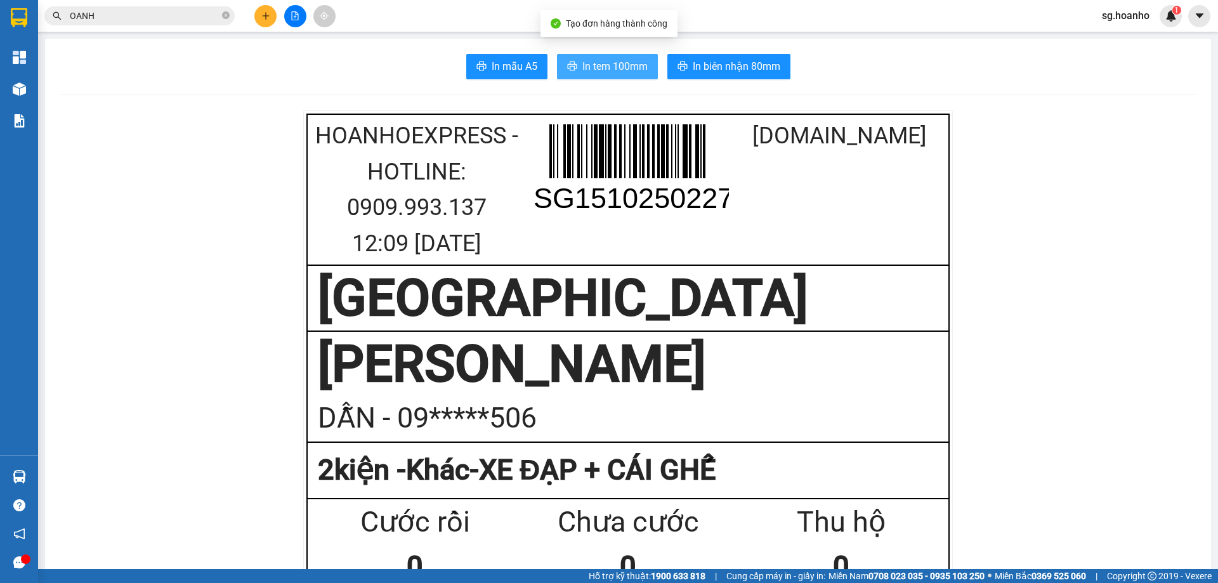
click at [605, 68] on span "In tem 100mm" at bounding box center [614, 66] width 65 height 16
